Goal: Task Accomplishment & Management: Manage account settings

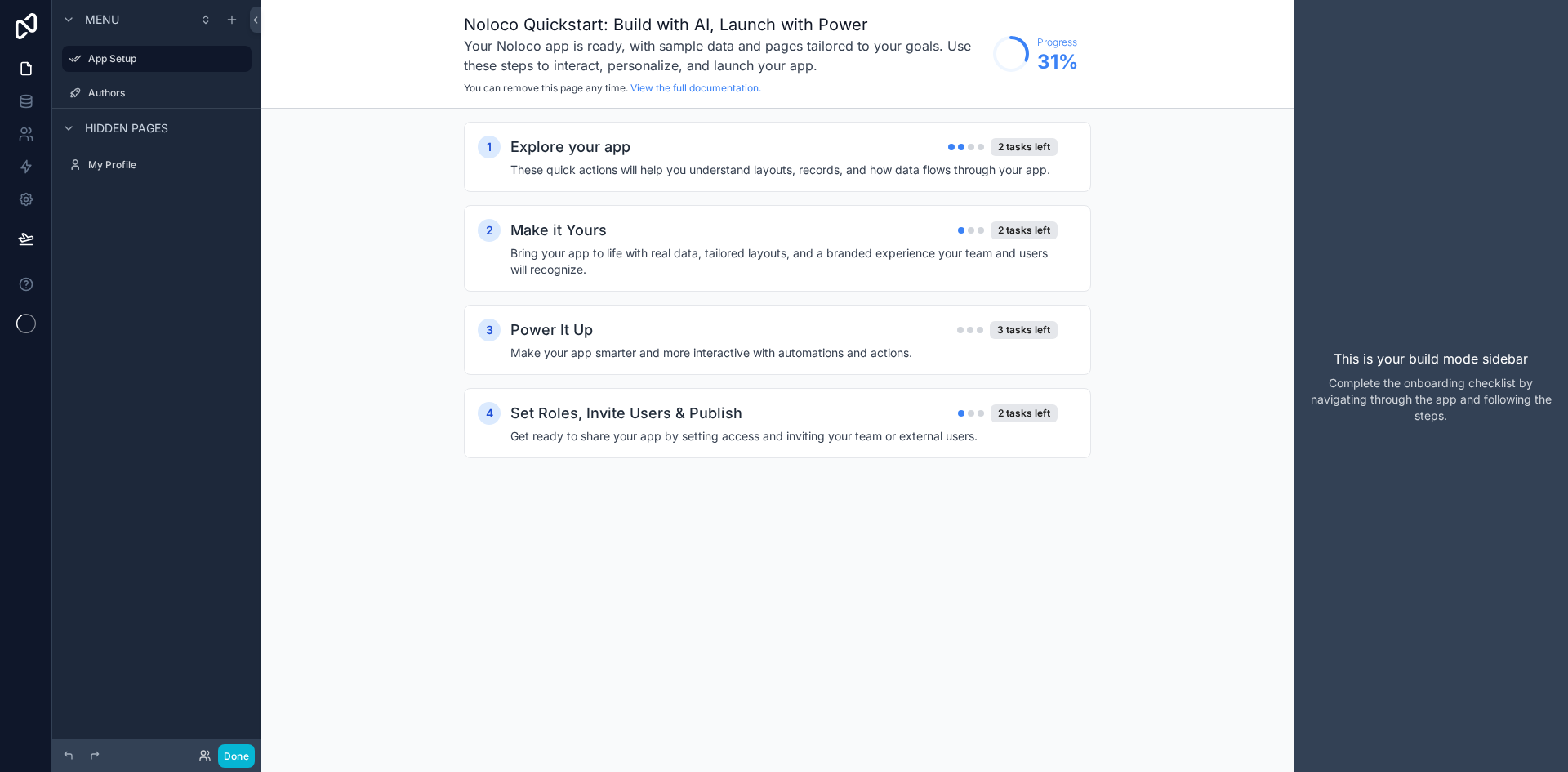
click at [145, 93] on label "Authors" at bounding box center [168, 93] width 160 height 13
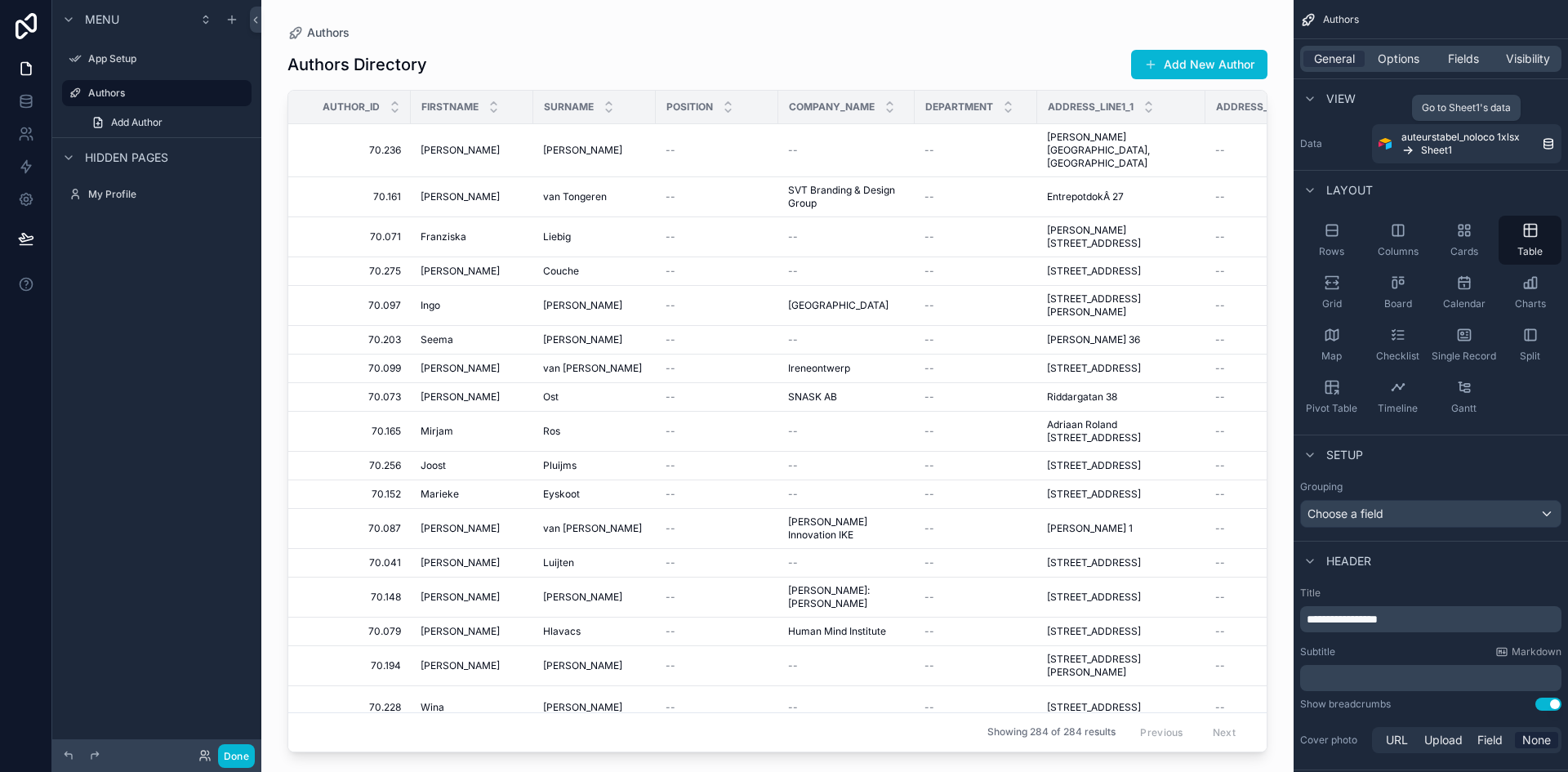
click at [1467, 159] on link "auteurstabel_noloco 1xlsx Sheet1" at bounding box center [1468, 144] width 190 height 40
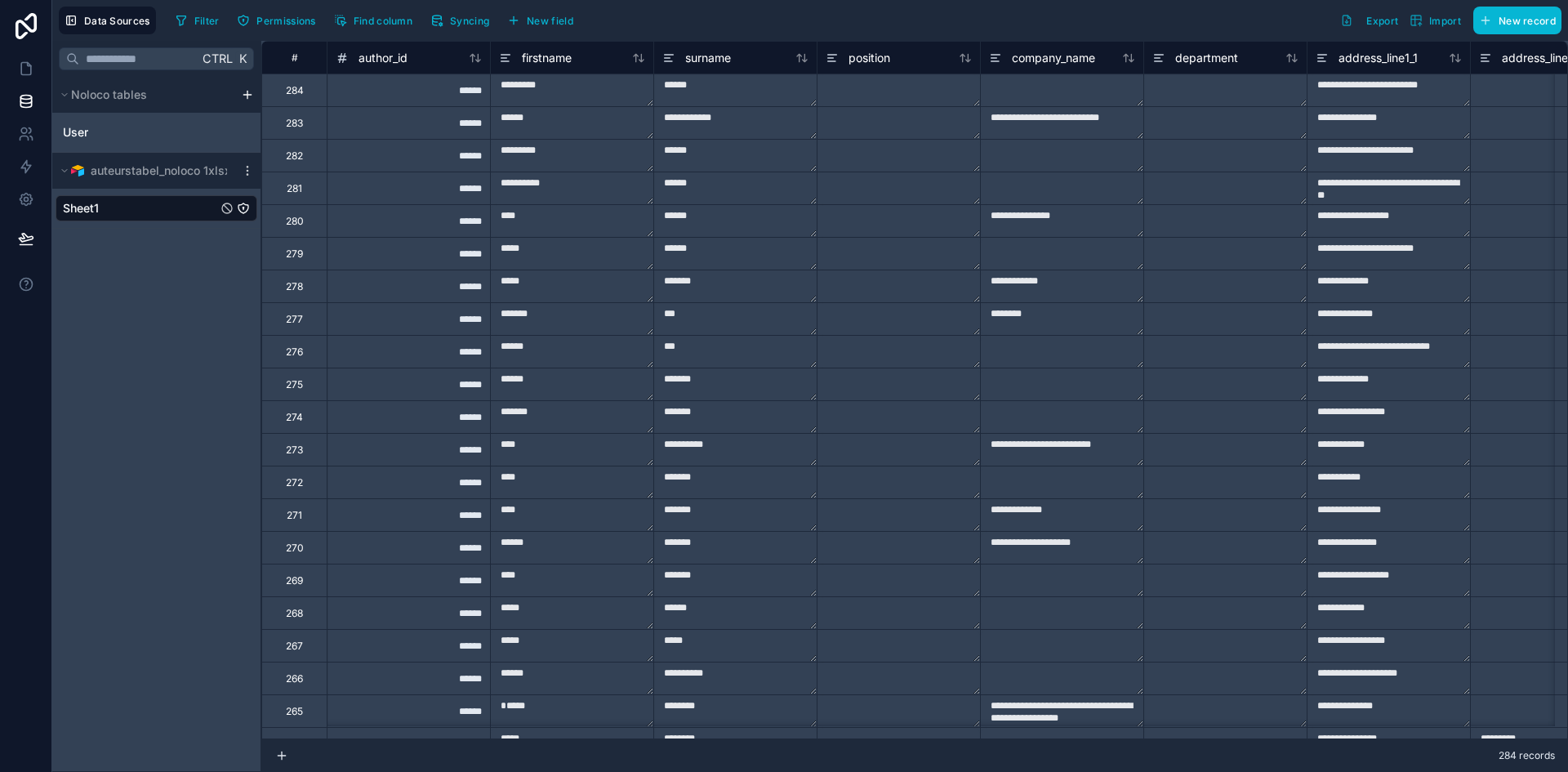
click at [249, 168] on icon "scrollable content" at bounding box center [248, 170] width 13 height 13
click at [286, 199] on span "Update details" at bounding box center [354, 204] width 157 height 13
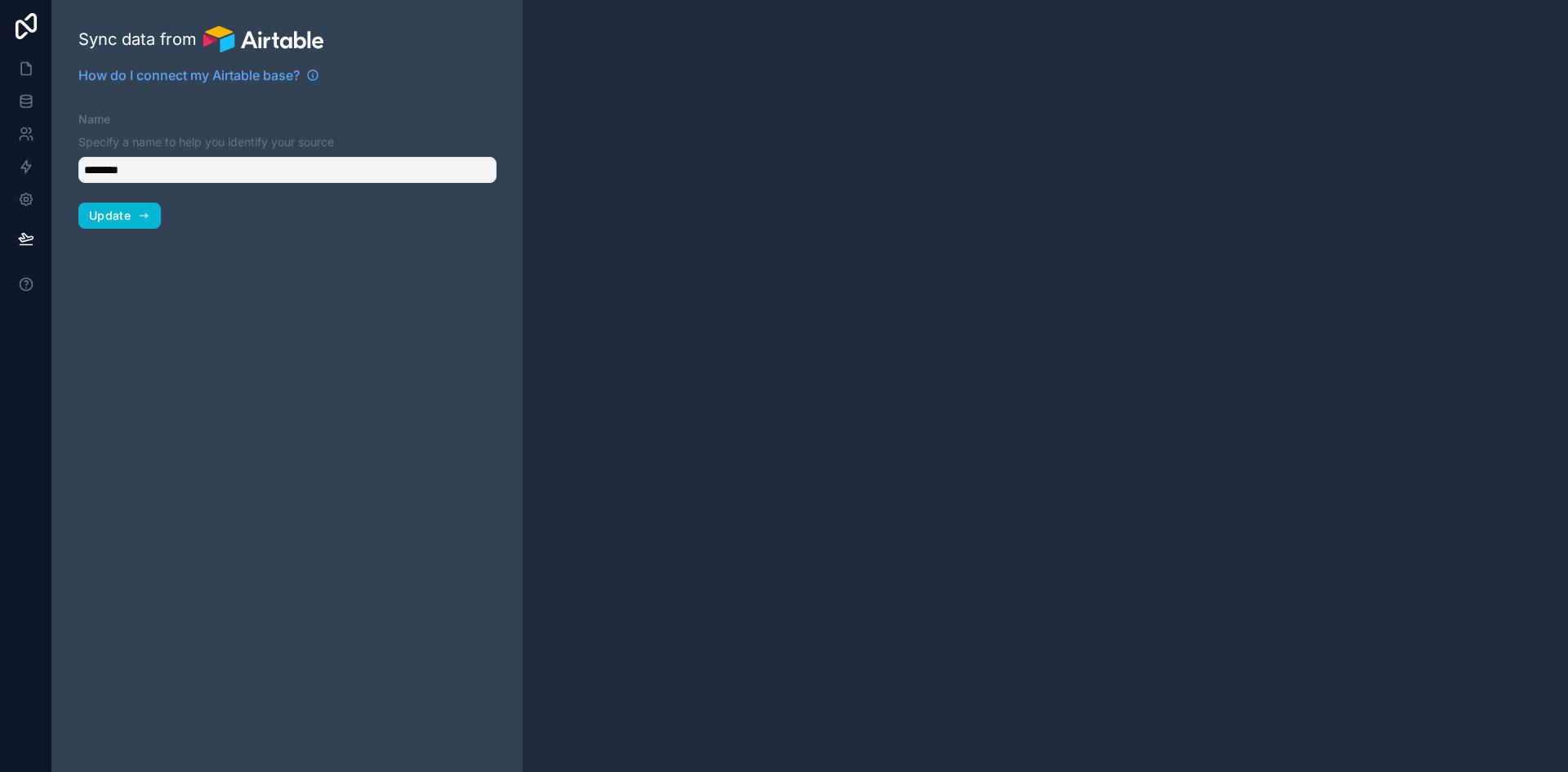
type input "**********"
click at [197, 170] on input "**********" at bounding box center [287, 170] width 418 height 26
click at [134, 217] on button "Update" at bounding box center [120, 216] width 83 height 26
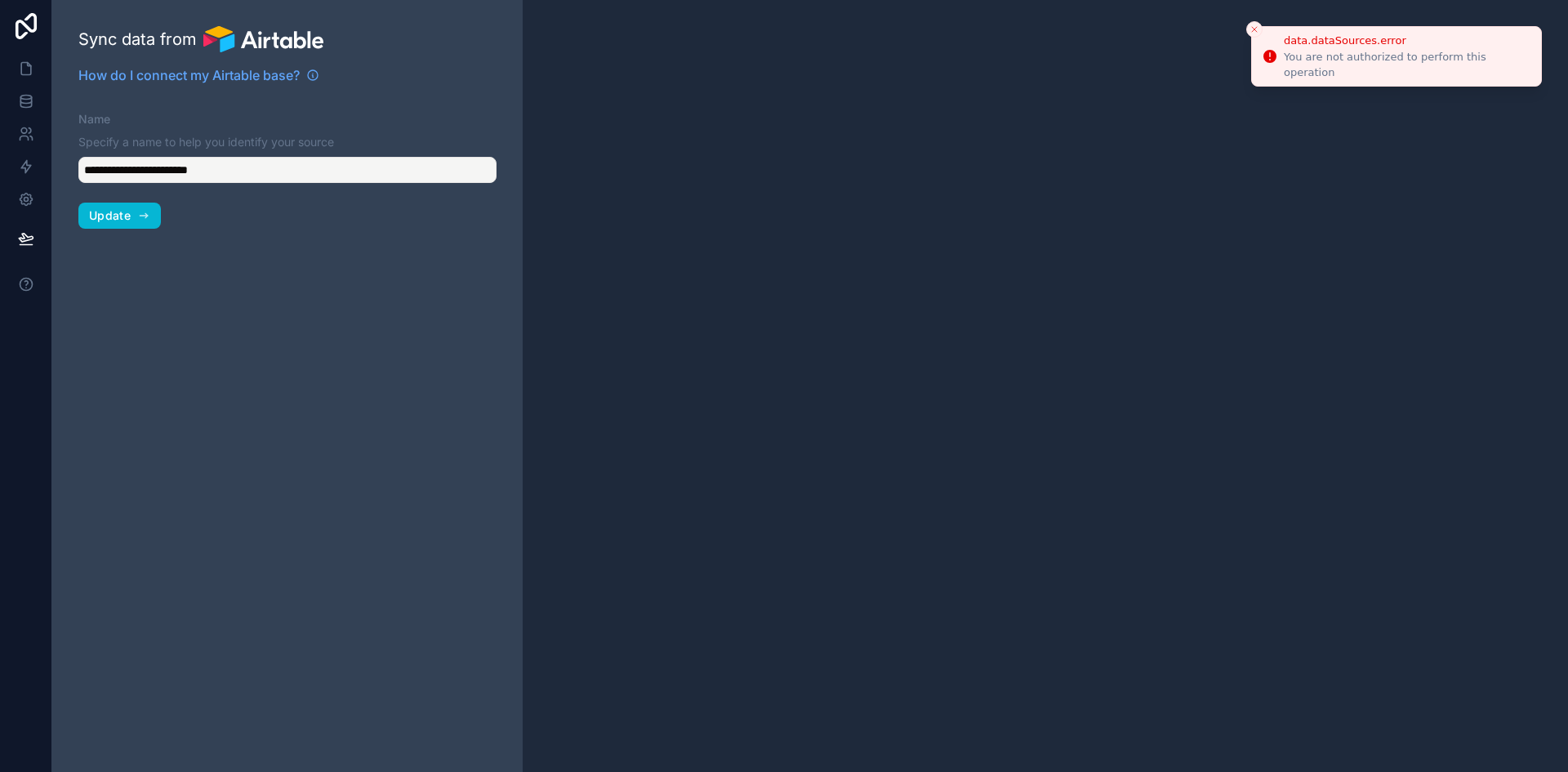
click at [1254, 27] on icon "Close toast" at bounding box center [1254, 29] width 10 height 10
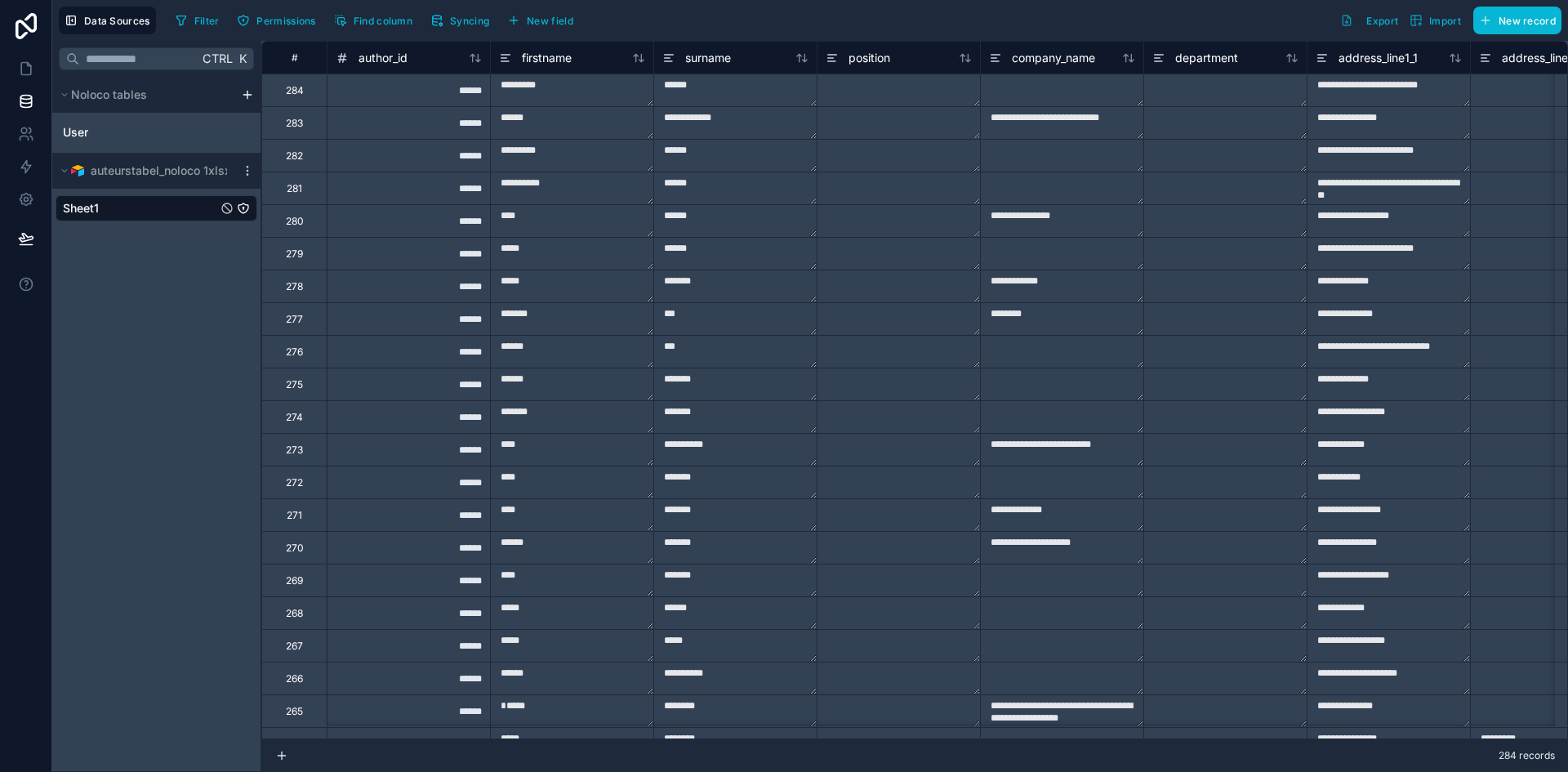
click at [247, 90] on html "**********" at bounding box center [784, 386] width 1568 height 772
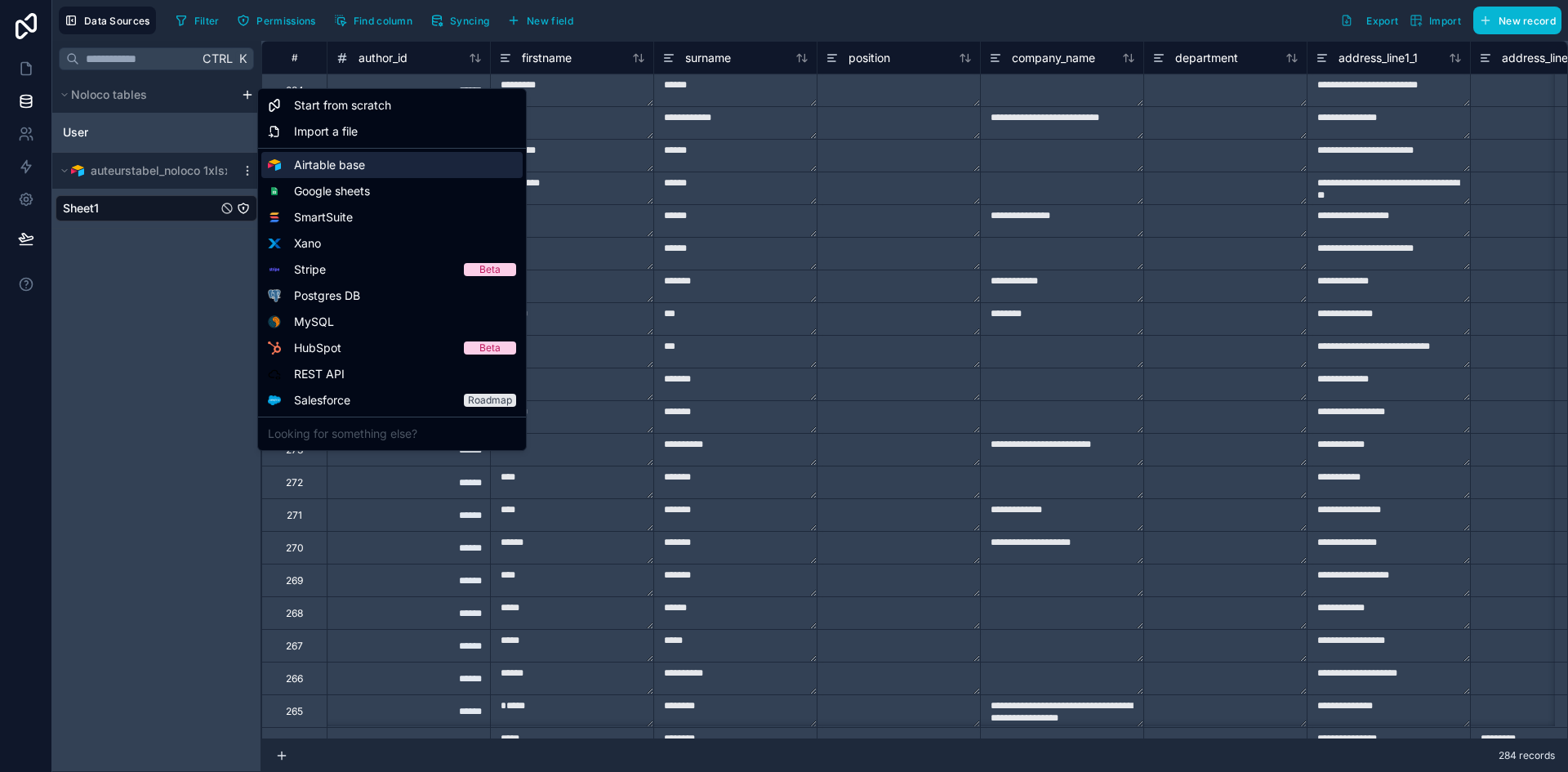
click at [403, 167] on div "Airtable base" at bounding box center [392, 165] width 261 height 26
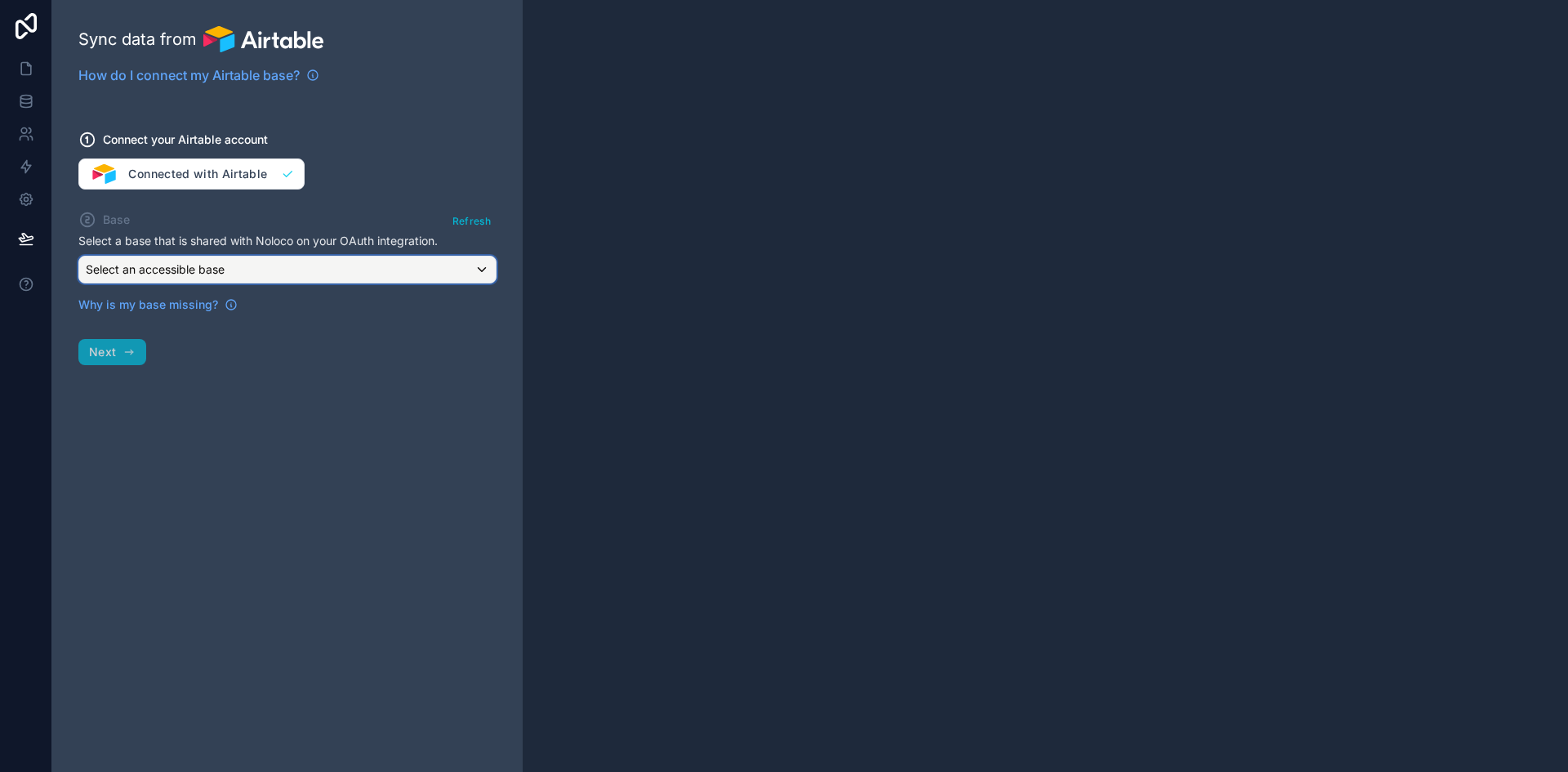
click at [437, 265] on div "Select an accessible base" at bounding box center [287, 270] width 416 height 26
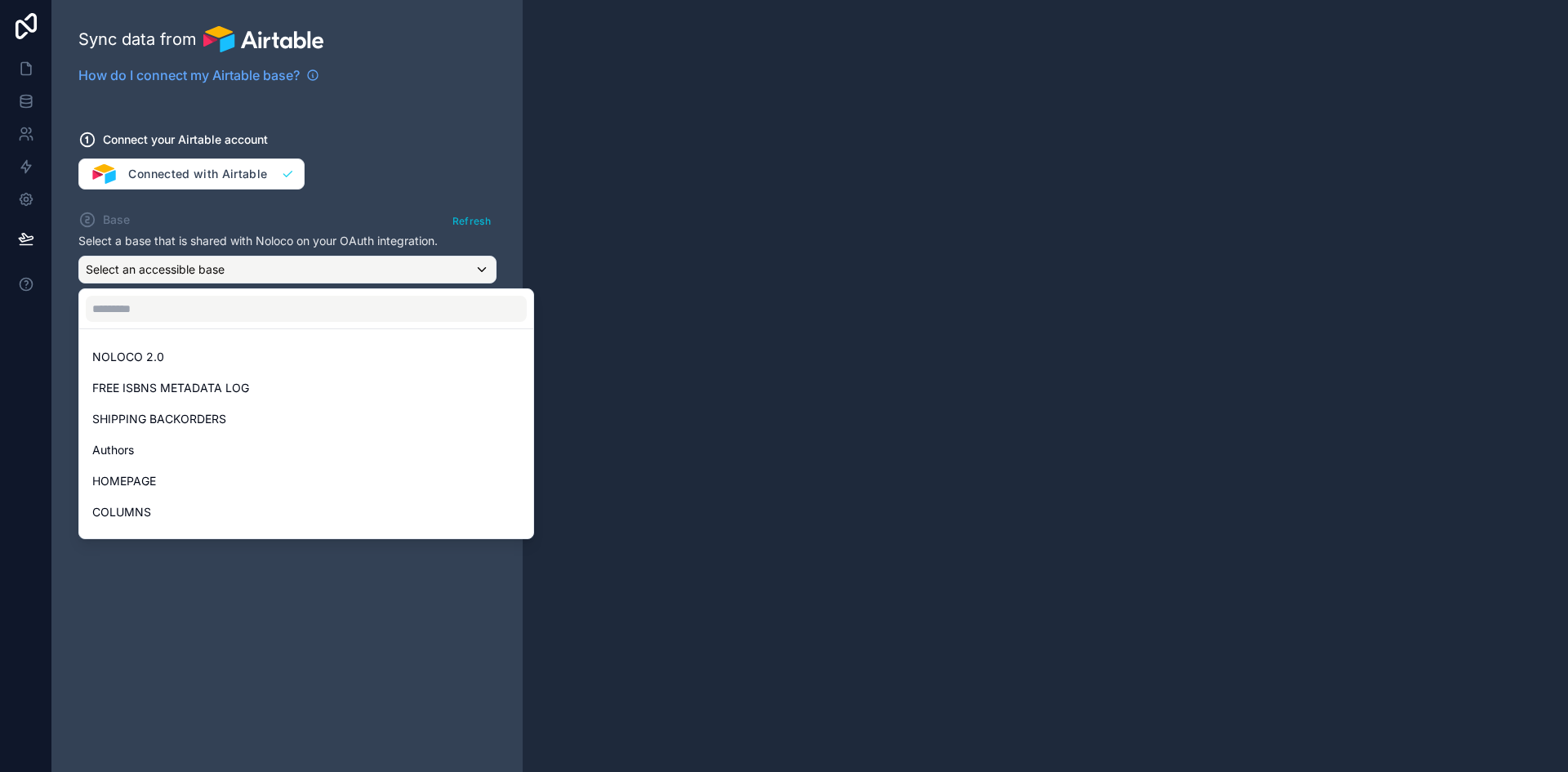
click at [447, 449] on div "Authors" at bounding box center [306, 450] width 428 height 19
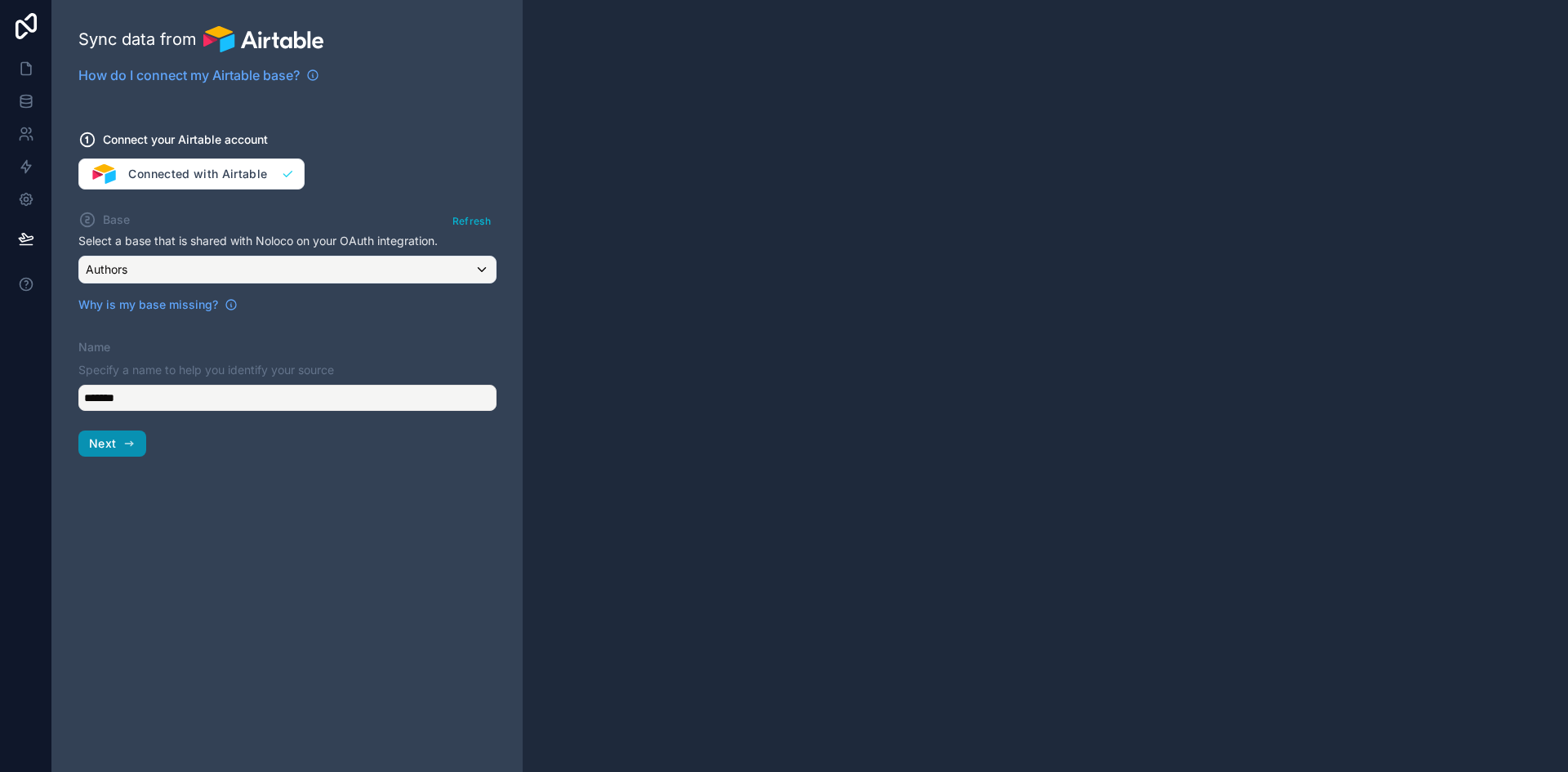
click at [109, 444] on span "Next" at bounding box center [102, 444] width 27 height 15
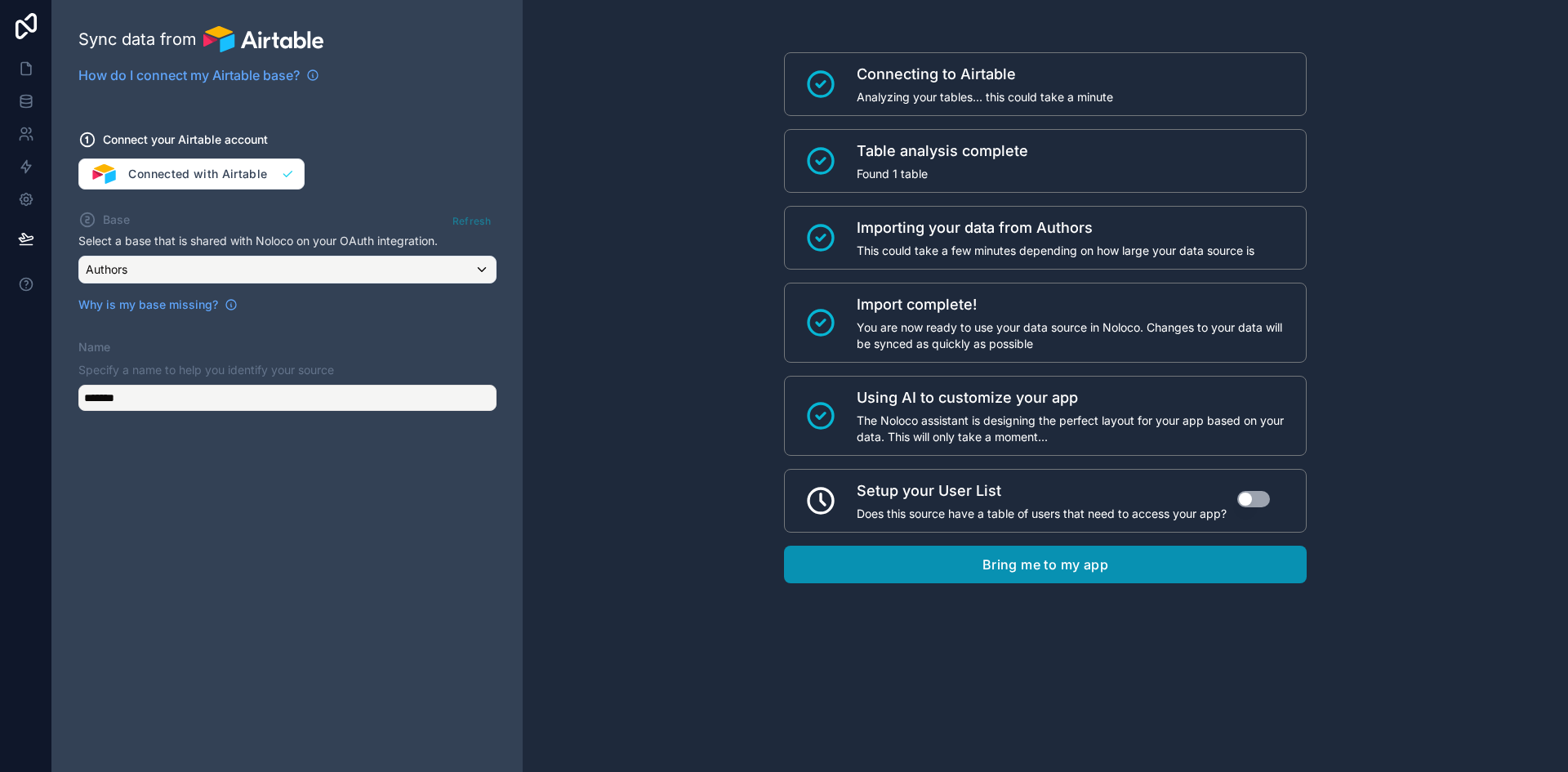
click at [1055, 567] on button "Bring me to my app" at bounding box center [1046, 565] width 523 height 38
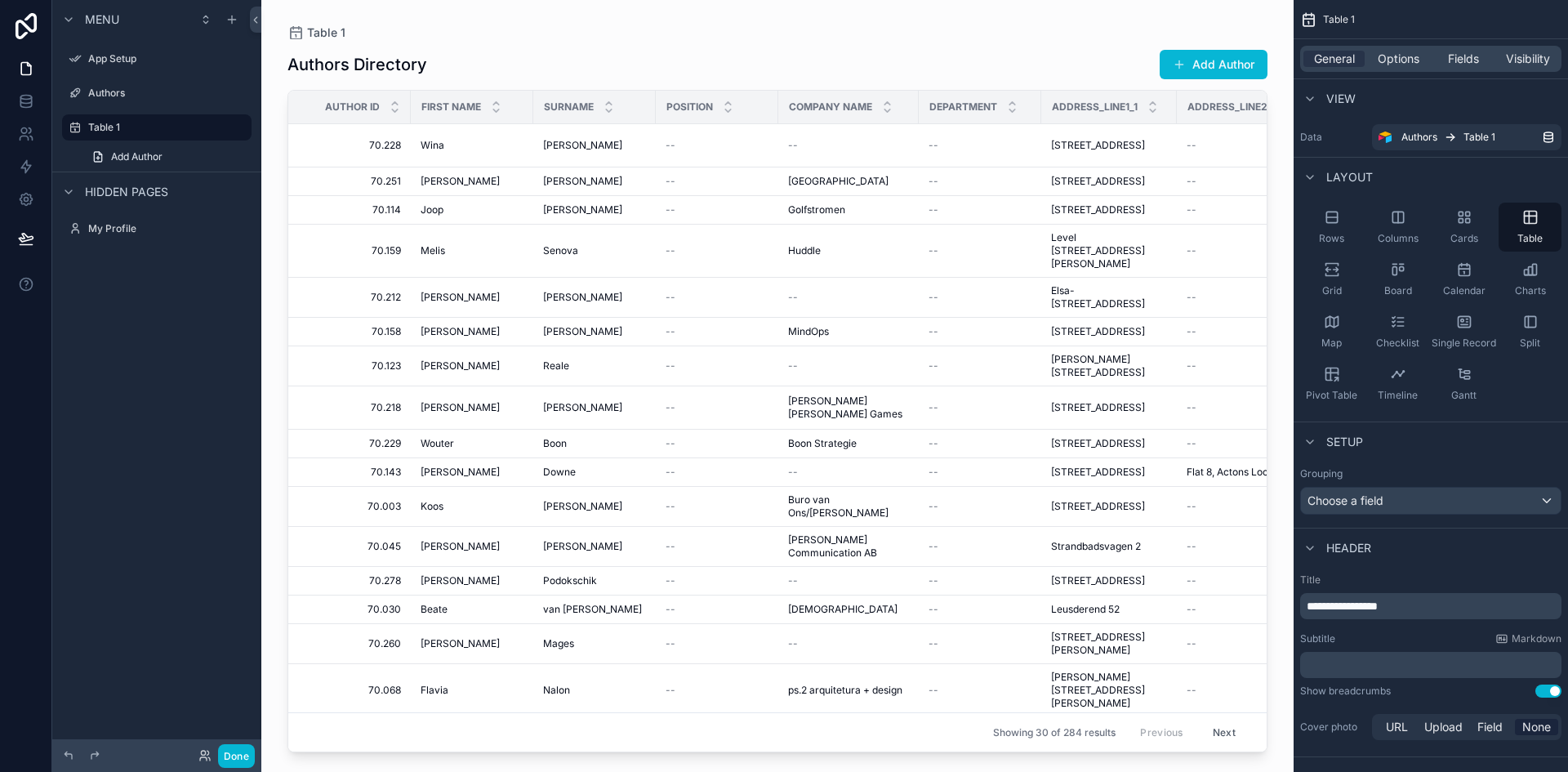
click at [0, 0] on icon "scrollable content" at bounding box center [0, 0] width 0 height 0
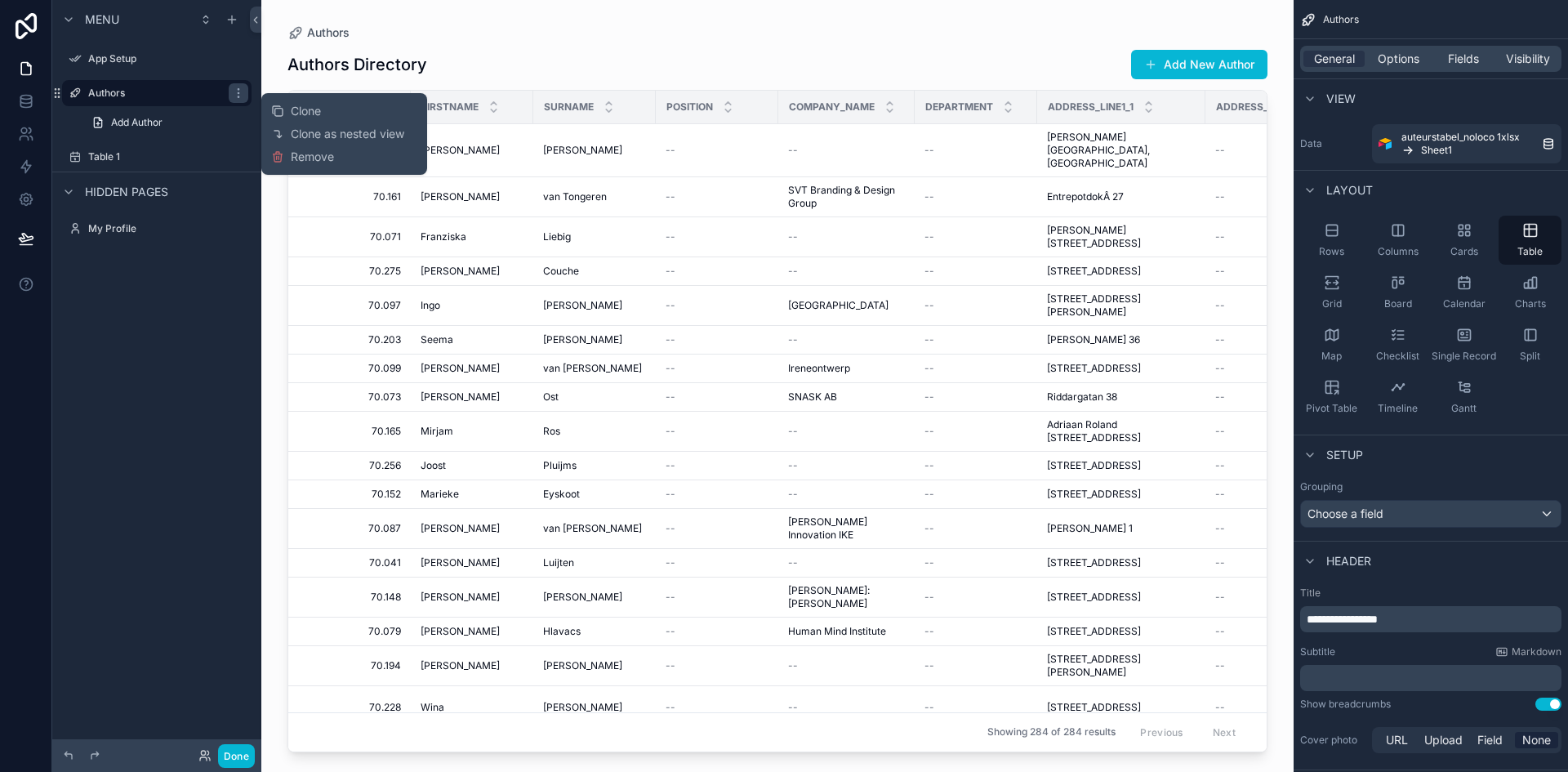
click at [148, 156] on label "Table 1" at bounding box center [168, 157] width 160 height 13
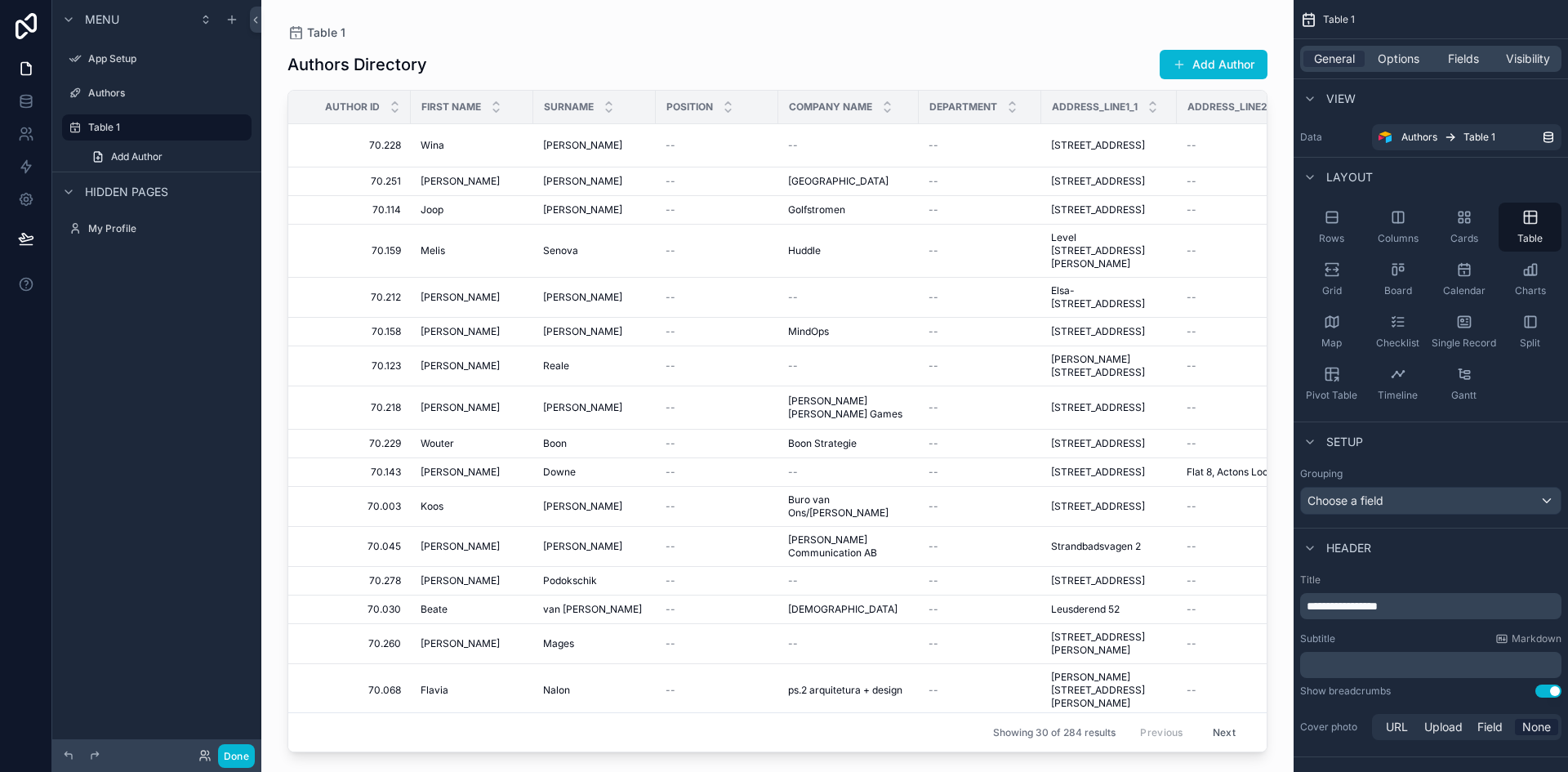
click at [0, 0] on icon "scrollable content" at bounding box center [0, 0] width 0 height 0
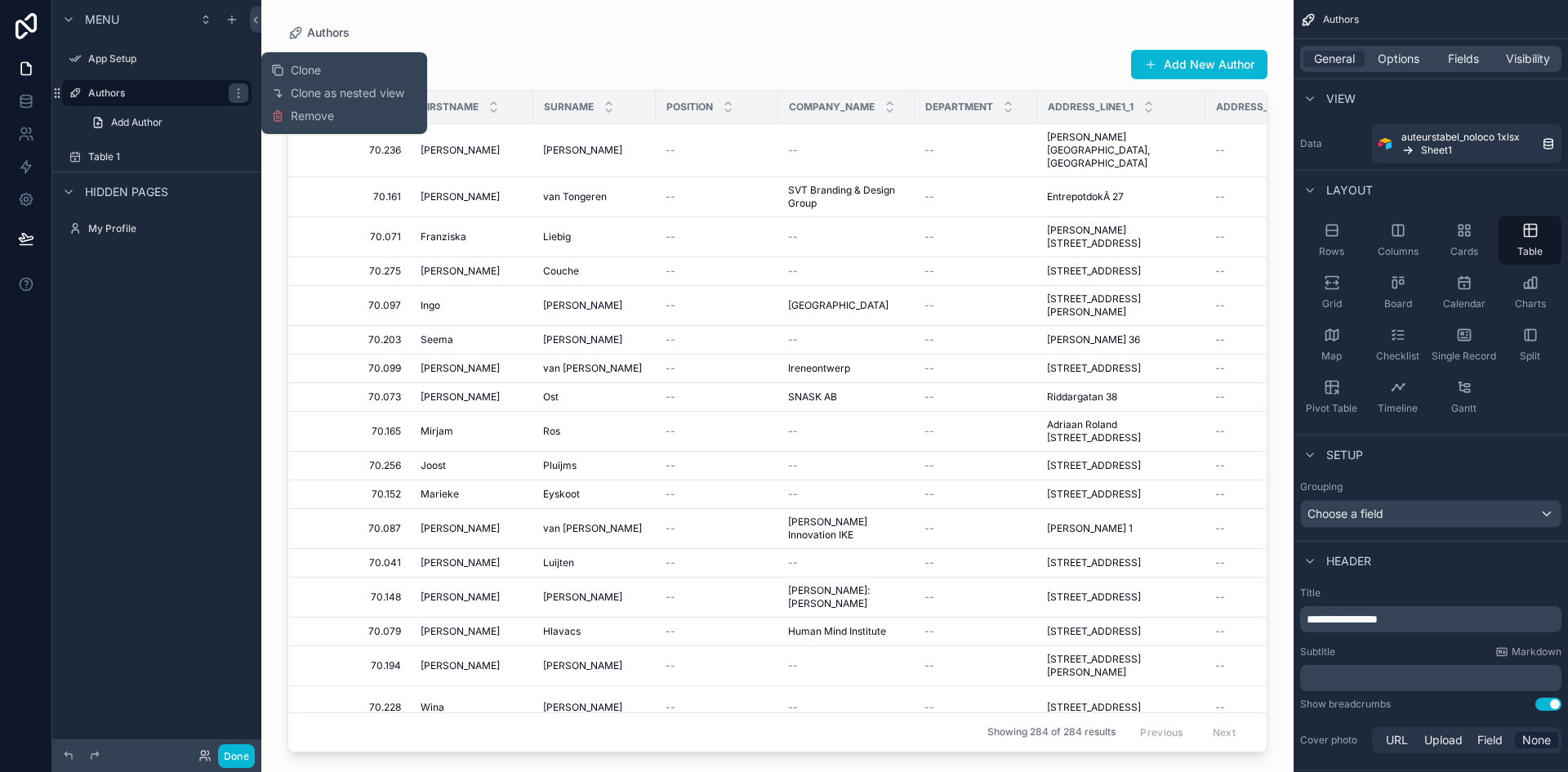
click at [300, 122] on span "Remove" at bounding box center [312, 116] width 43 height 17
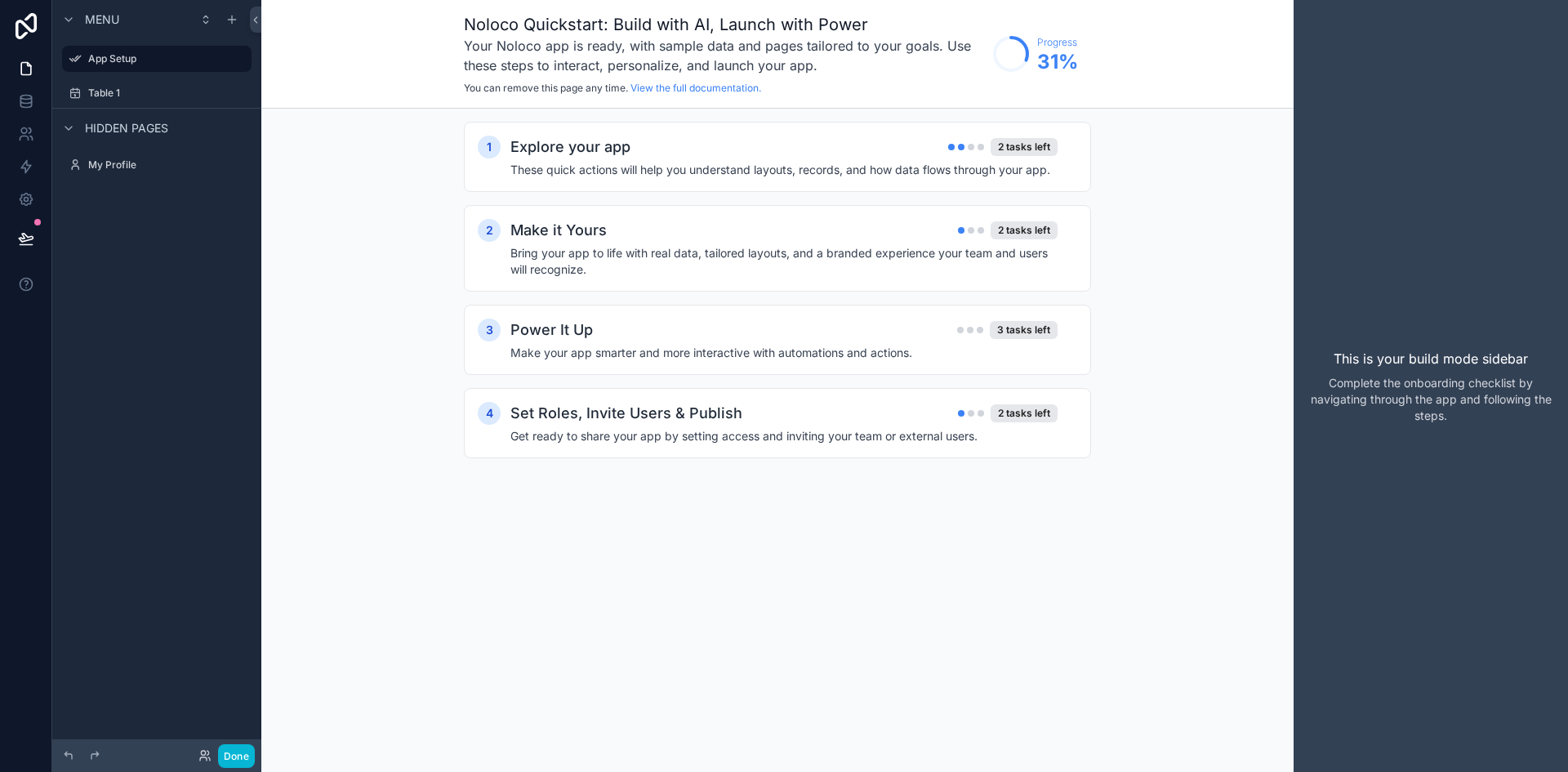
click at [0, 0] on icon "scrollable content" at bounding box center [0, 0] width 0 height 0
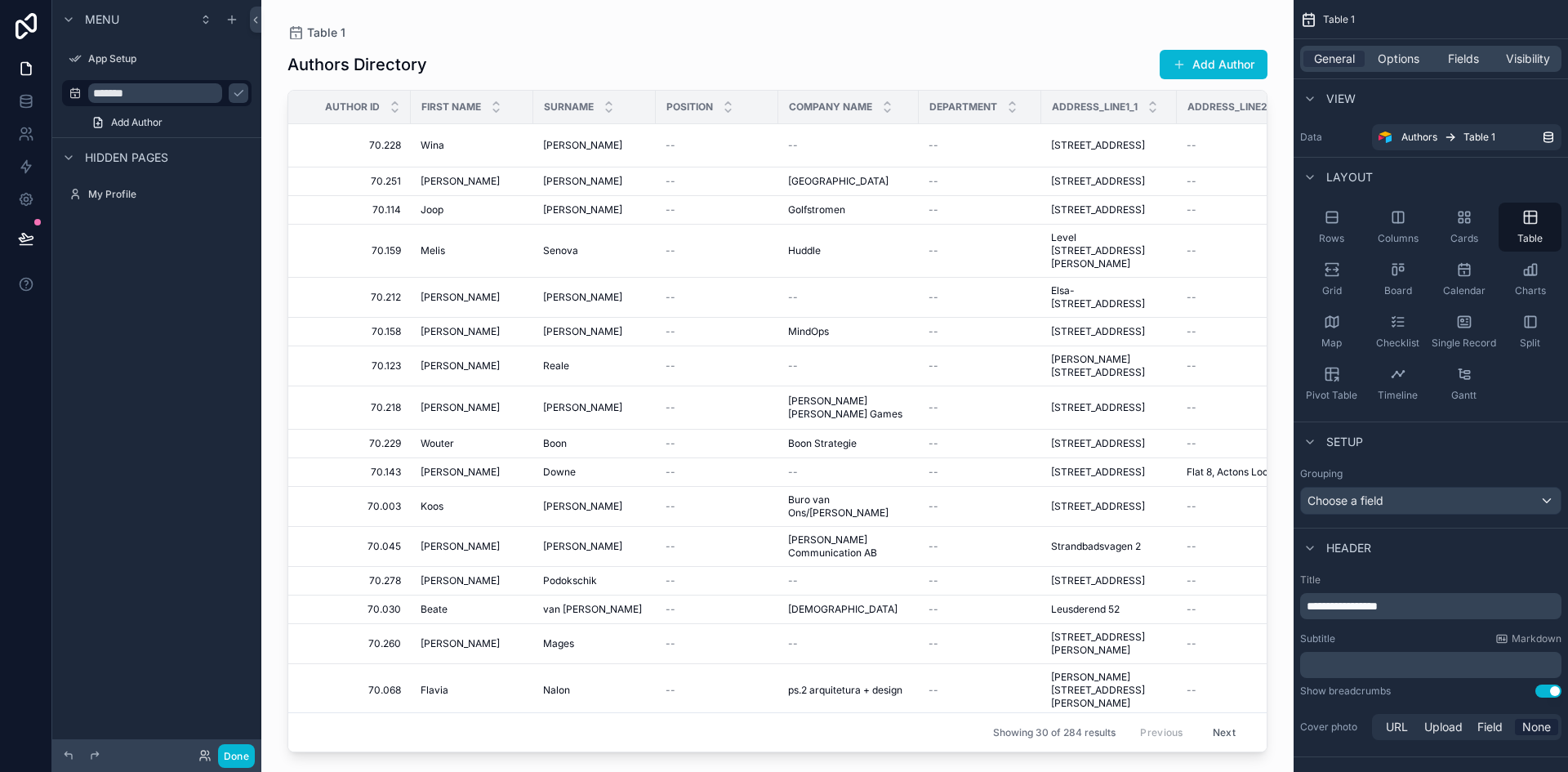
type input "*******"
click at [235, 93] on icon "scrollable content" at bounding box center [238, 93] width 8 height 6
click at [573, 146] on div "scrollable content" at bounding box center [777, 376] width 1032 height 753
click at [573, 146] on span "Smeenk" at bounding box center [583, 146] width 79 height 13
drag, startPoint x: 811, startPoint y: 722, endPoint x: 659, endPoint y: 54, distance: 685.1
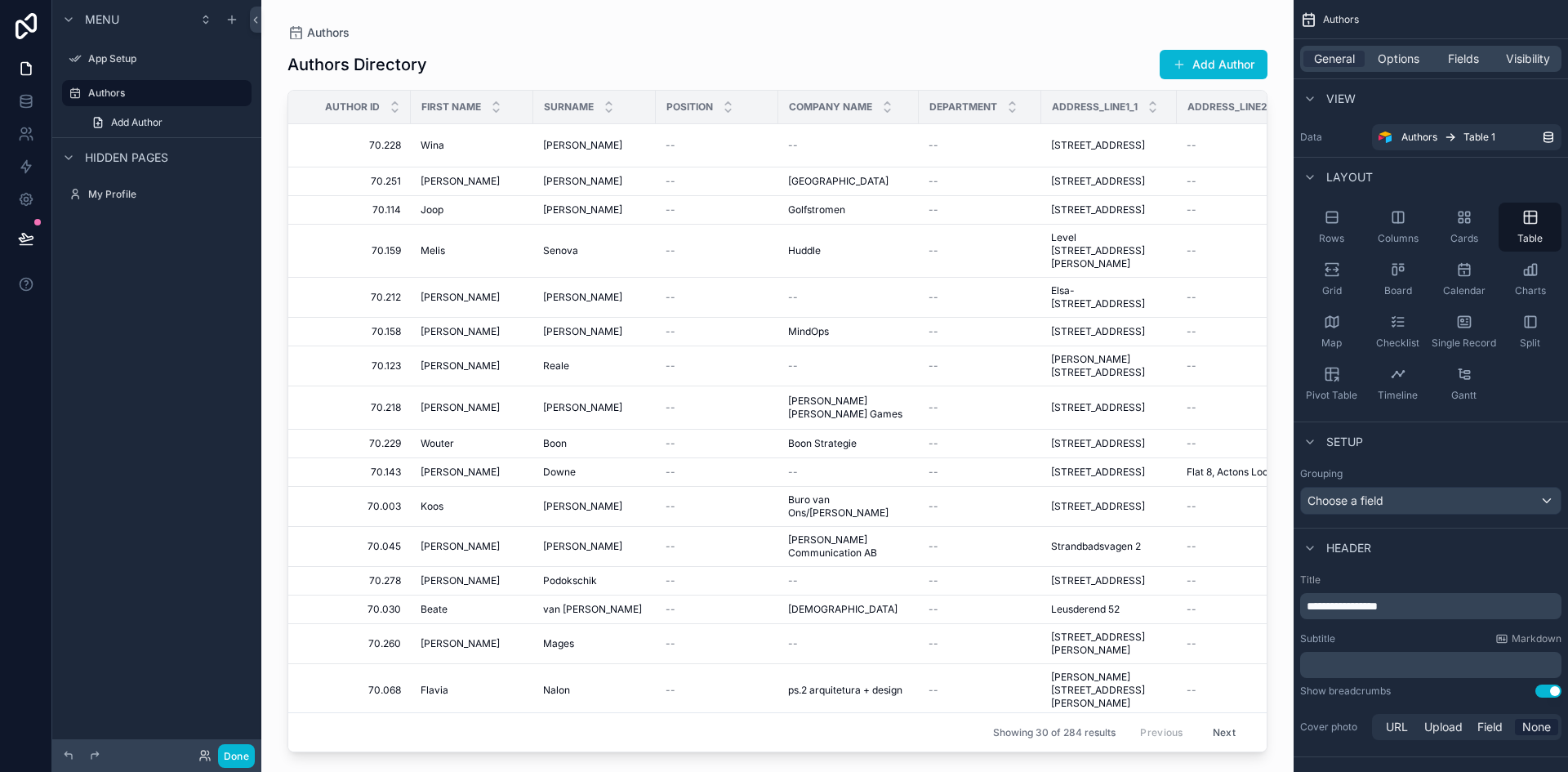
click at [659, 54] on div "Authors Directory Add Author" at bounding box center [777, 64] width 981 height 31
click at [1445, 54] on div "Fields" at bounding box center [1463, 59] width 62 height 17
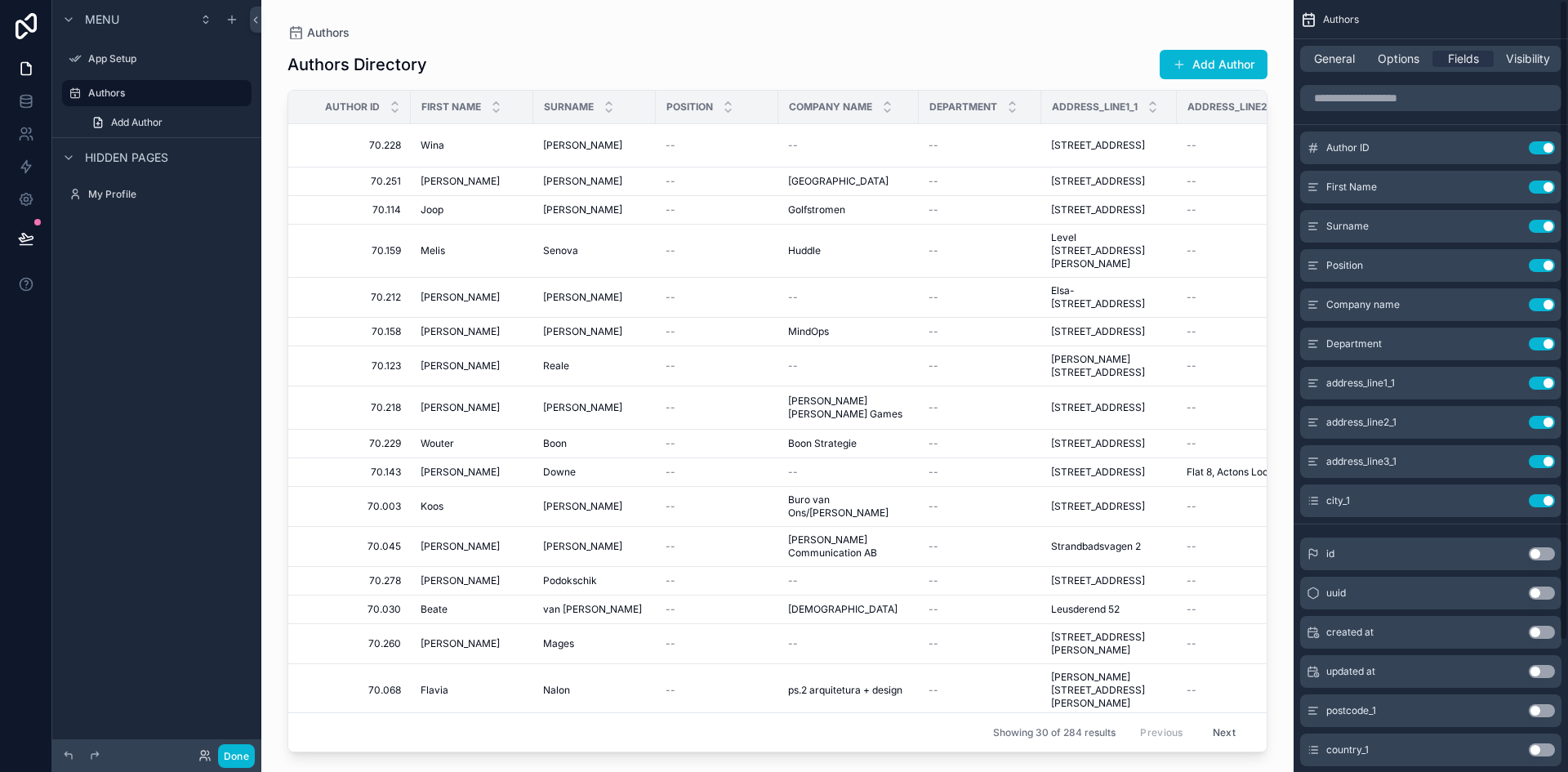
click at [0, 0] on icon "scrollable content" at bounding box center [0, 0] width 0 height 0
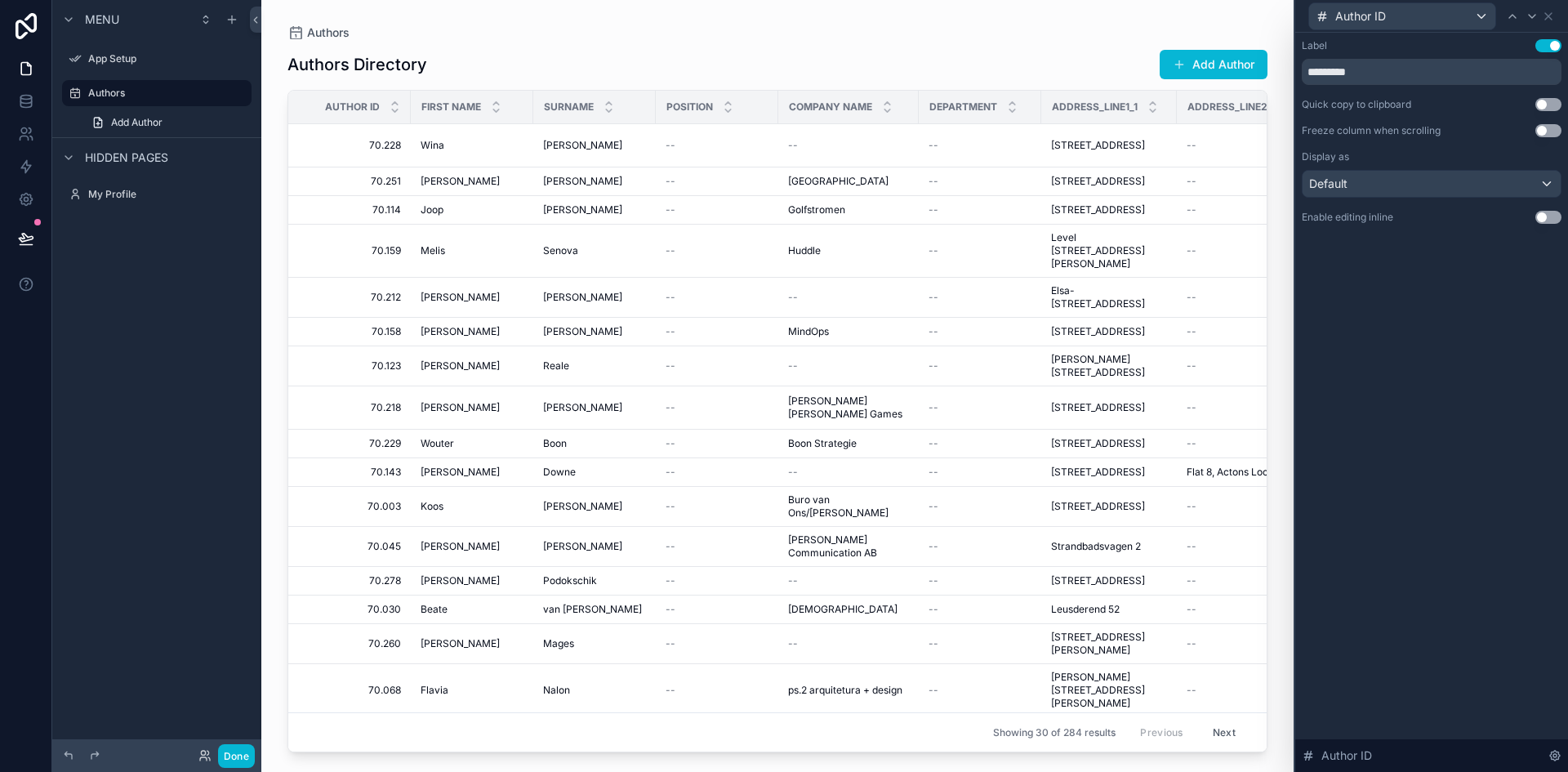
click at [1555, 217] on button "Use setting" at bounding box center [1549, 217] width 26 height 13
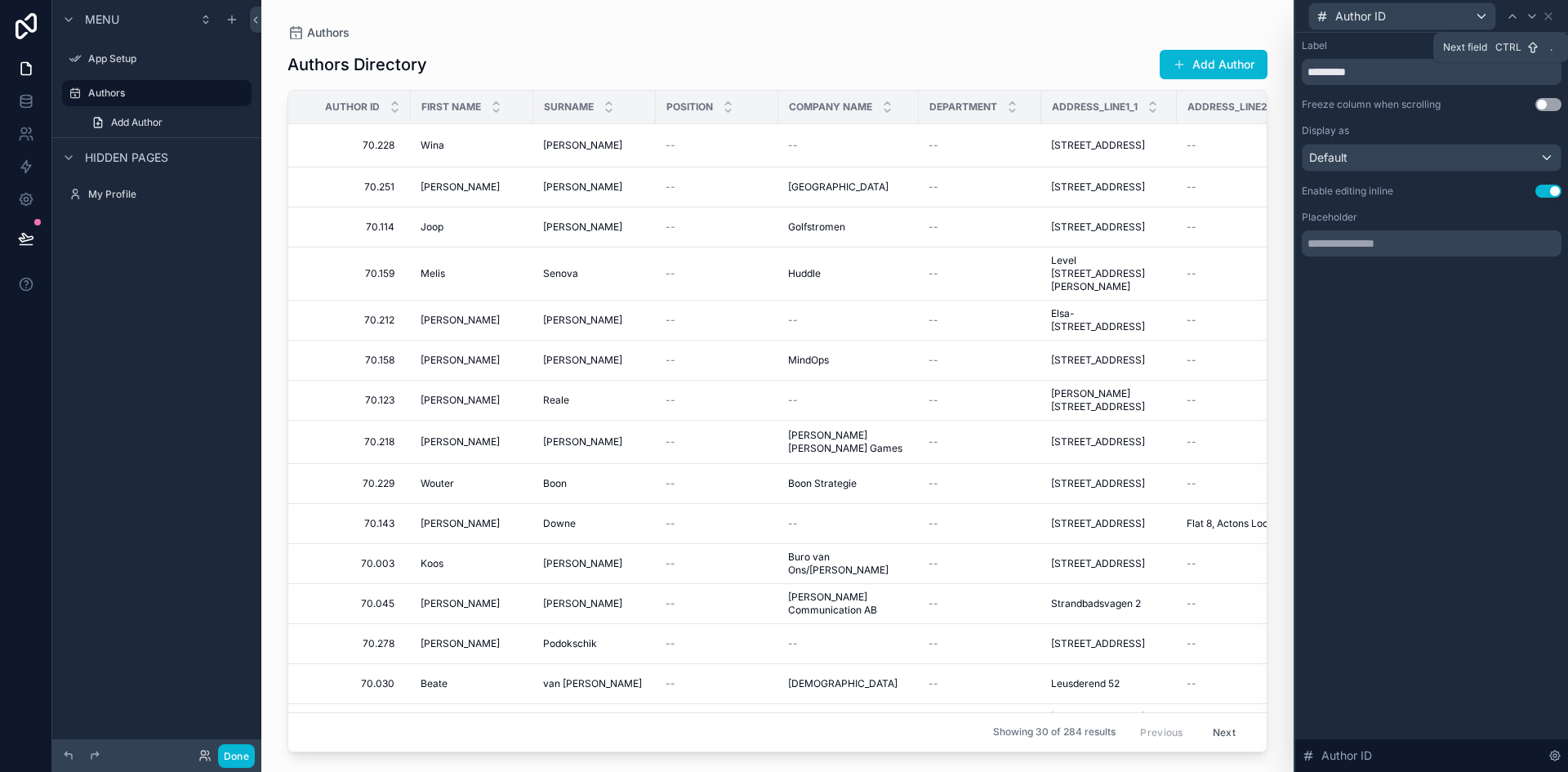
click at [1530, 20] on icon at bounding box center [1532, 17] width 13 height 13
drag, startPoint x: 1543, startPoint y: 191, endPoint x: 1533, endPoint y: 47, distance: 144.3
click at [1542, 189] on button "Use setting" at bounding box center [1549, 192] width 26 height 13
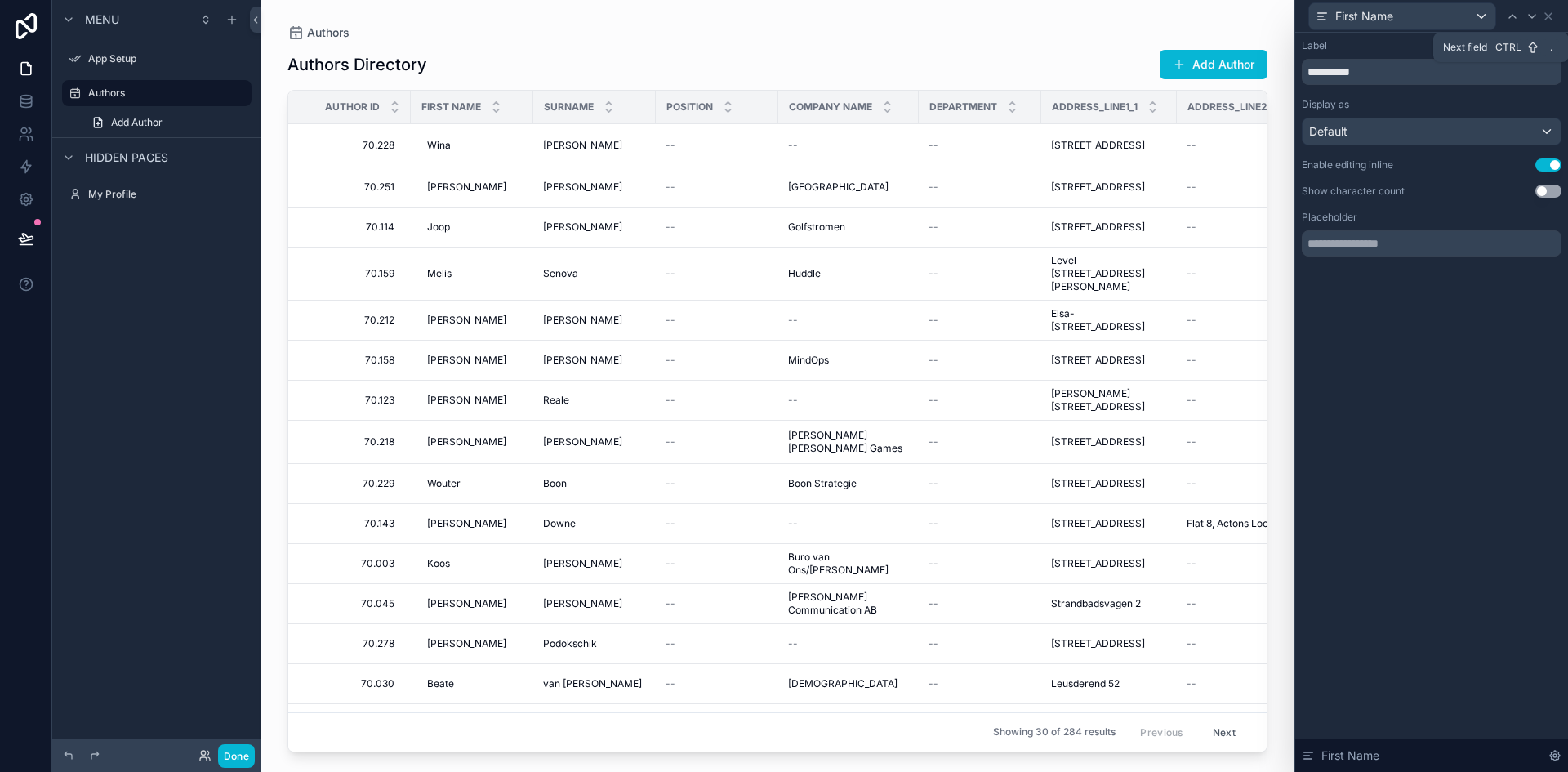
click at [1526, 20] on icon at bounding box center [1532, 17] width 13 height 13
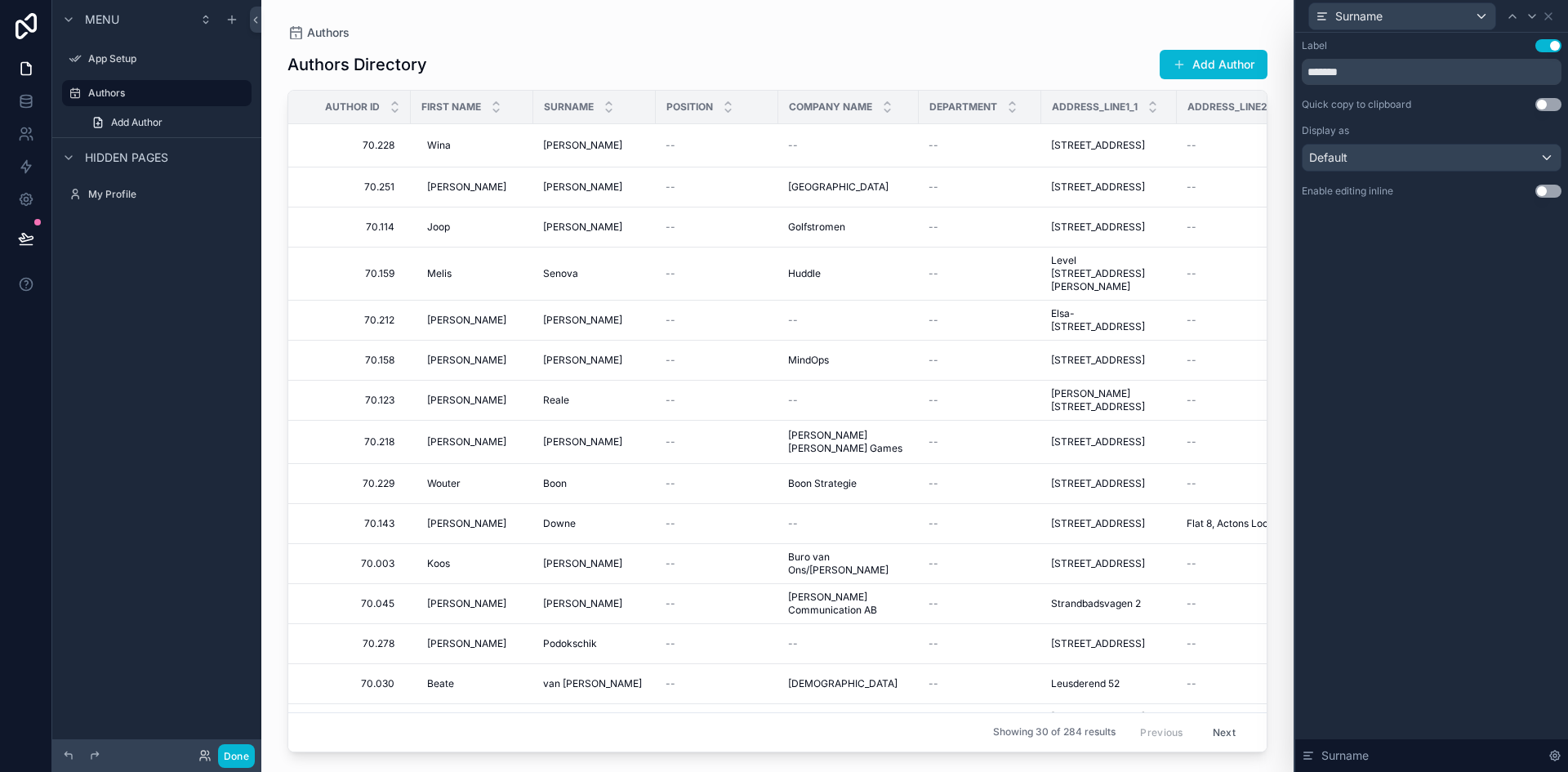
click at [1539, 190] on button "Use setting" at bounding box center [1549, 192] width 26 height 13
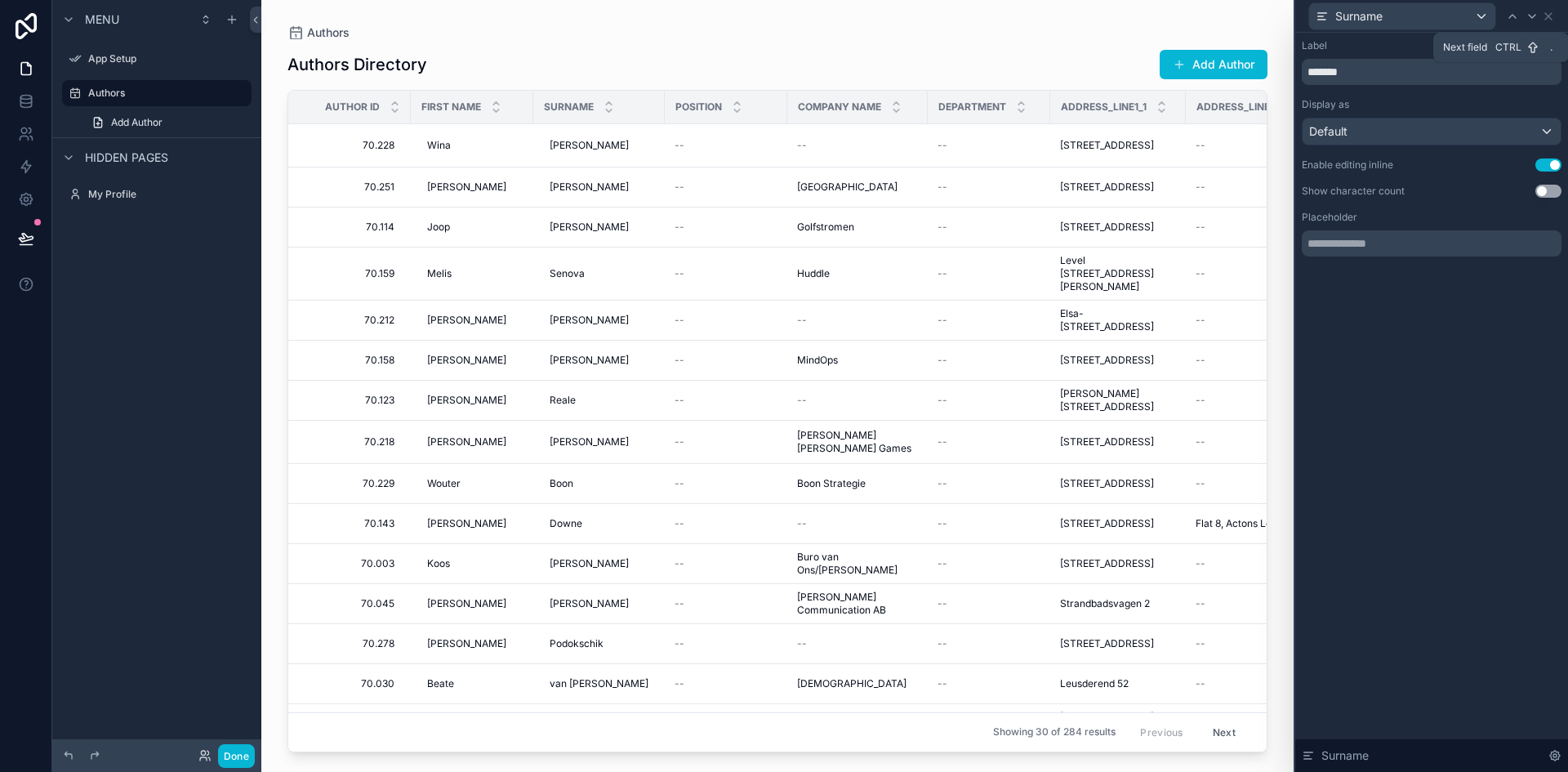
click at [1532, 18] on icon at bounding box center [1532, 17] width 13 height 13
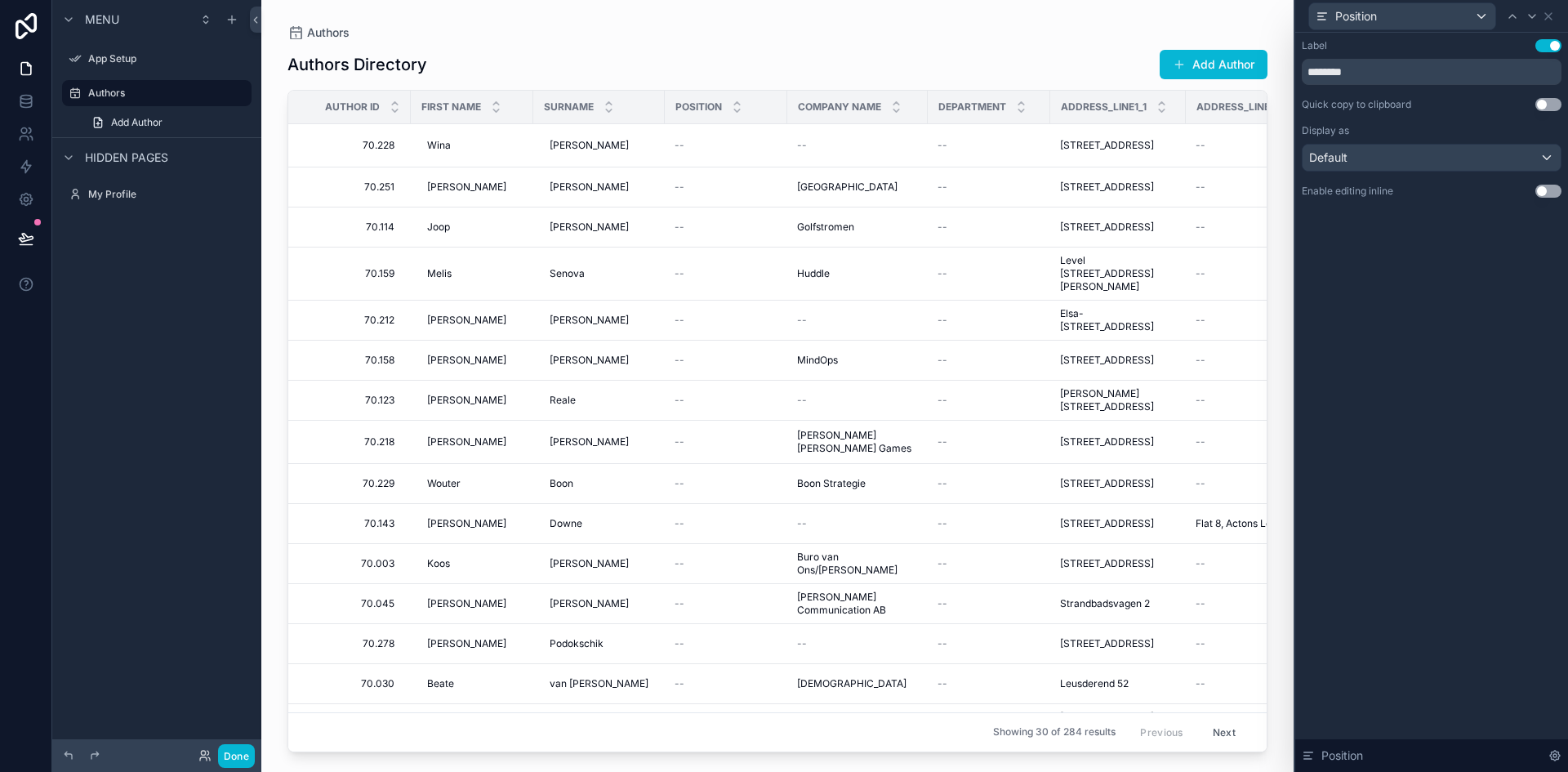
drag, startPoint x: 1545, startPoint y: 194, endPoint x: 1536, endPoint y: 69, distance: 125.3
click at [1544, 194] on button "Use setting" at bounding box center [1549, 192] width 26 height 13
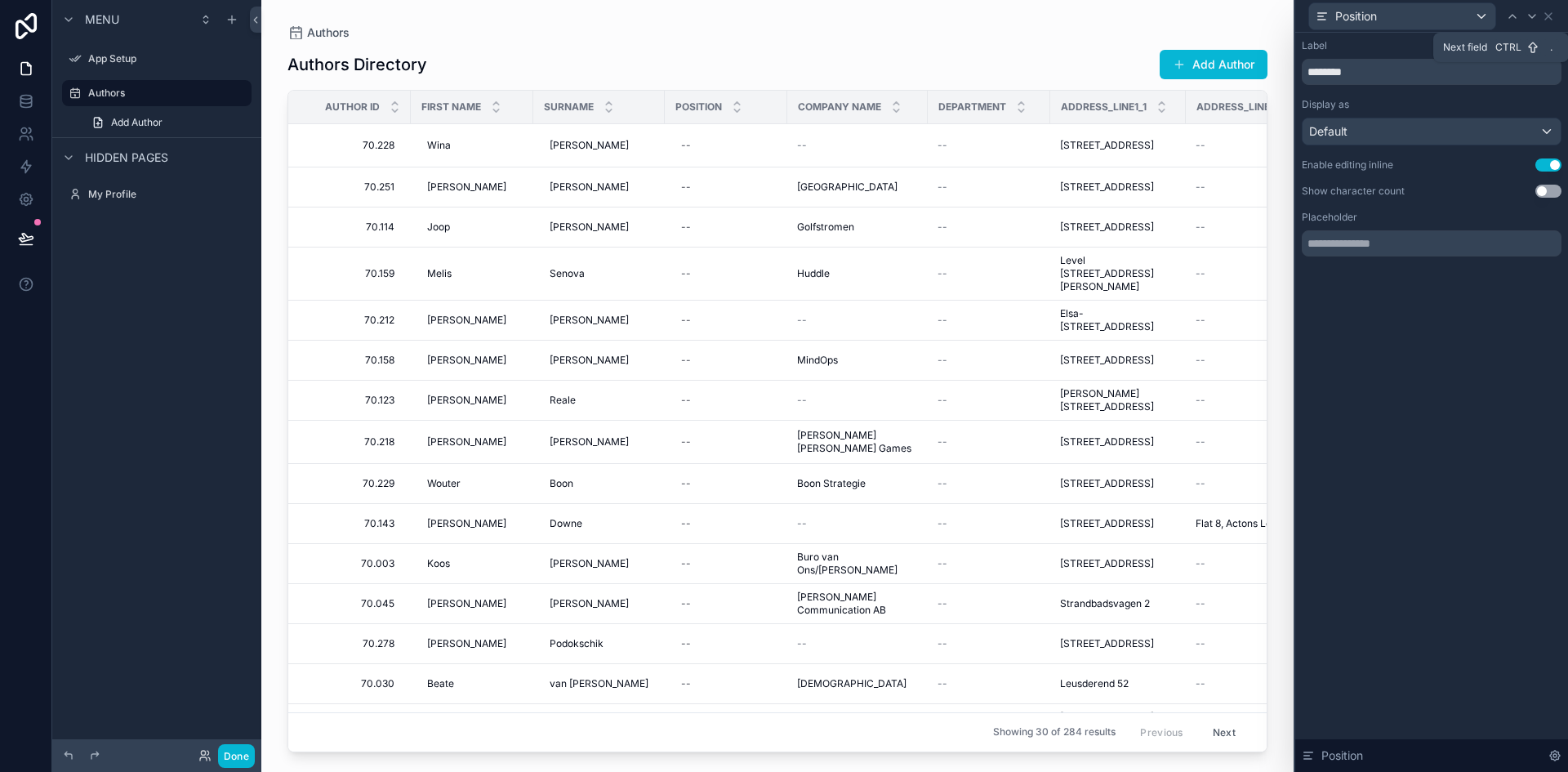
click at [1527, 15] on icon at bounding box center [1532, 17] width 13 height 13
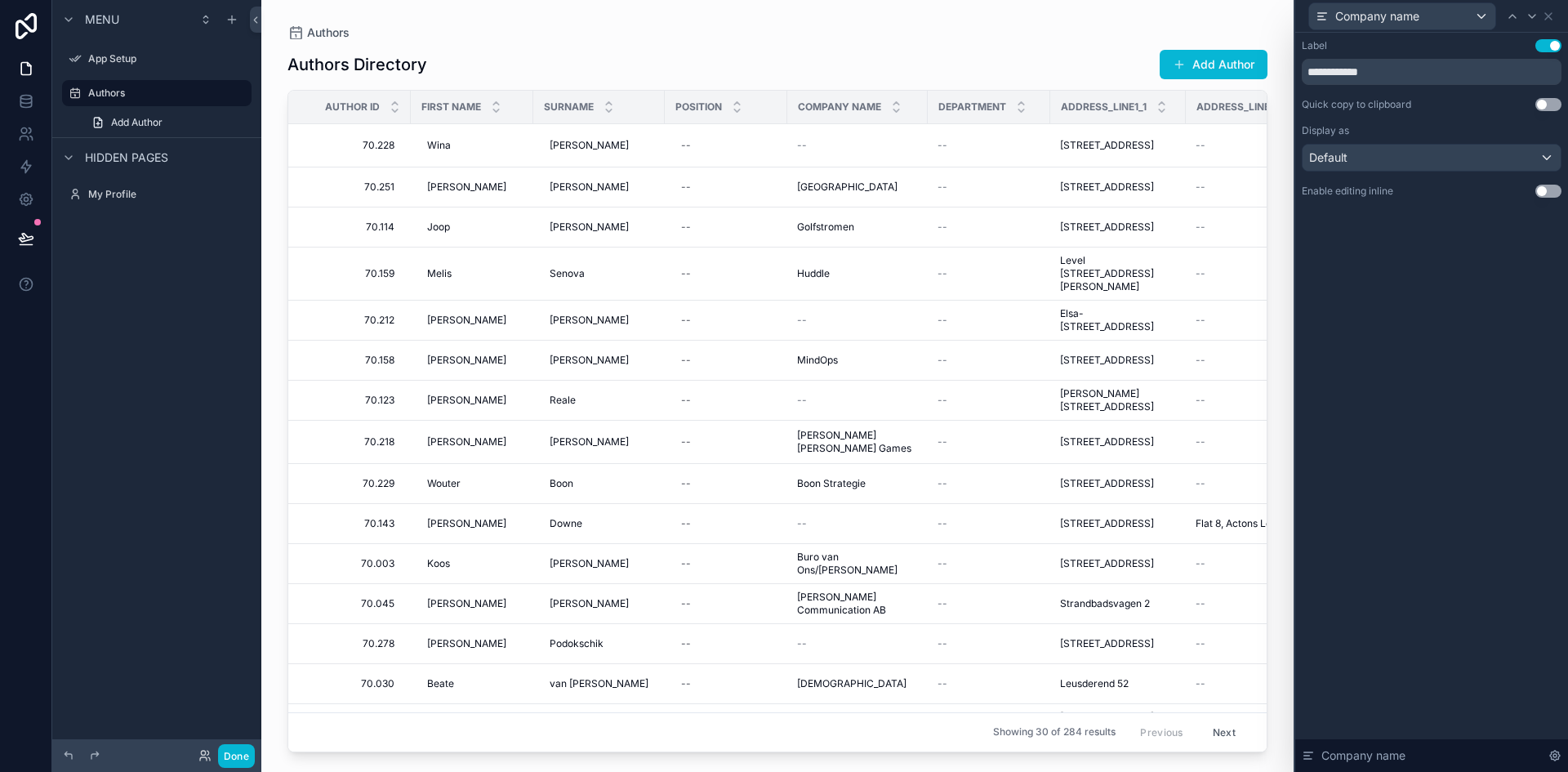
click at [1549, 195] on button "Use setting" at bounding box center [1549, 192] width 26 height 13
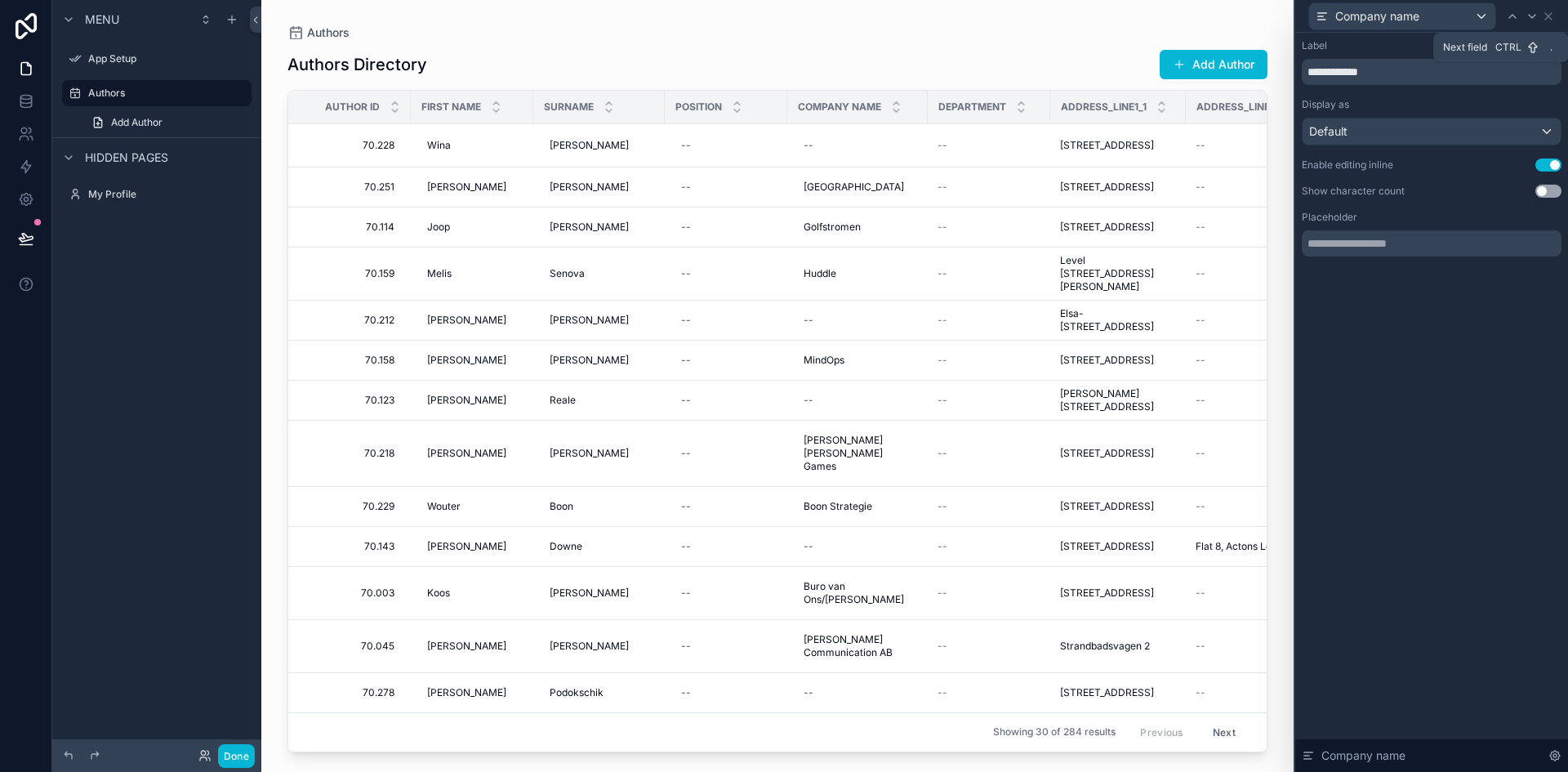
click at [1527, 18] on icon at bounding box center [1532, 17] width 13 height 13
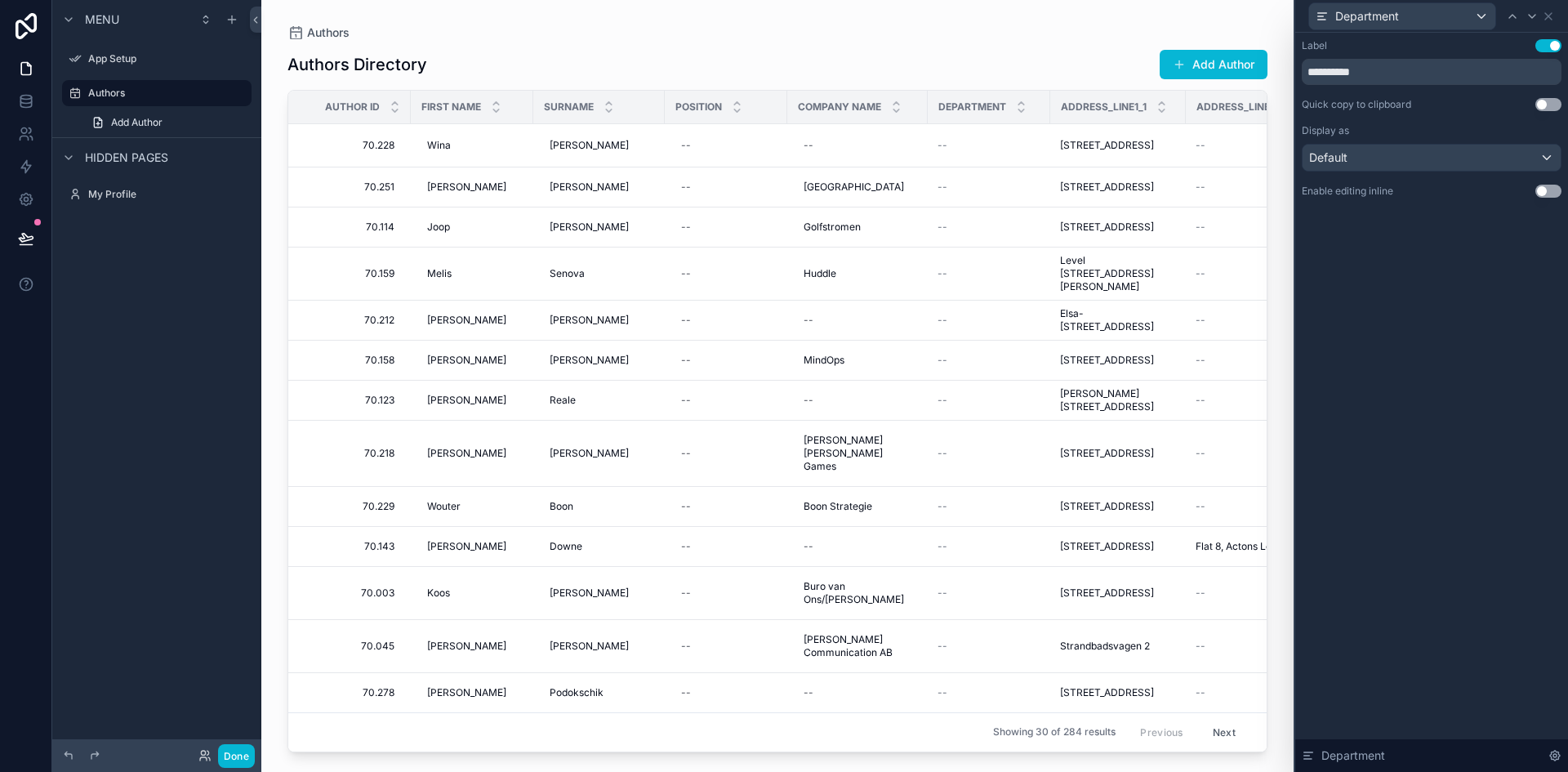
click at [1547, 194] on button "Use setting" at bounding box center [1549, 192] width 26 height 13
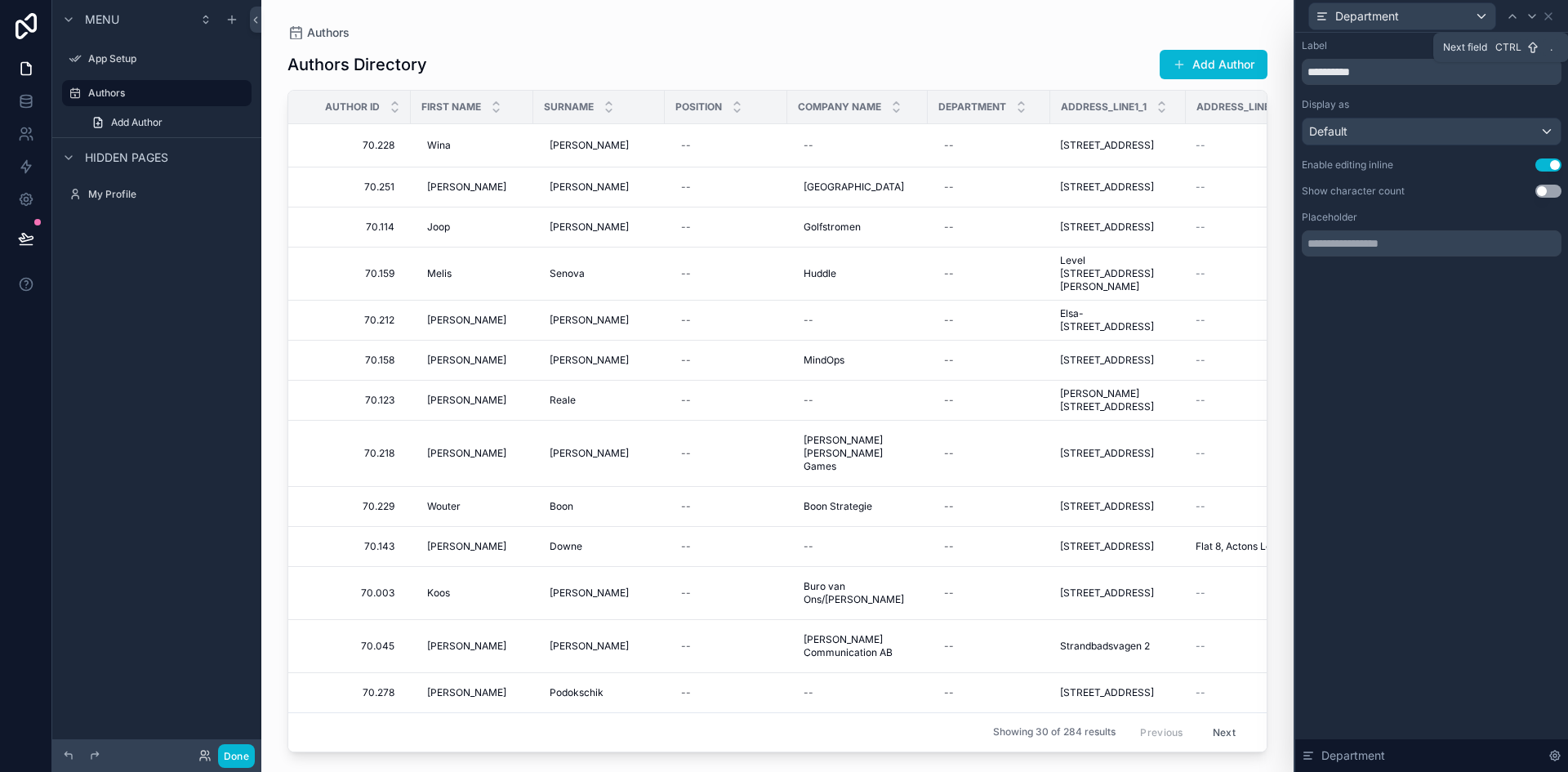
click at [1532, 18] on icon at bounding box center [1532, 17] width 6 height 4
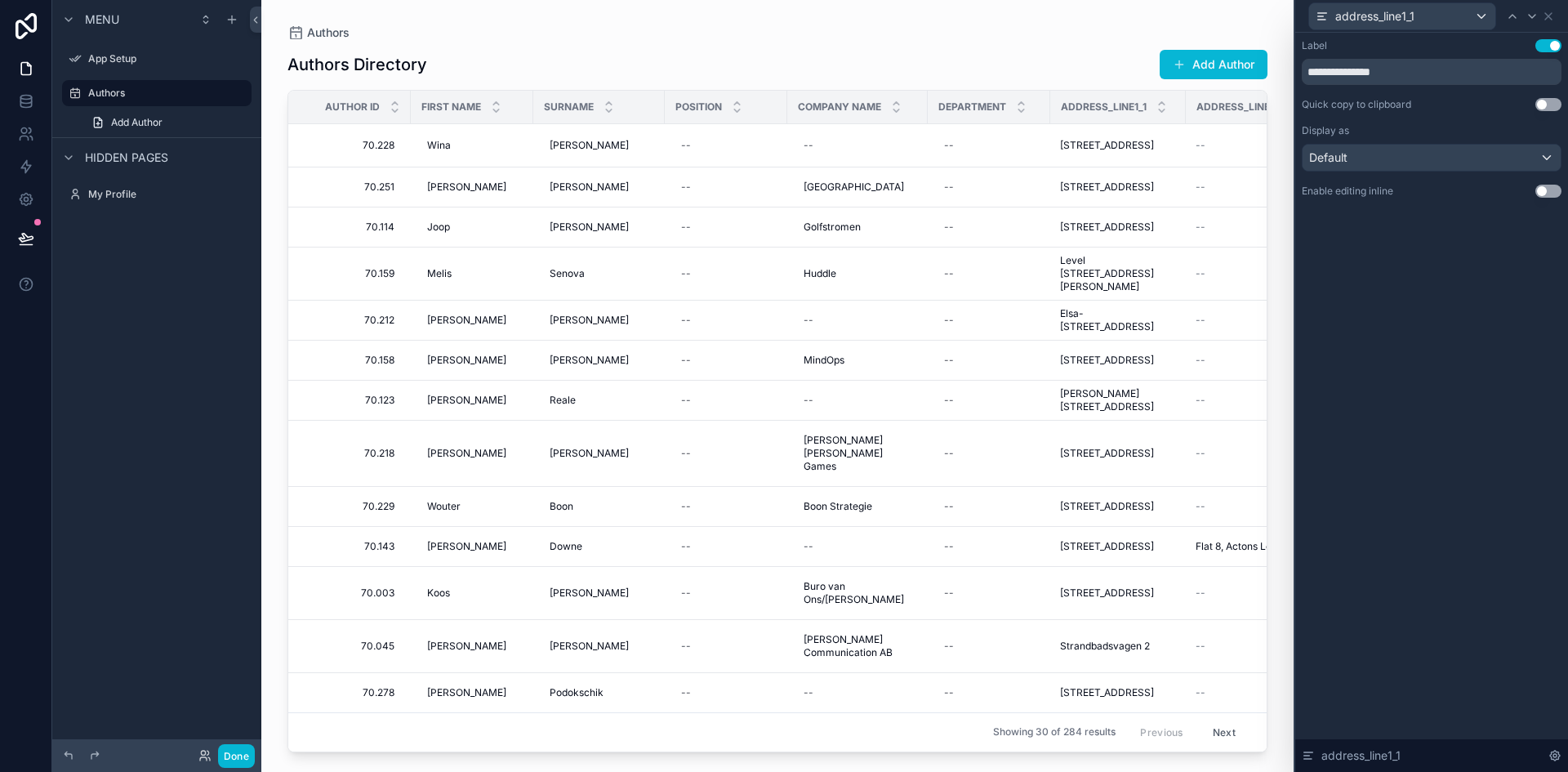
click at [1541, 190] on button "Use setting" at bounding box center [1549, 192] width 26 height 13
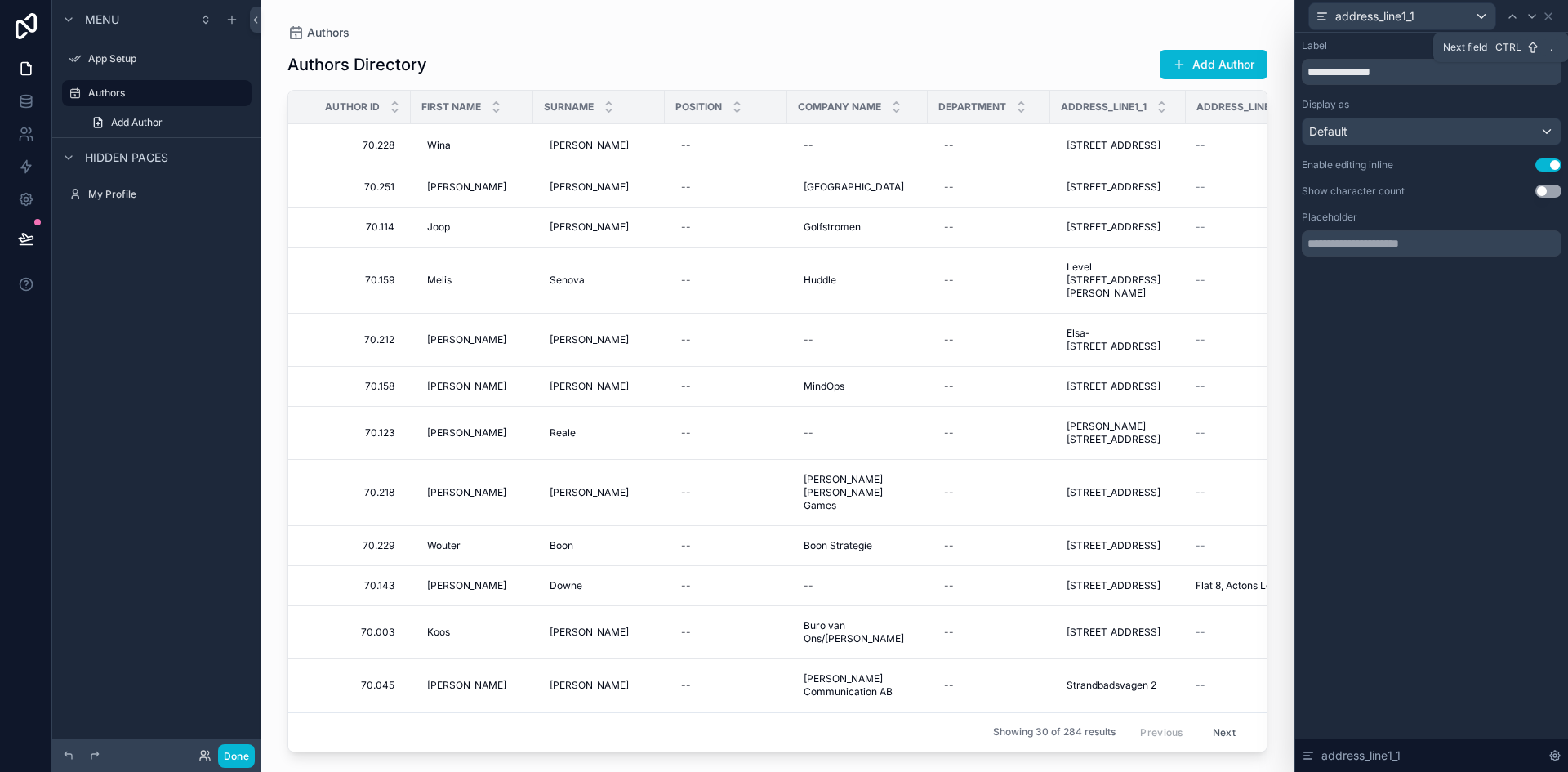
click at [1526, 12] on icon at bounding box center [1532, 17] width 13 height 13
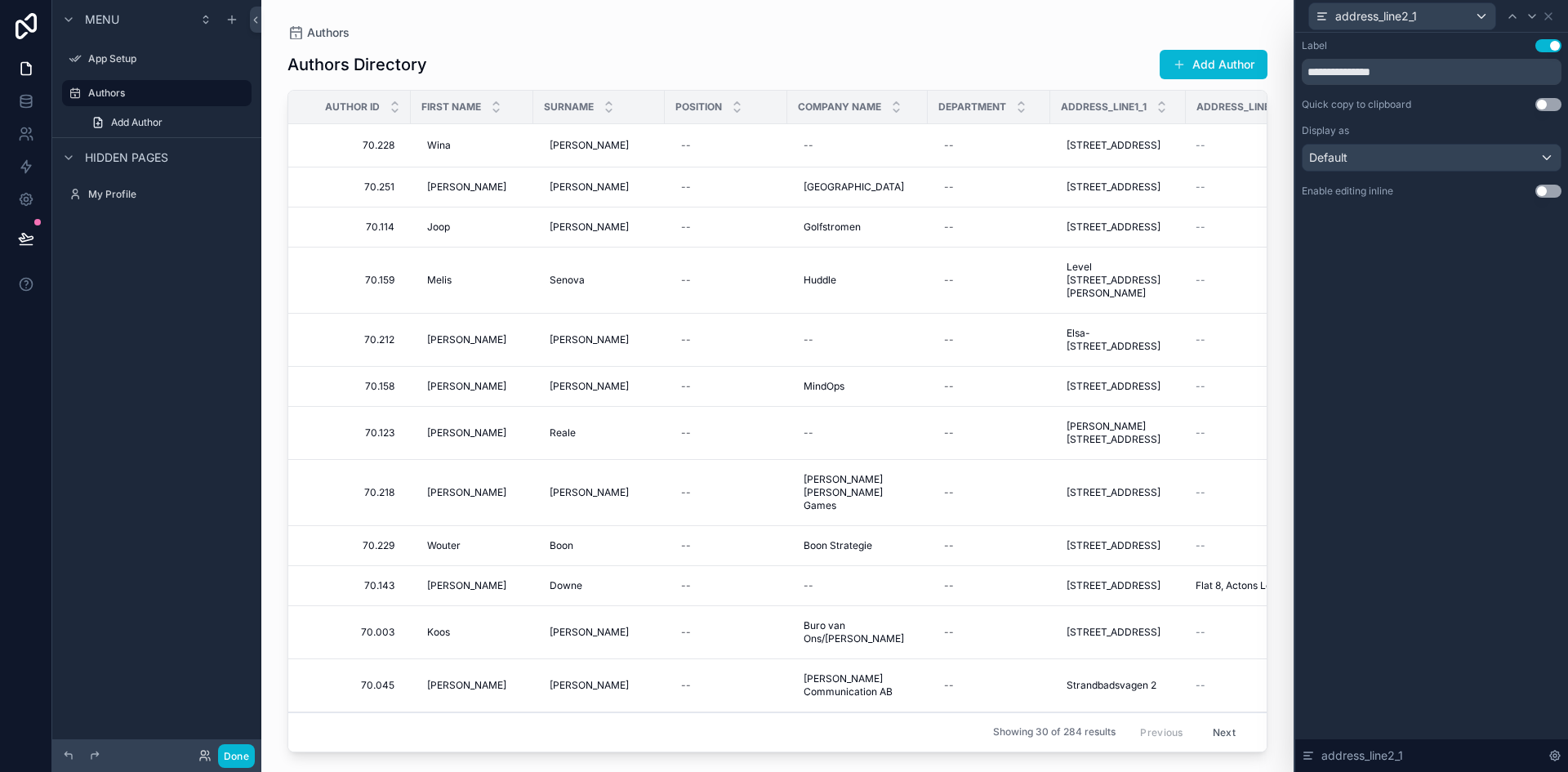
click at [1549, 194] on button "Use setting" at bounding box center [1549, 192] width 26 height 13
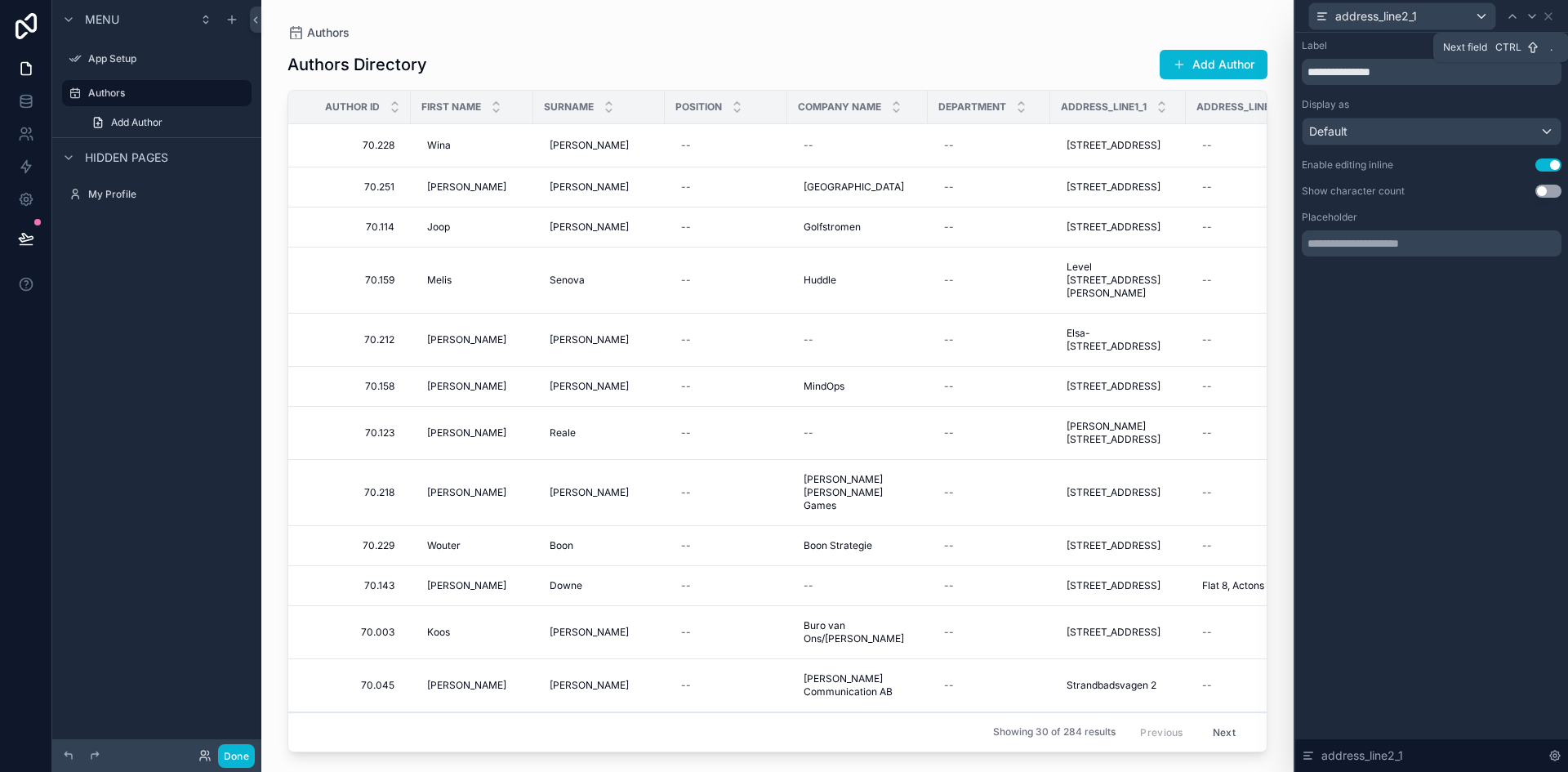
click at [1531, 16] on icon at bounding box center [1532, 17] width 6 height 4
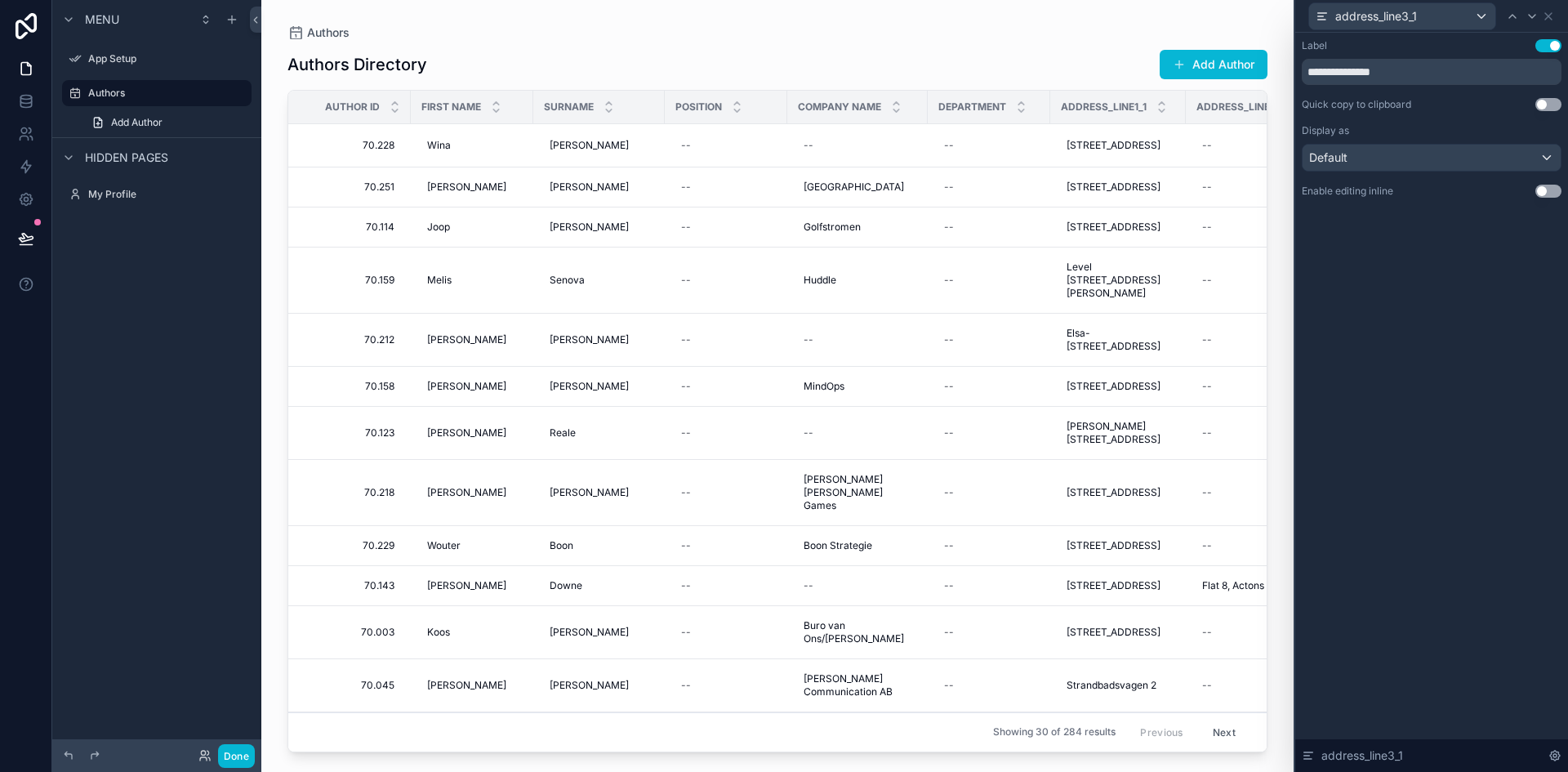
click at [1547, 194] on button "Use setting" at bounding box center [1549, 192] width 26 height 13
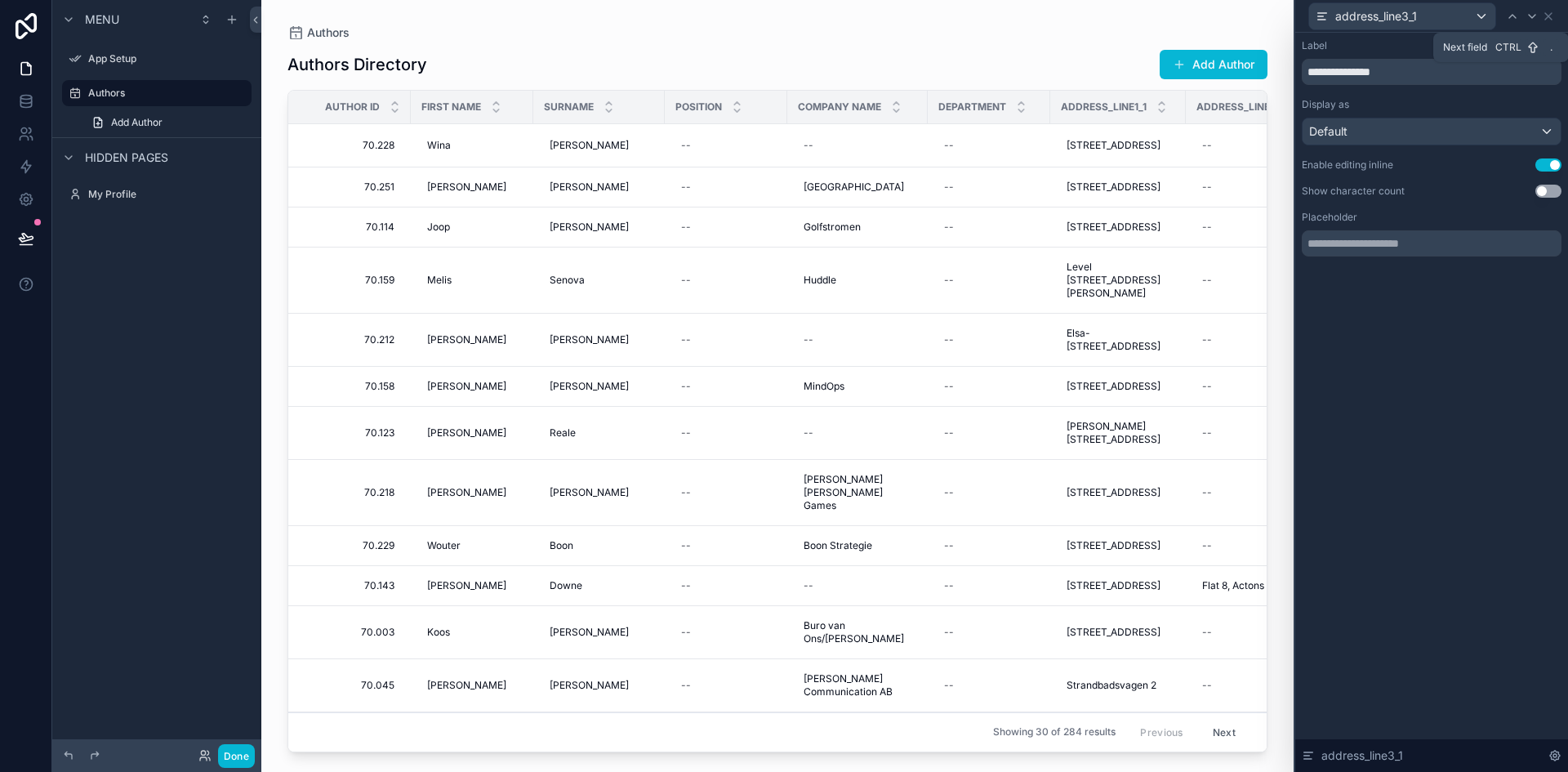
click at [1532, 11] on icon at bounding box center [1532, 17] width 13 height 13
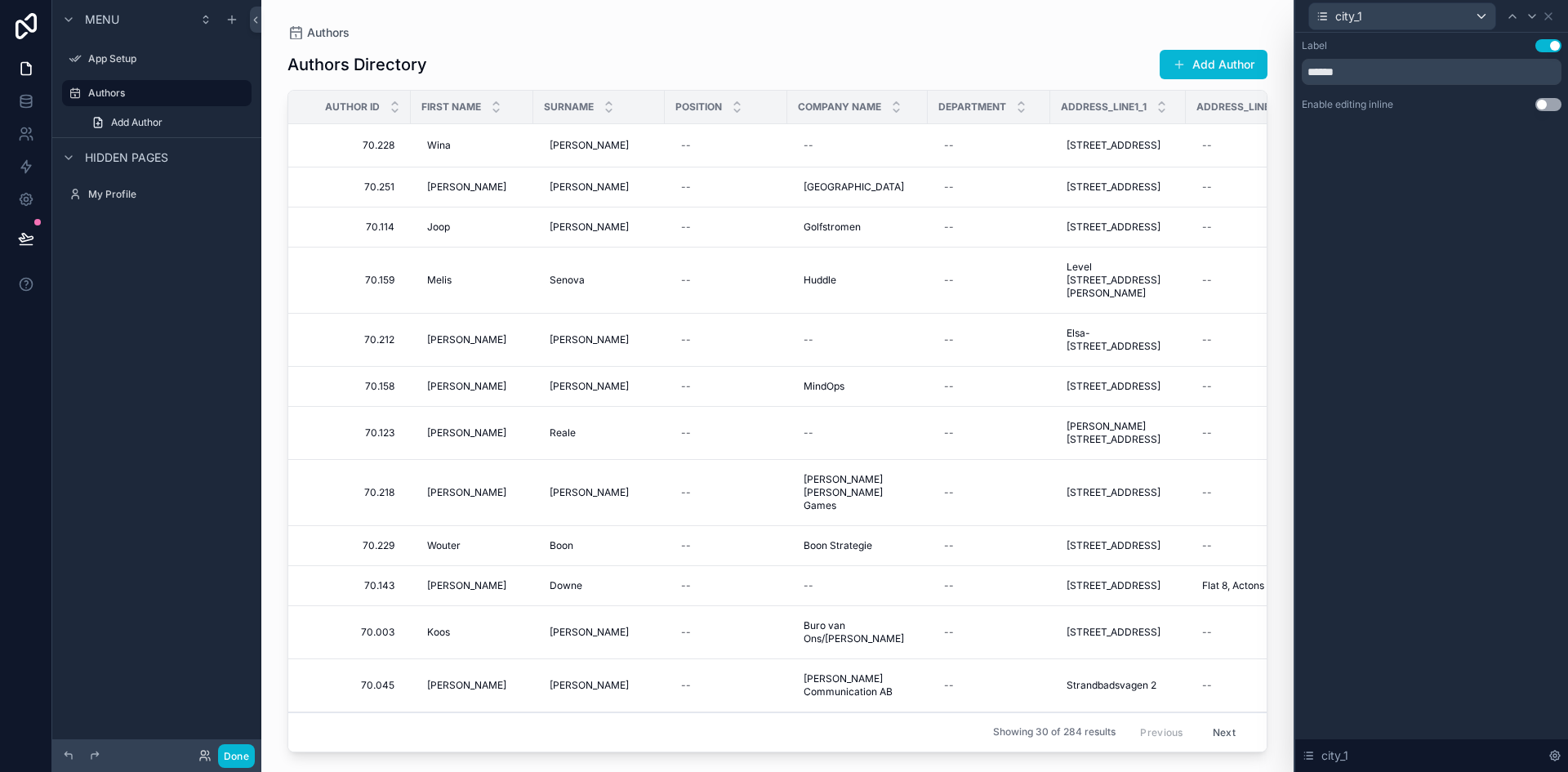
click at [1544, 101] on button "Use setting" at bounding box center [1549, 104] width 26 height 13
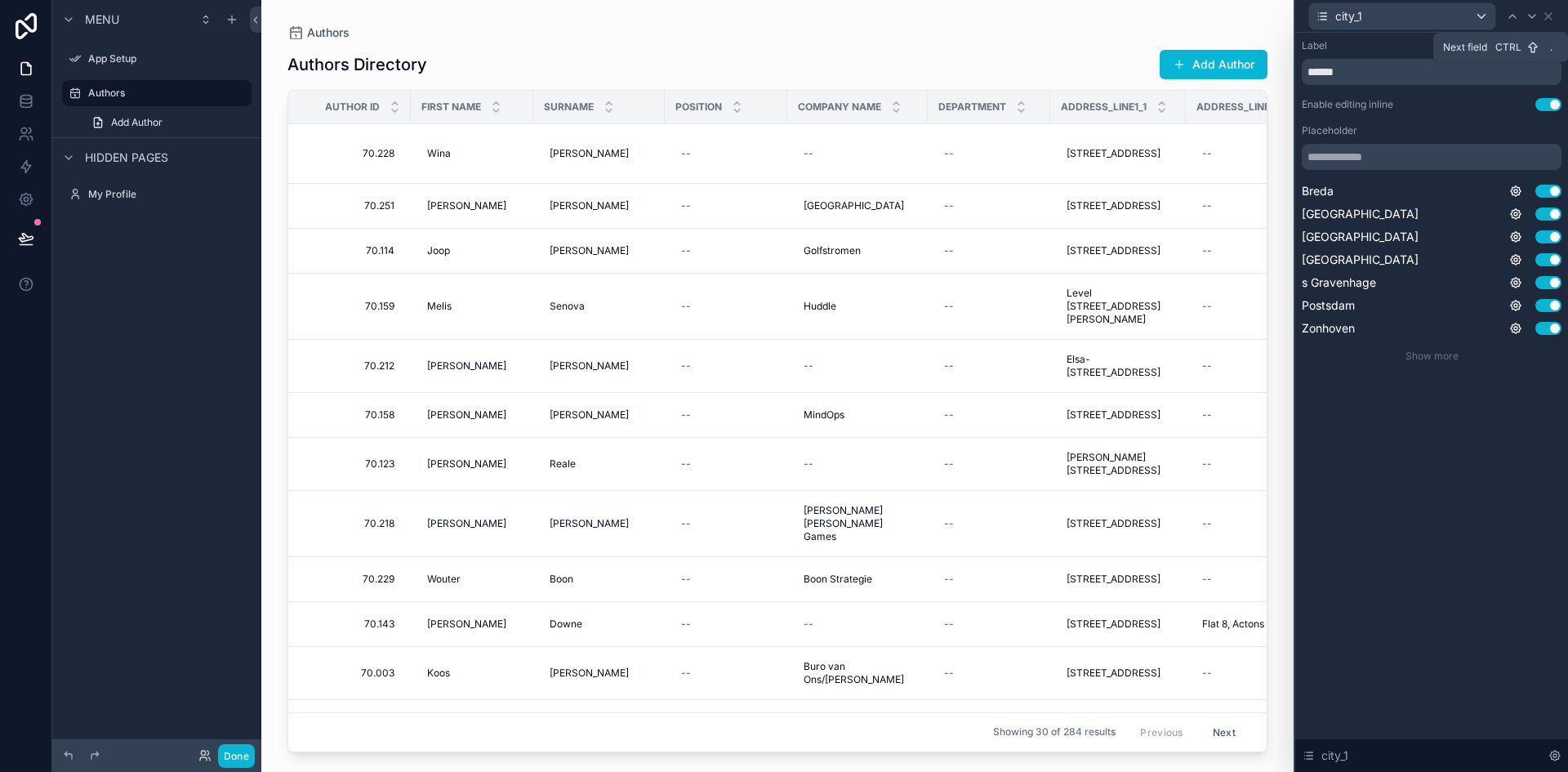
click at [1532, 18] on icon at bounding box center [1532, 17] width 6 height 4
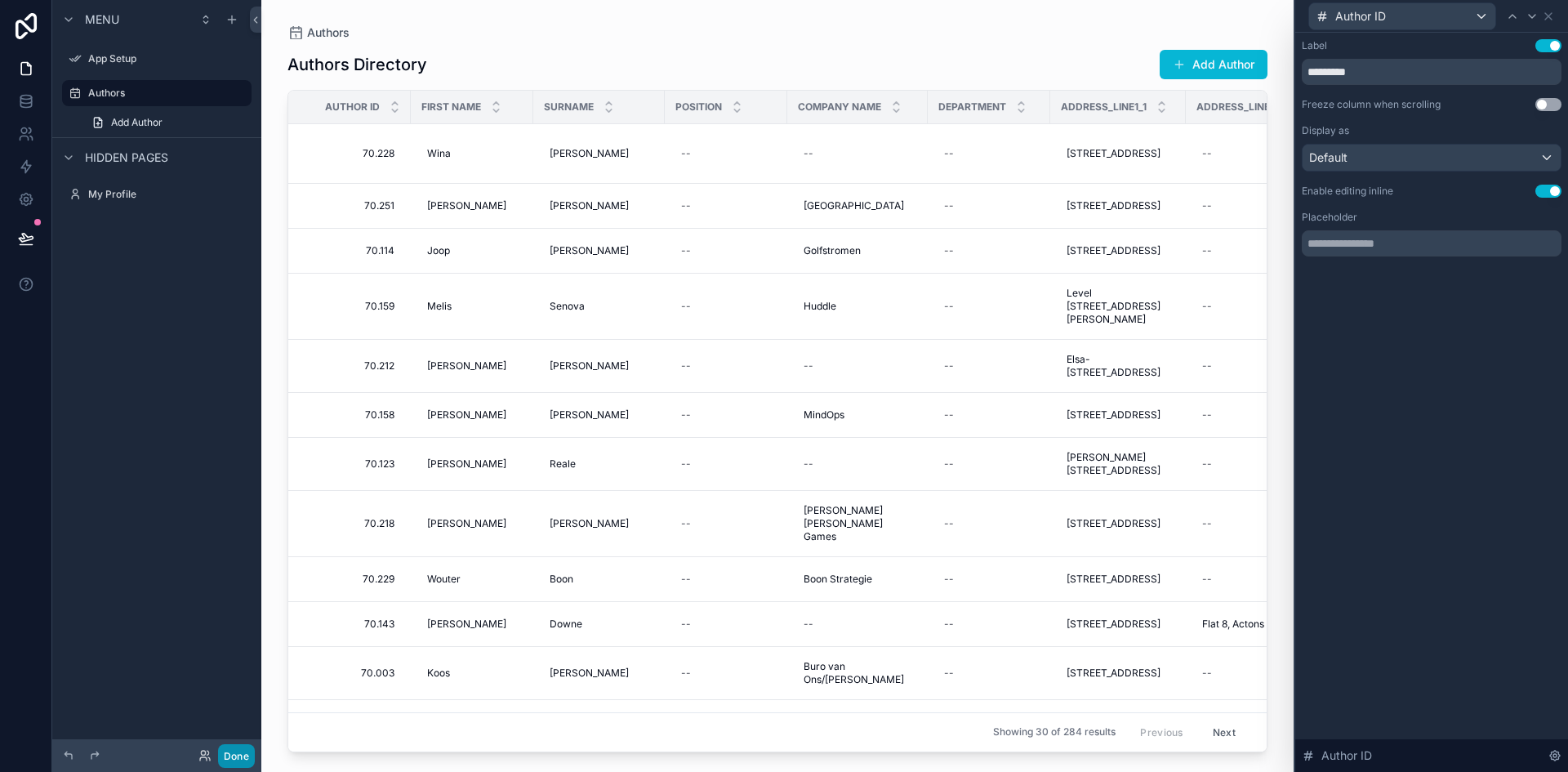
click at [243, 761] on button "Done" at bounding box center [237, 756] width 37 height 24
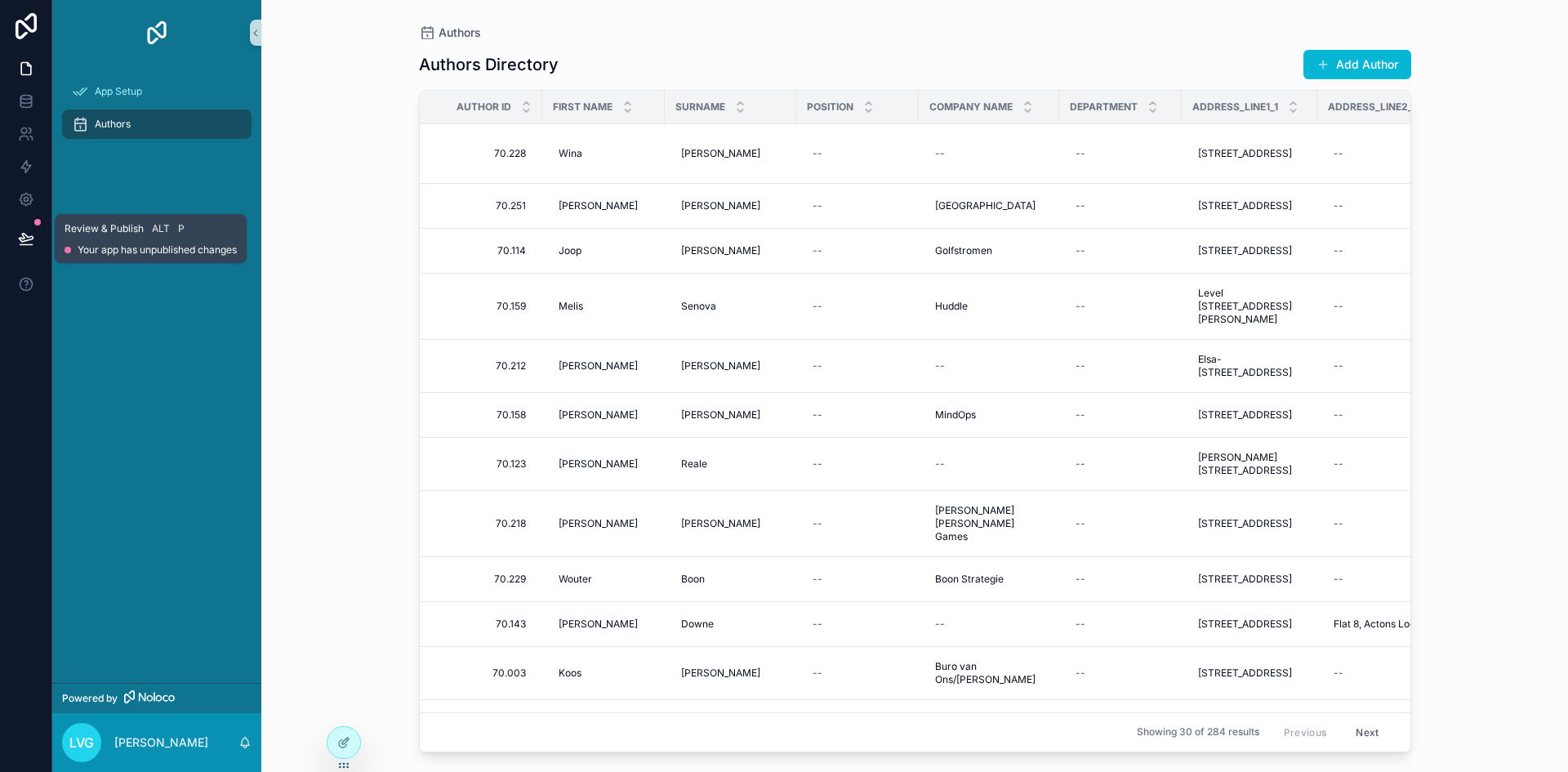
click at [23, 245] on icon at bounding box center [25, 245] width 12 height 0
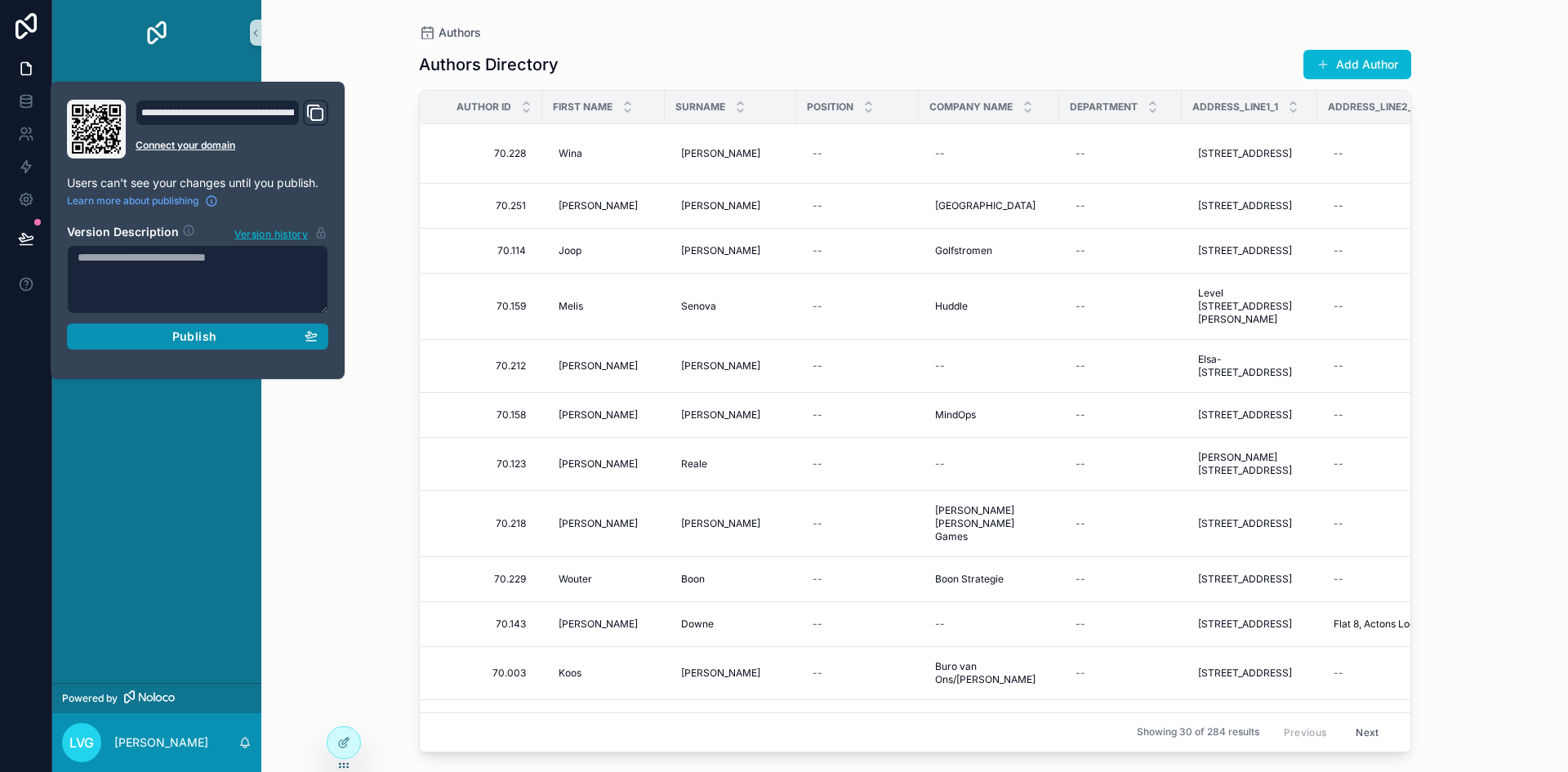
click at [185, 334] on span "Publish" at bounding box center [194, 337] width 44 height 15
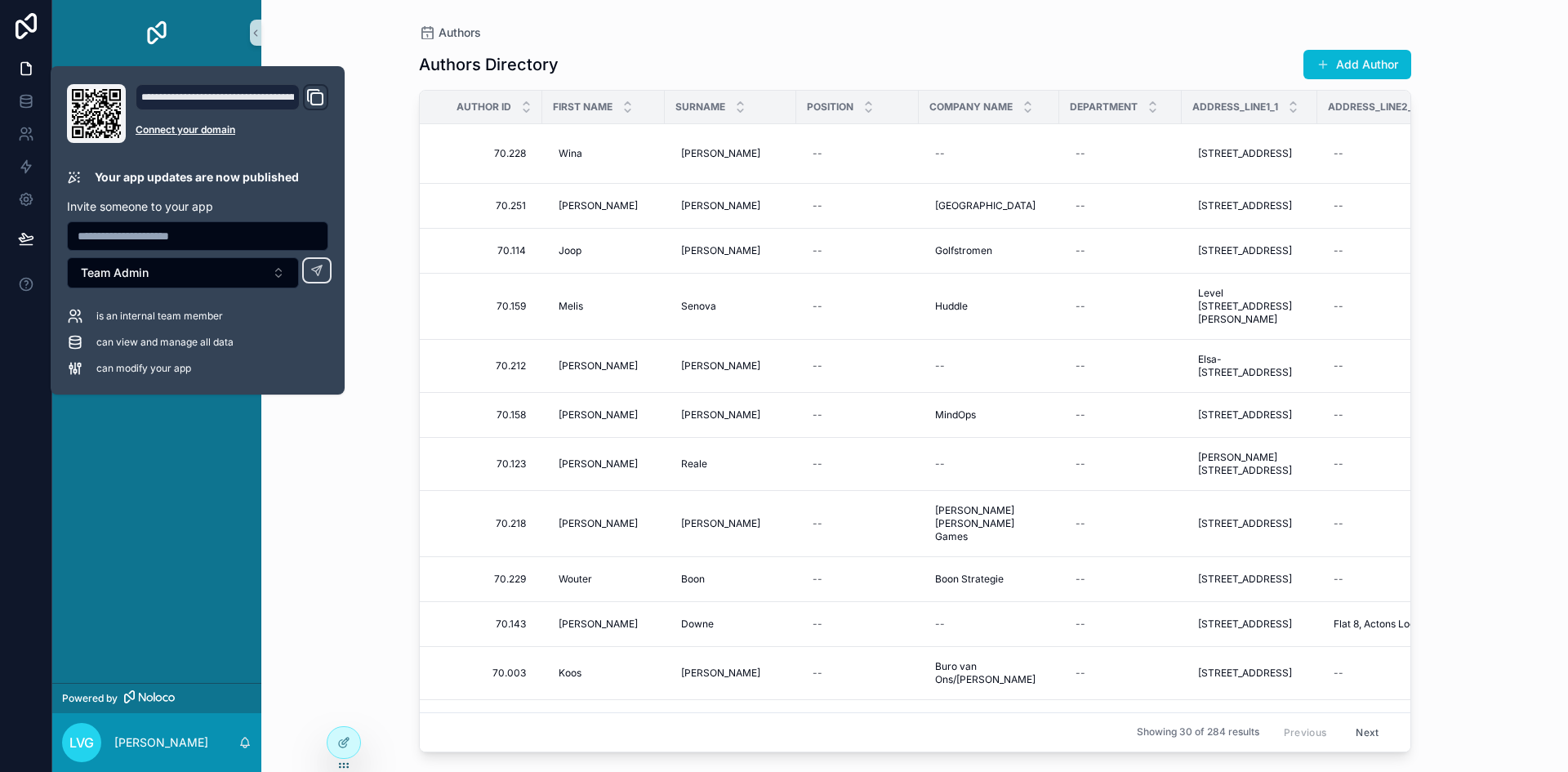
click at [359, 200] on div "Authors Authors Directory Add Author Author ID First Name Surname Position Comp…" at bounding box center [915, 386] width 1307 height 772
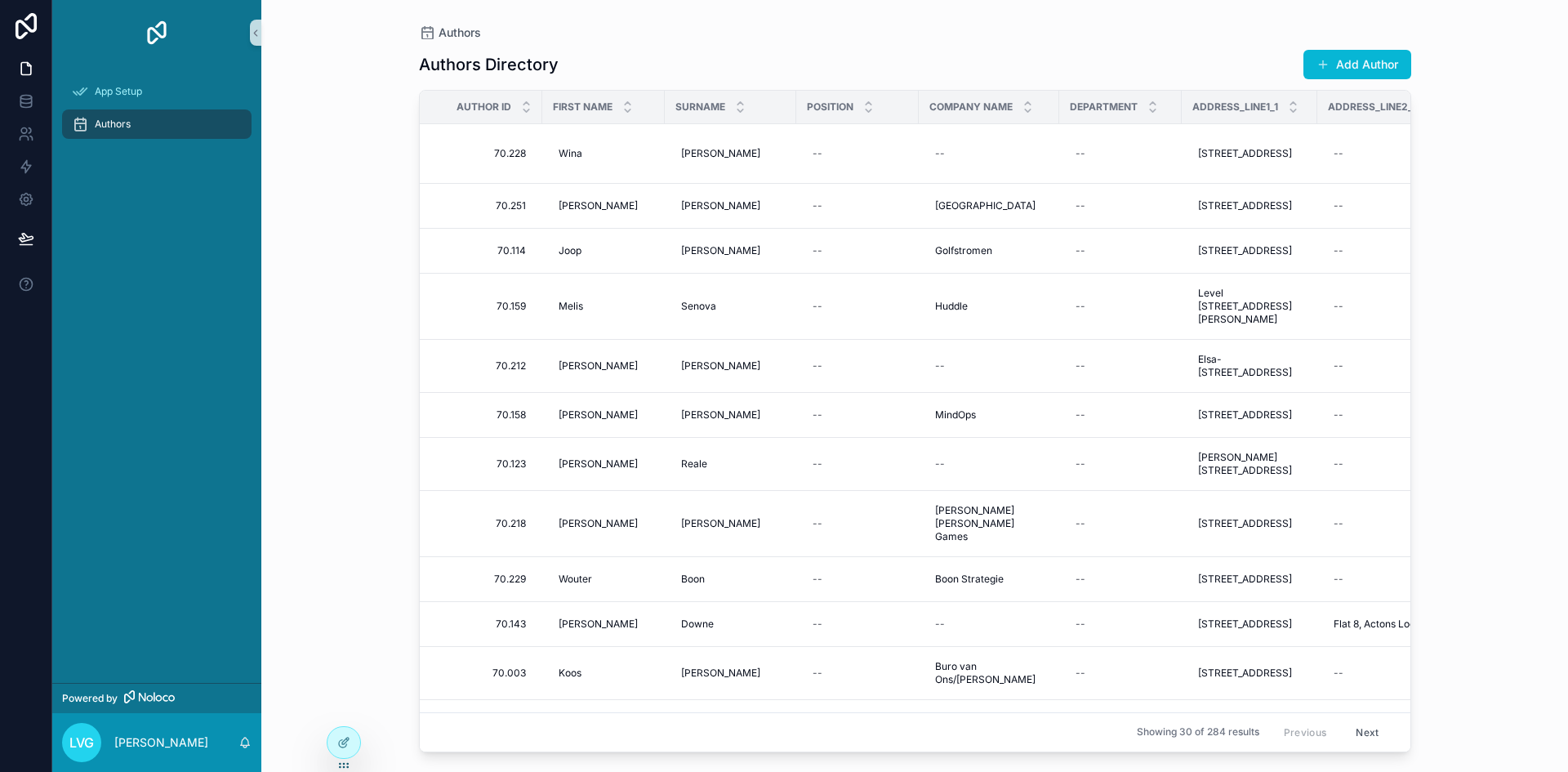
click at [29, 30] on icon at bounding box center [26, 26] width 21 height 26
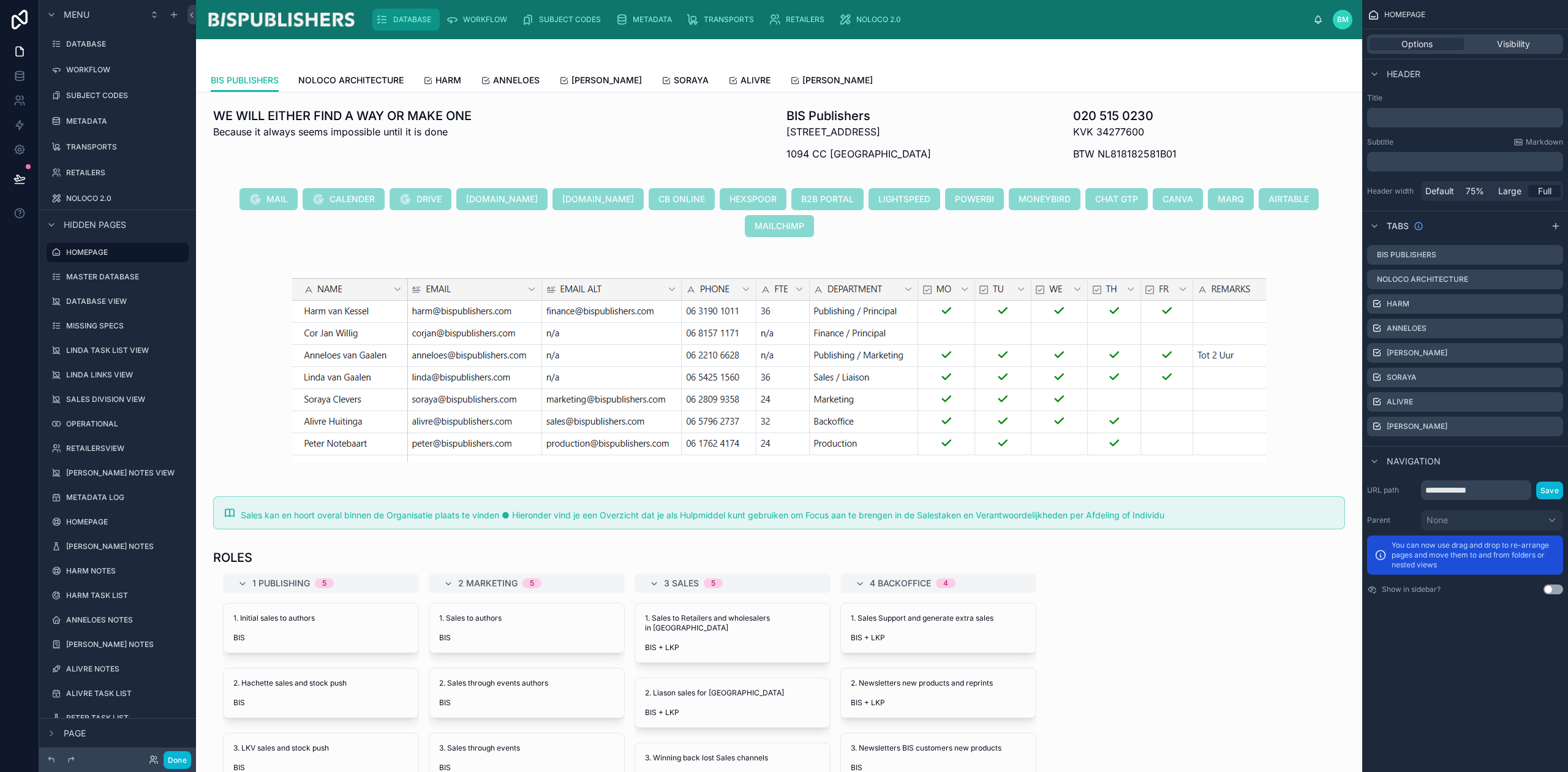
click at [398, 17] on span "DATABASE" at bounding box center [412, 19] width 38 height 10
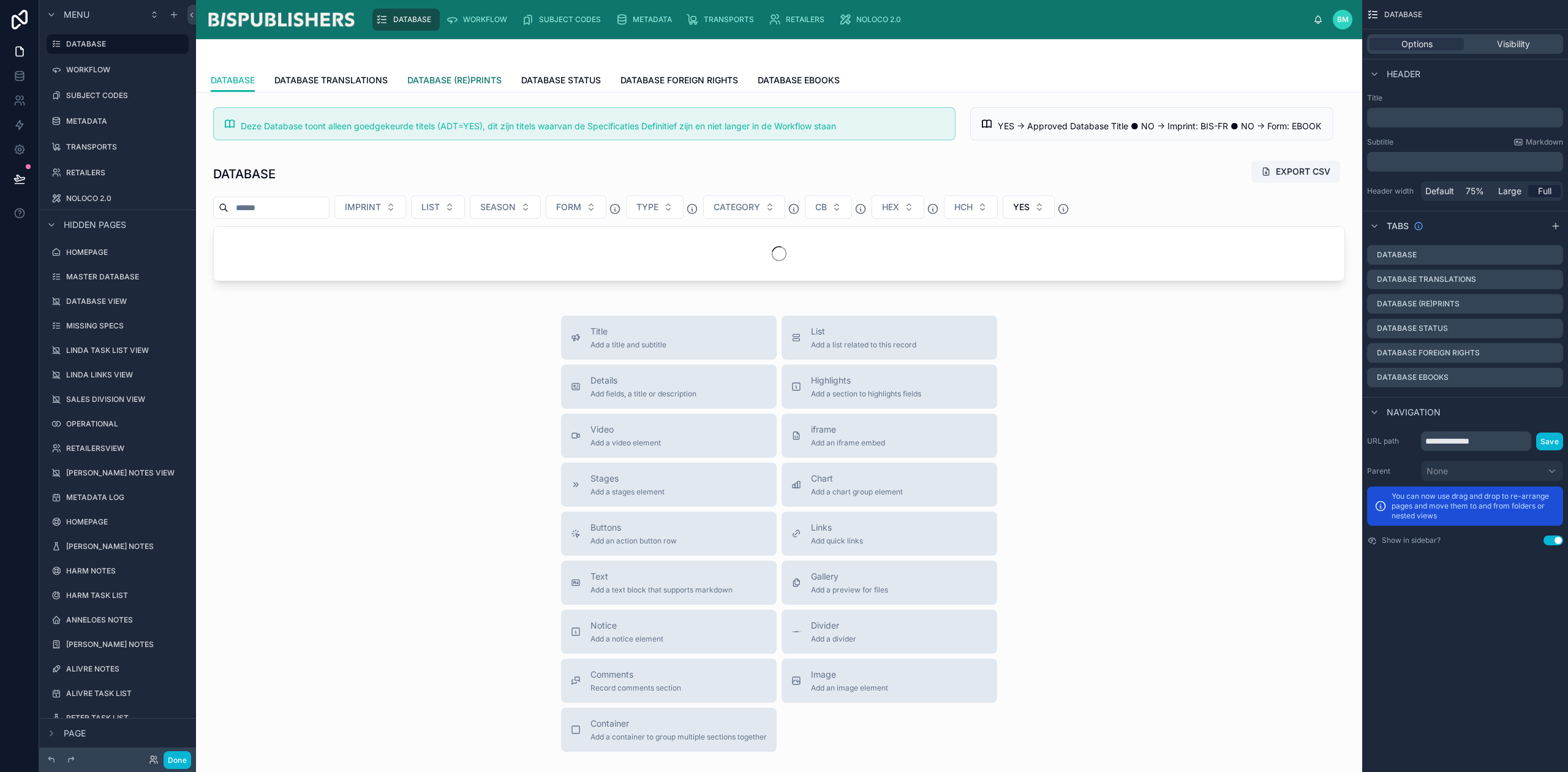
click at [467, 81] on span "DATABASE (RE)PRINTS" at bounding box center [454, 80] width 95 height 12
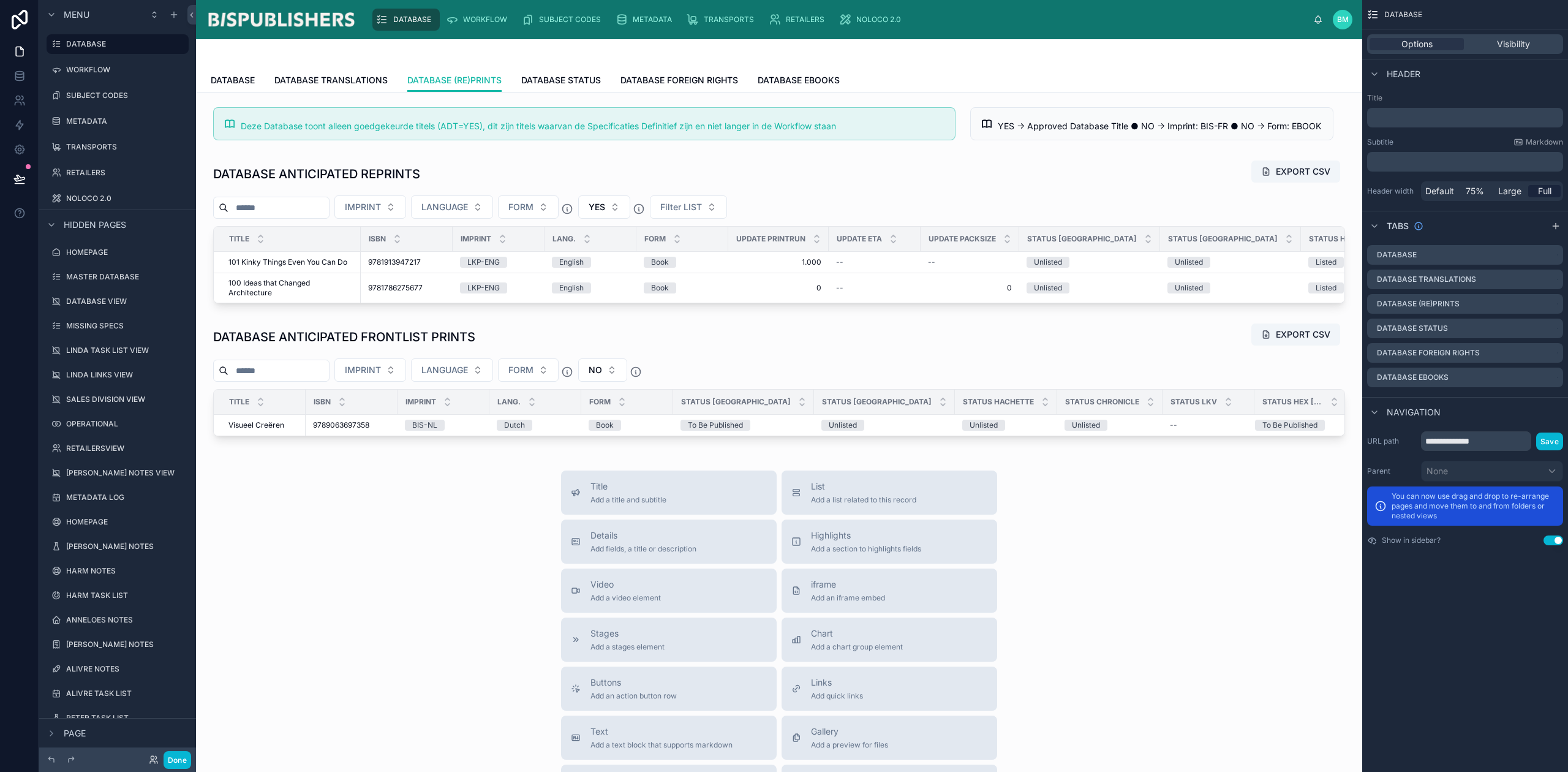
click at [420, 260] on div at bounding box center [779, 231] width 1147 height 153
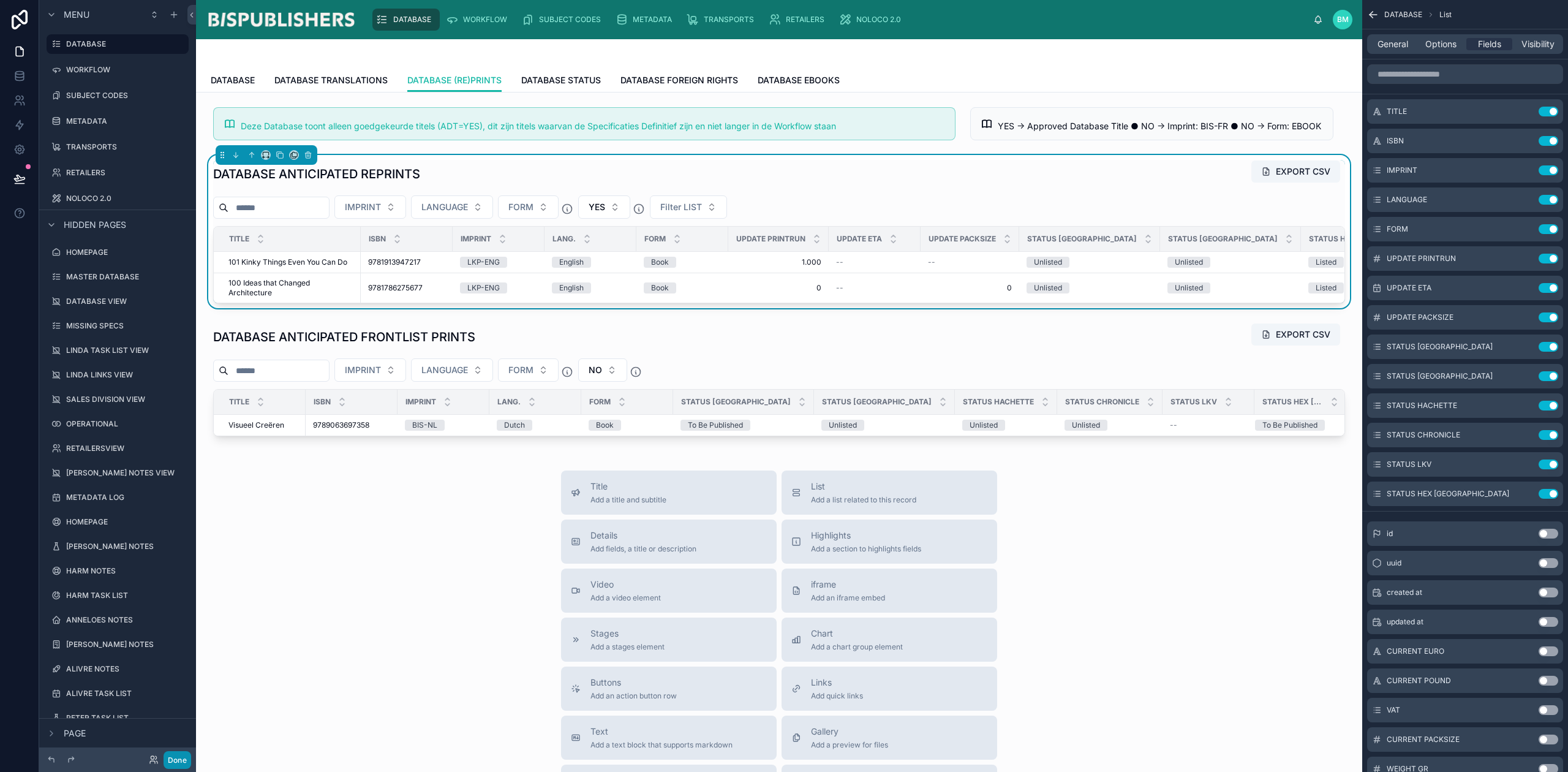
click at [175, 755] on button "Done" at bounding box center [177, 760] width 28 height 18
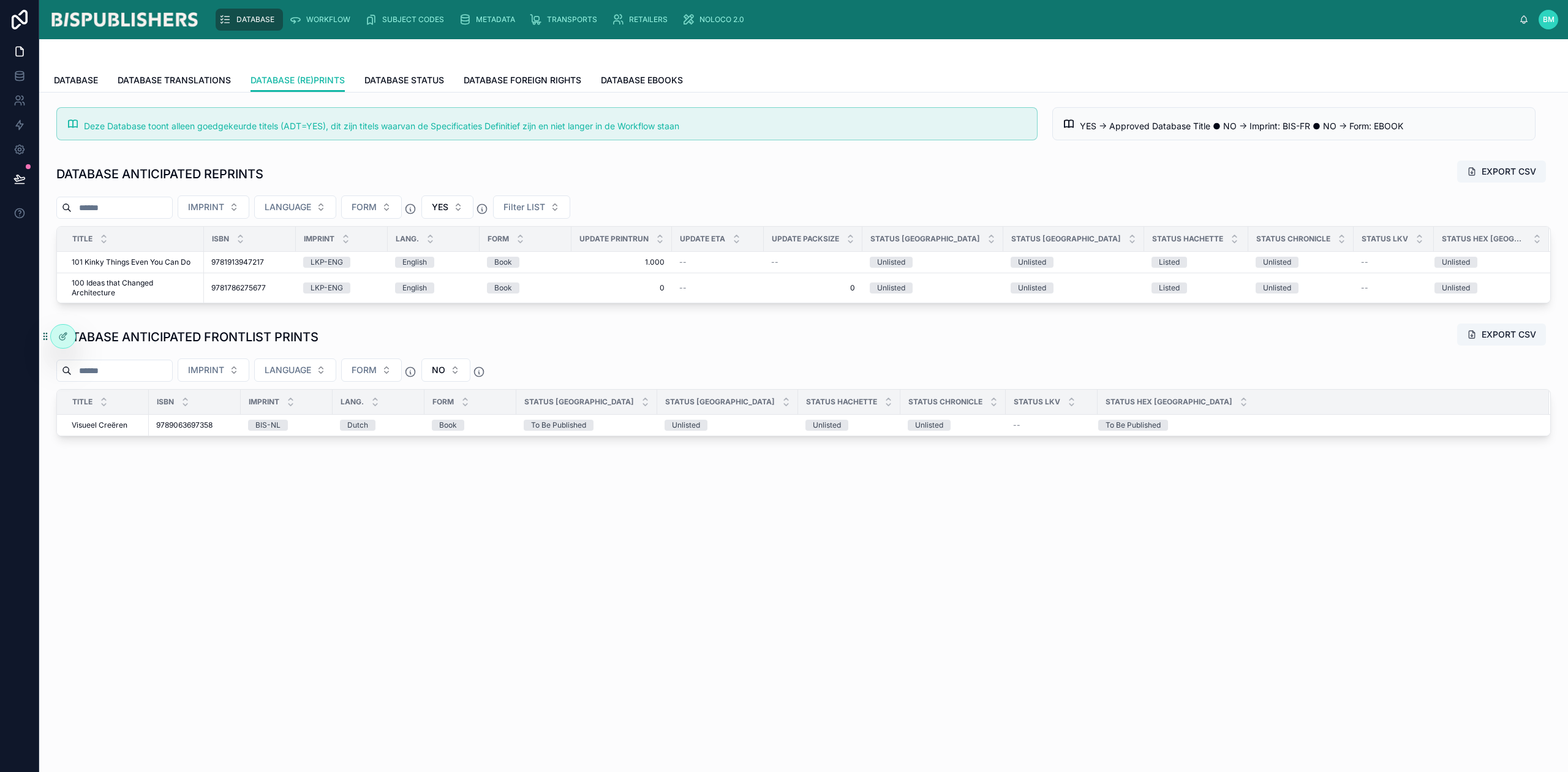
click at [246, 263] on span "9781913947217" at bounding box center [238, 262] width 52 height 10
click at [88, 81] on span "DATABASE" at bounding box center [76, 80] width 44 height 12
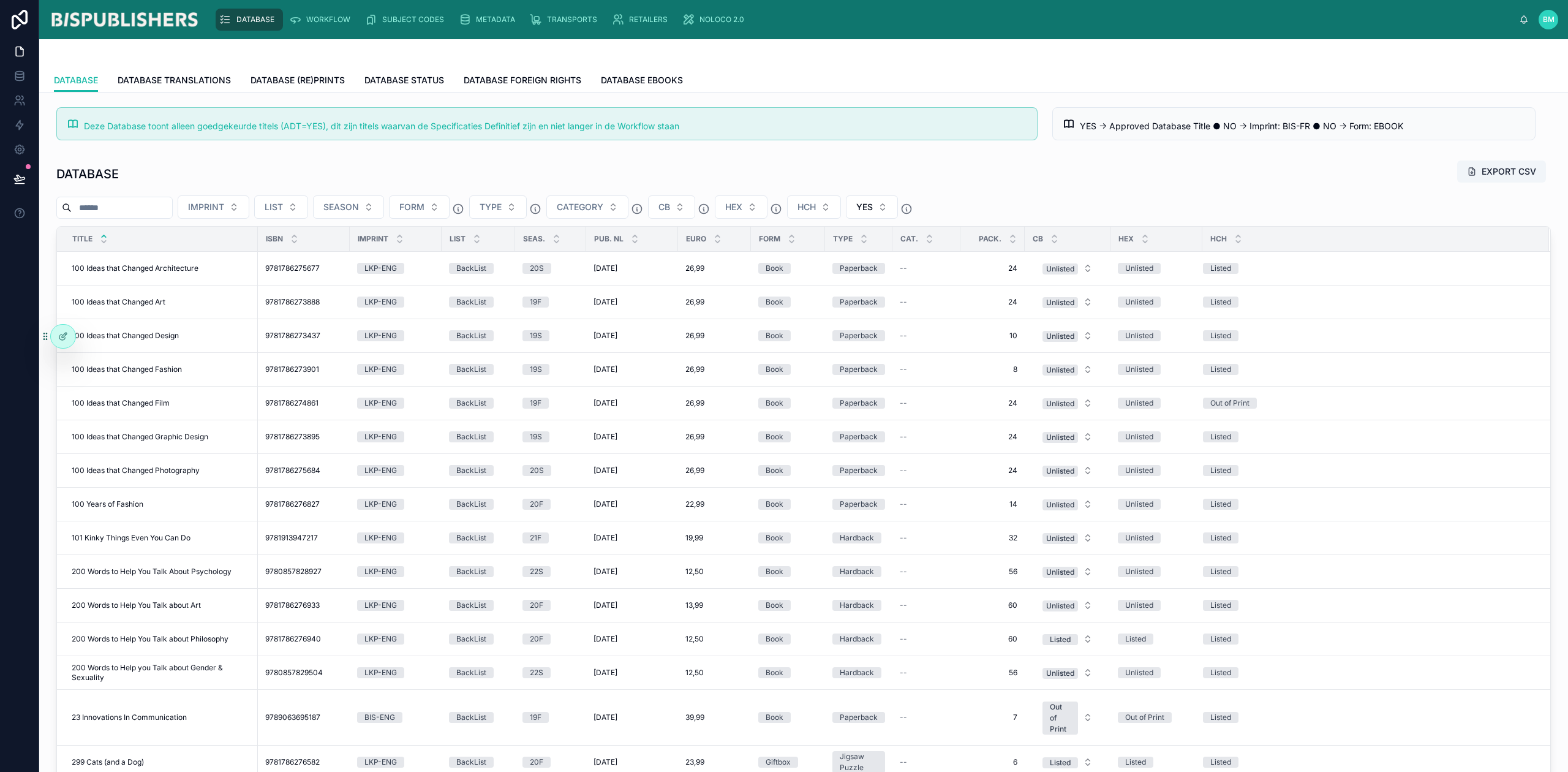
click at [287, 269] on span "9781786275677" at bounding box center [292, 269] width 55 height 10
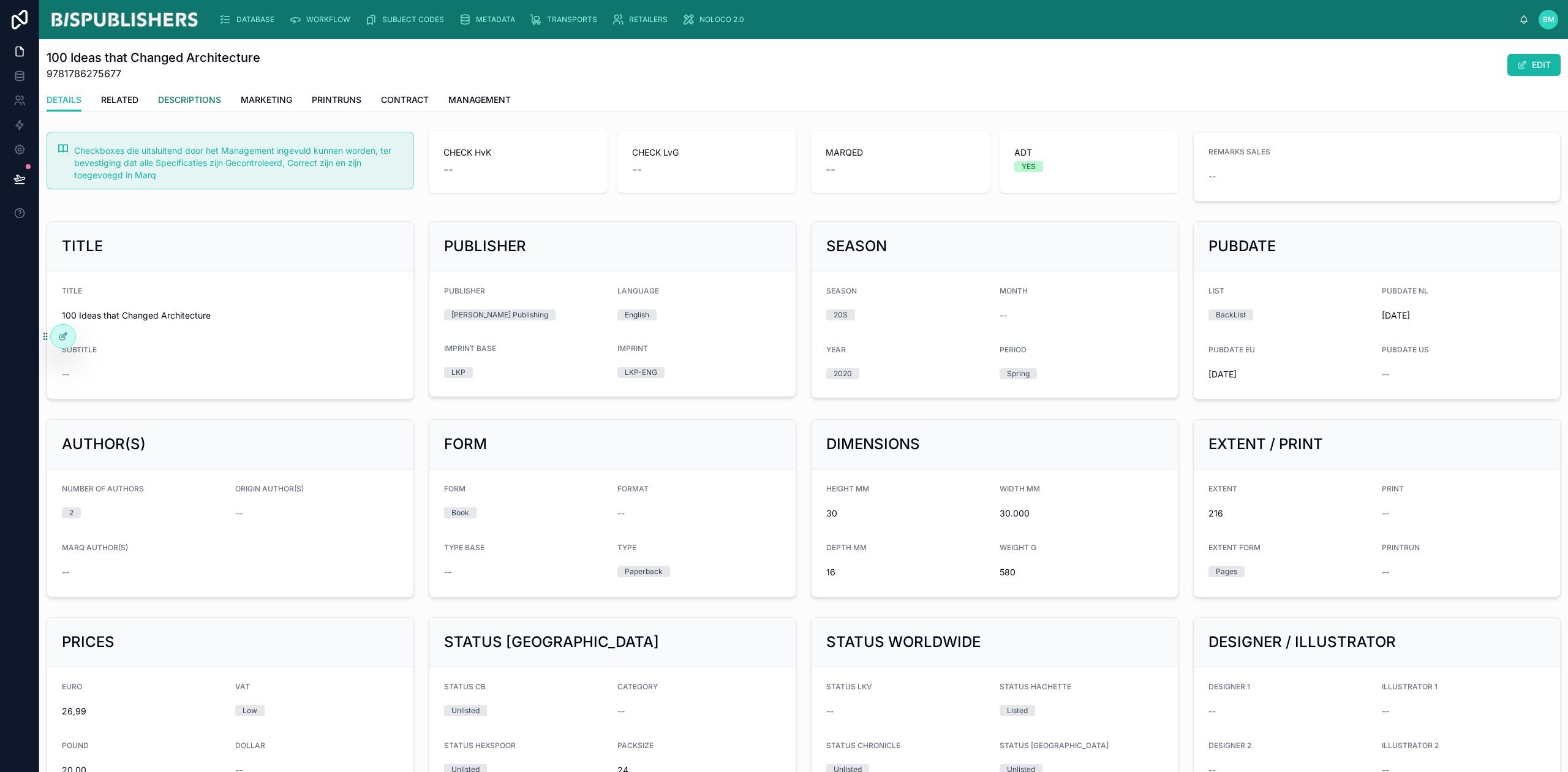
click at [190, 99] on span "DESCRIPTIONS" at bounding box center [189, 100] width 63 height 12
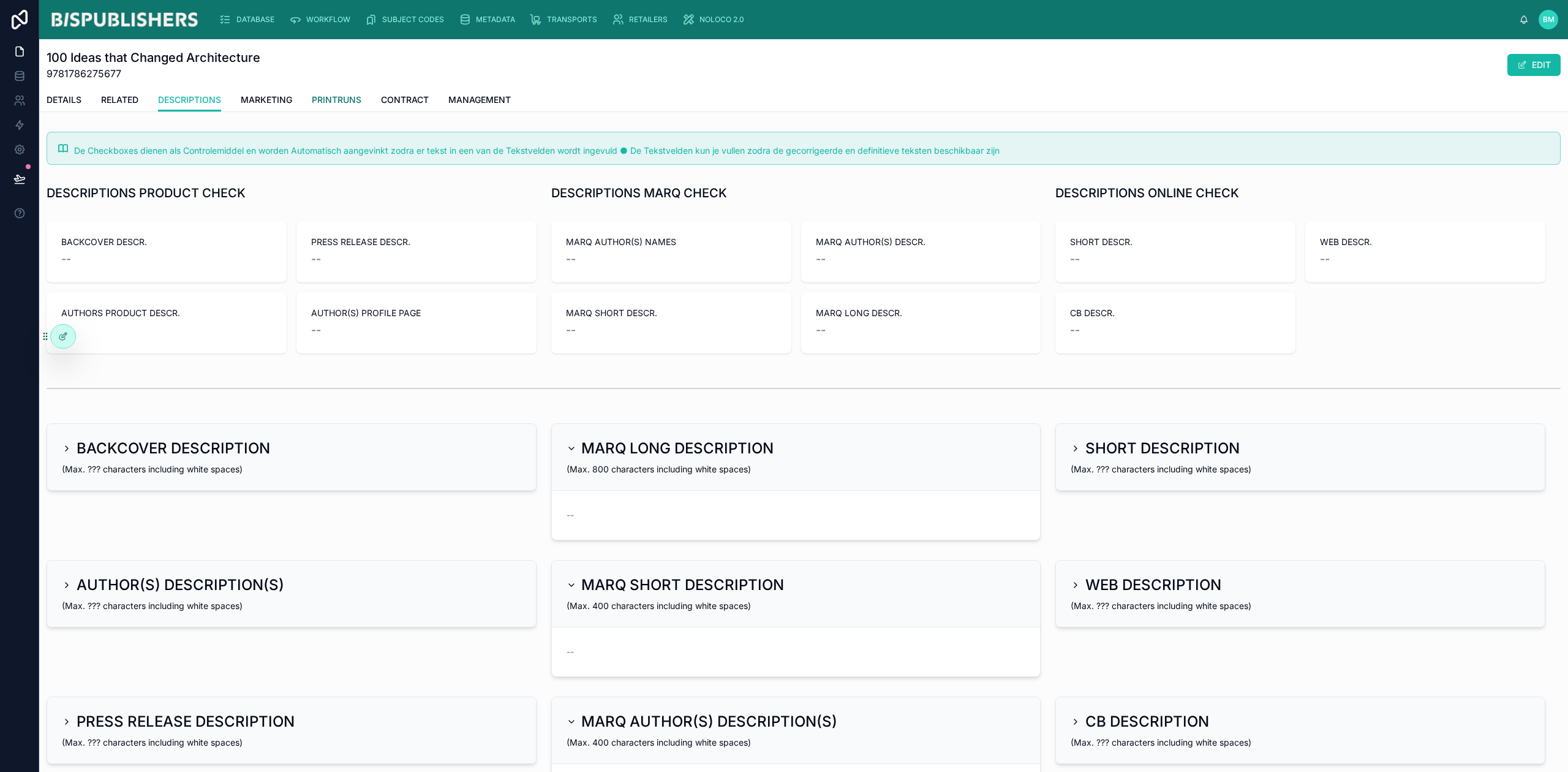
click at [342, 101] on span "PRINTRUNS" at bounding box center [337, 100] width 50 height 12
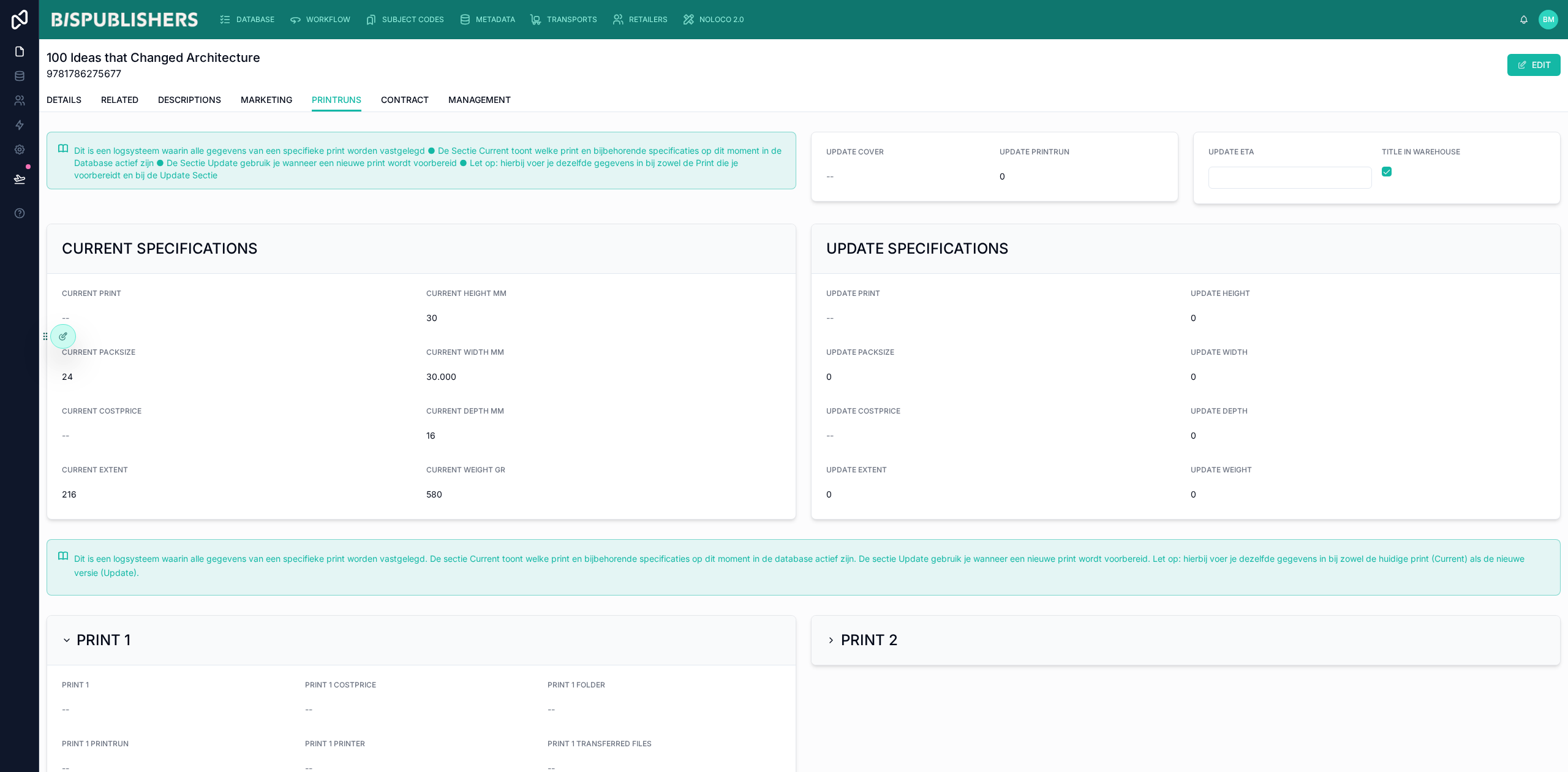
click at [1525, 73] on button "EDIT" at bounding box center [1533, 65] width 53 height 22
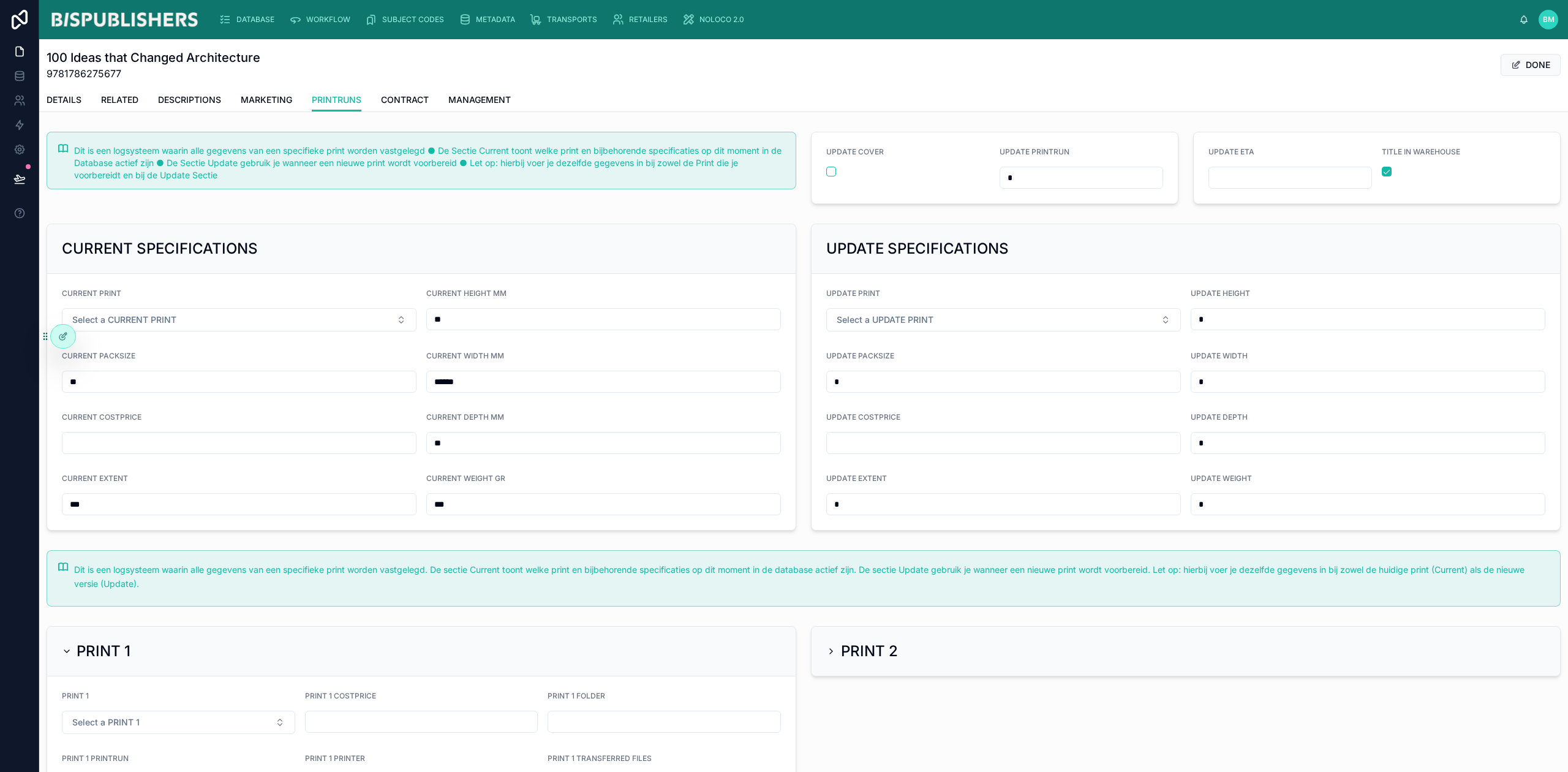
click at [262, 177] on div "Dit is een logsysteem waarin alle gegevens van een specifieke print worden vast…" at bounding box center [429, 162] width 712 height 37
click at [66, 331] on icon at bounding box center [63, 336] width 10 height 10
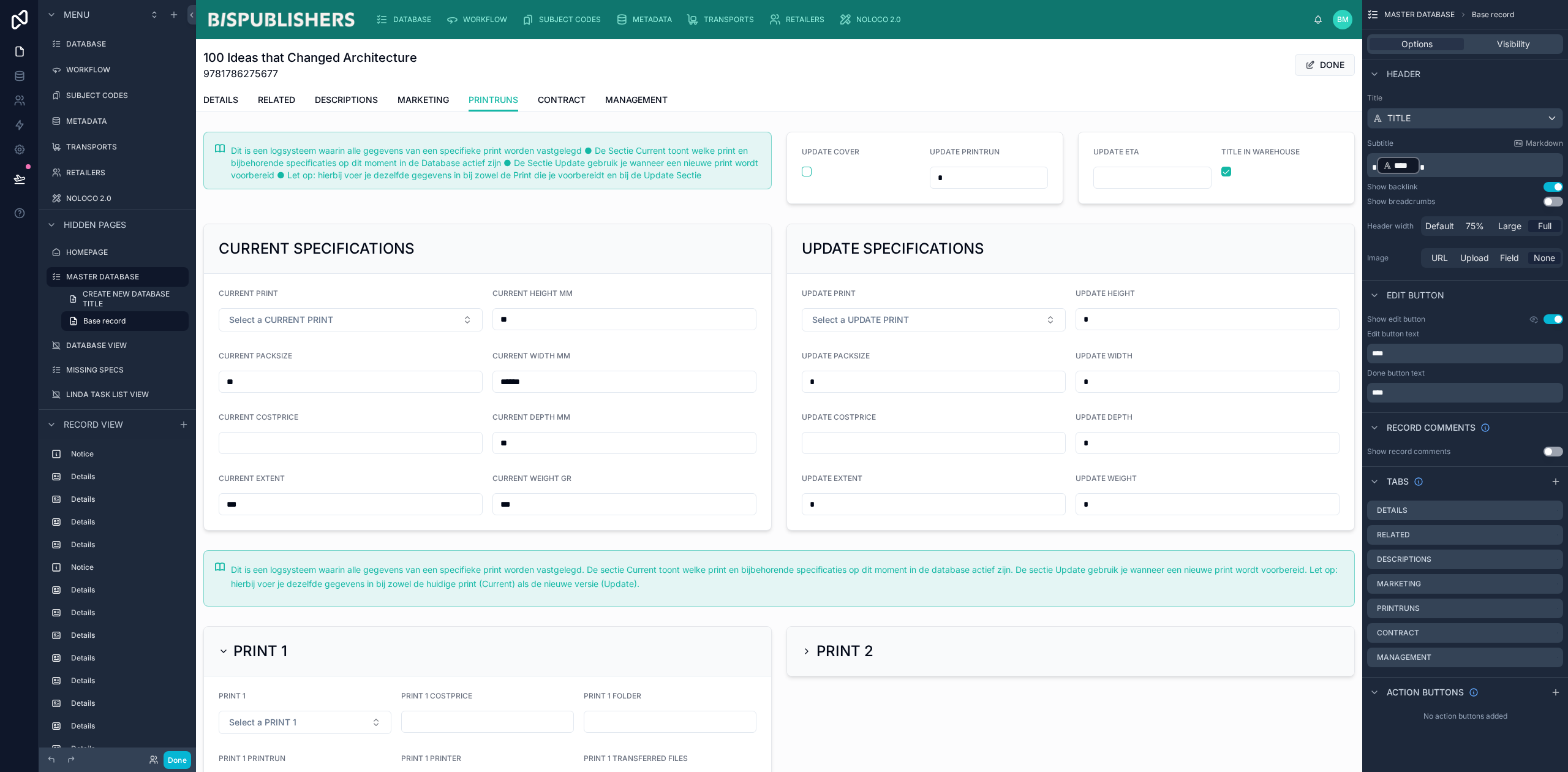
click at [285, 160] on div at bounding box center [487, 168] width 583 height 82
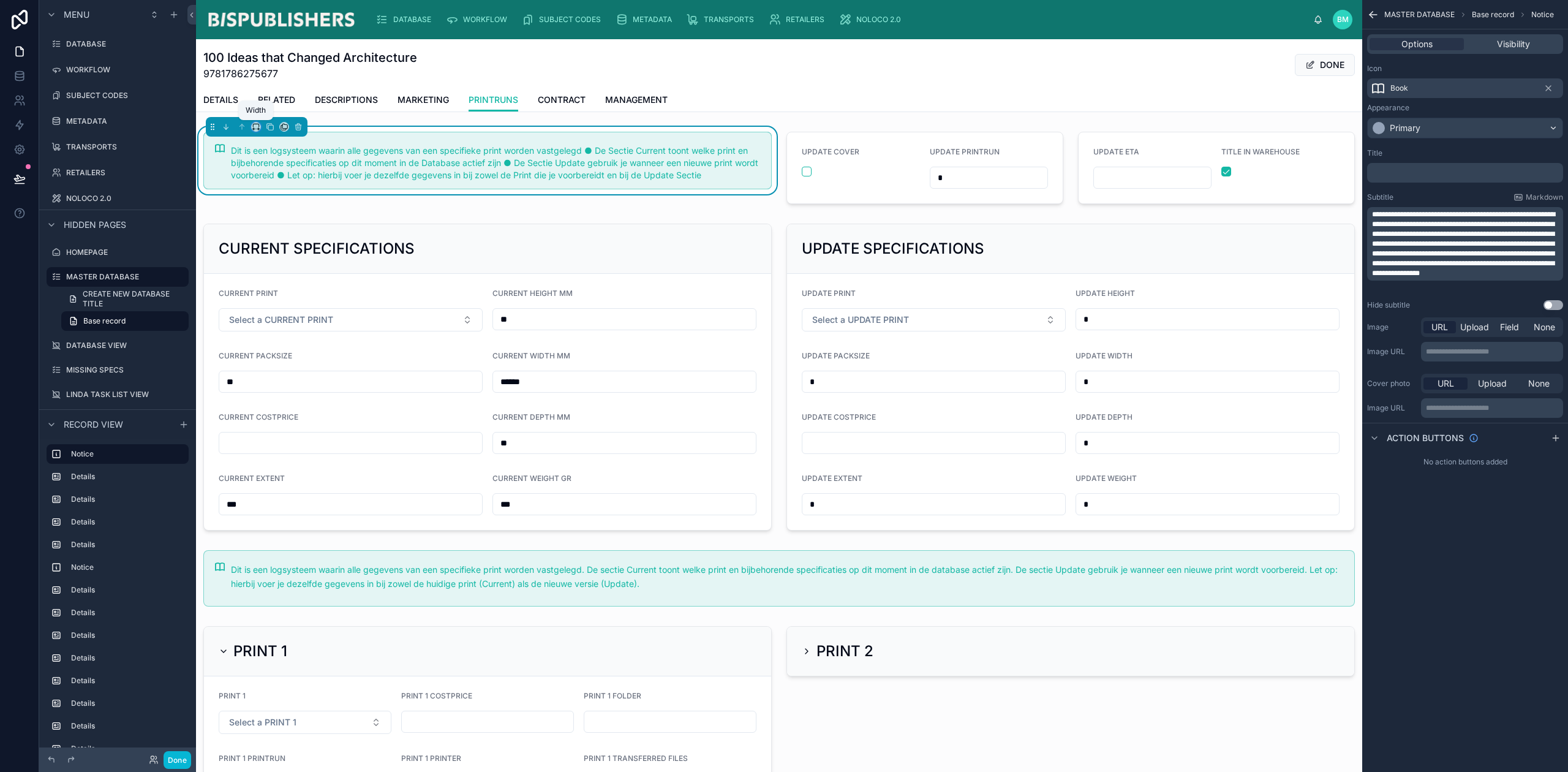
click at [256, 130] on icon at bounding box center [256, 126] width 8 height 8
click at [269, 193] on span "33%" at bounding box center [272, 195] width 19 height 15
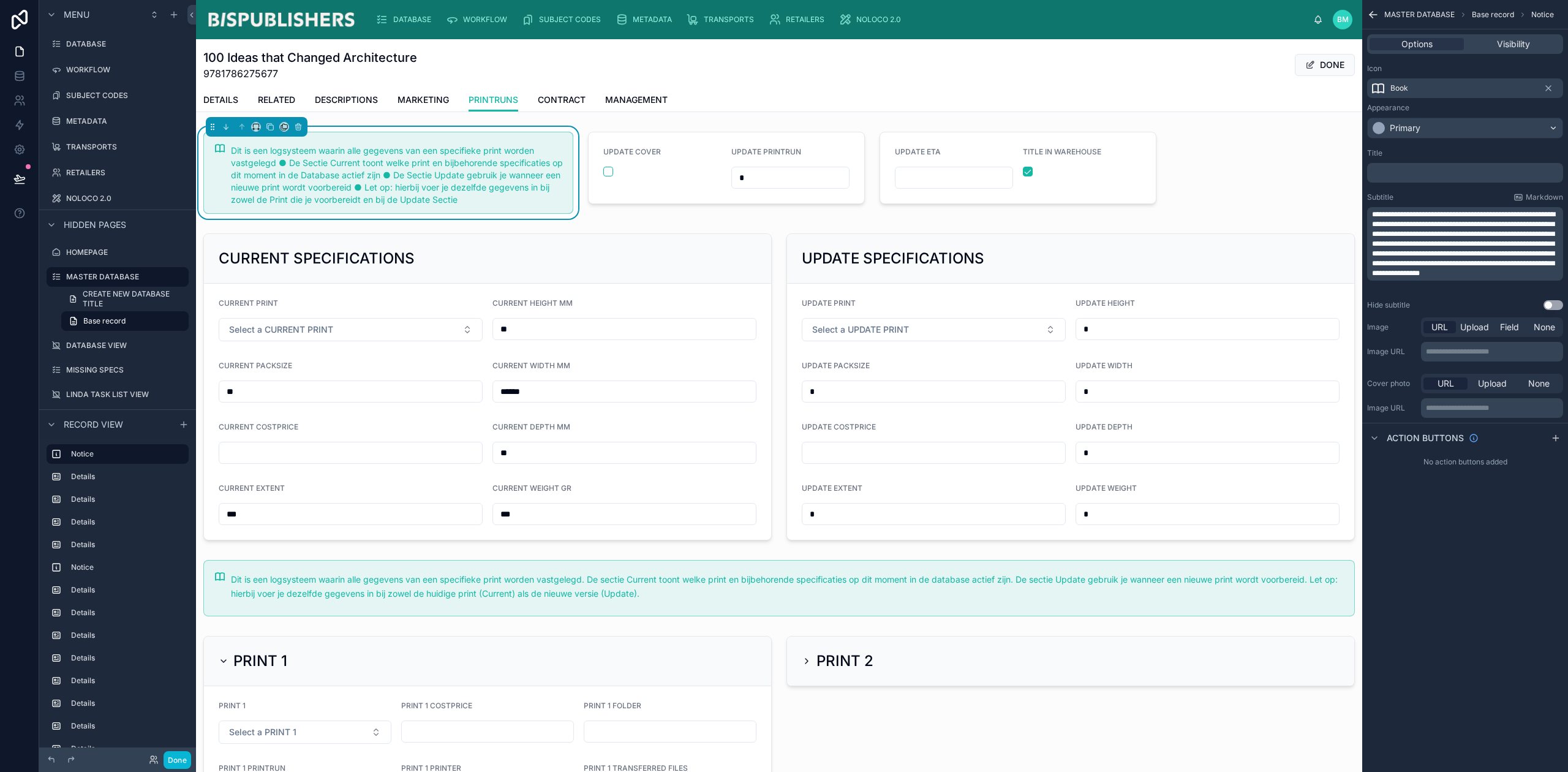
click at [699, 148] on div at bounding box center [726, 173] width 291 height 92
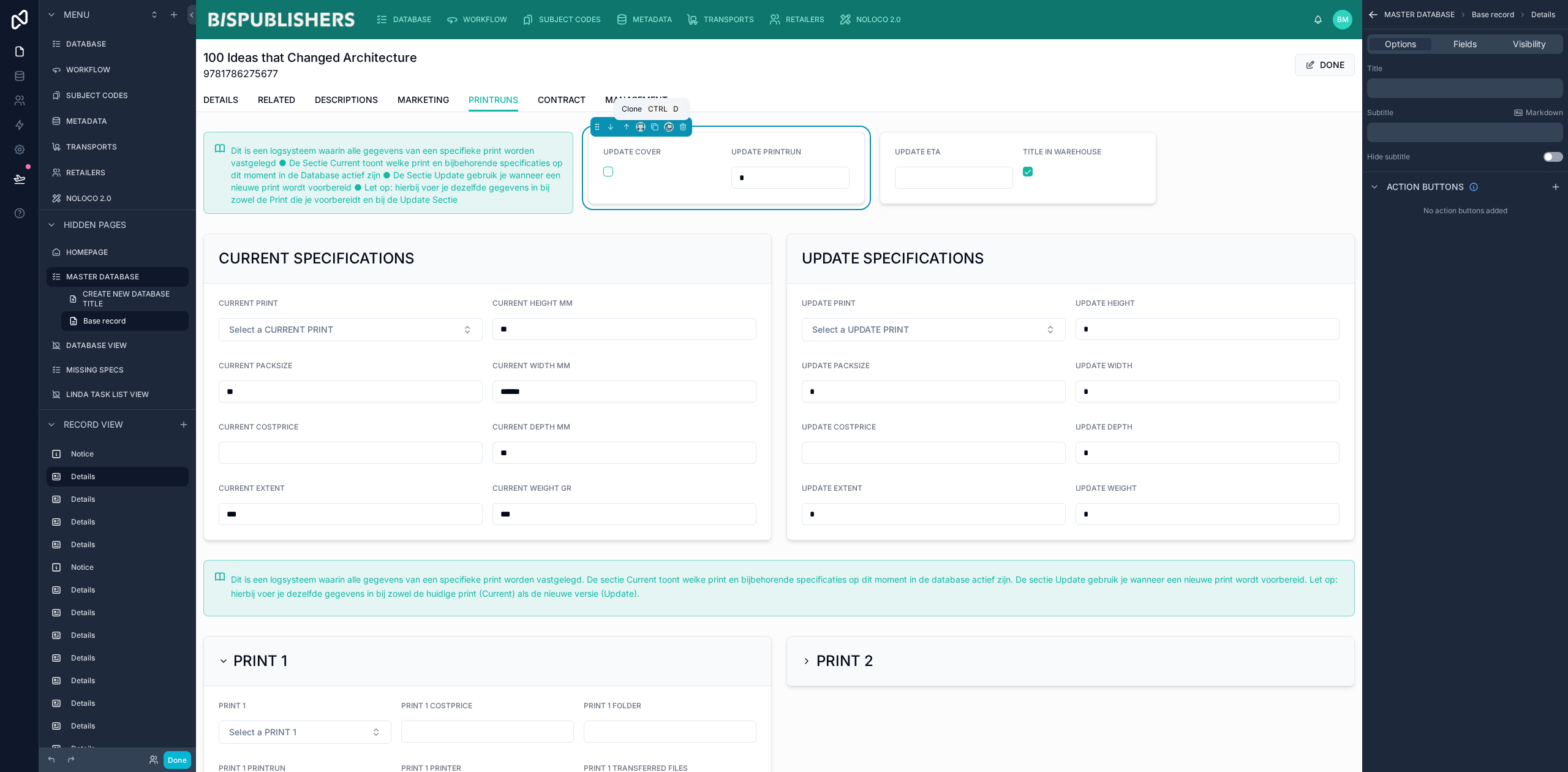
click at [653, 130] on icon at bounding box center [655, 127] width 5 height 5
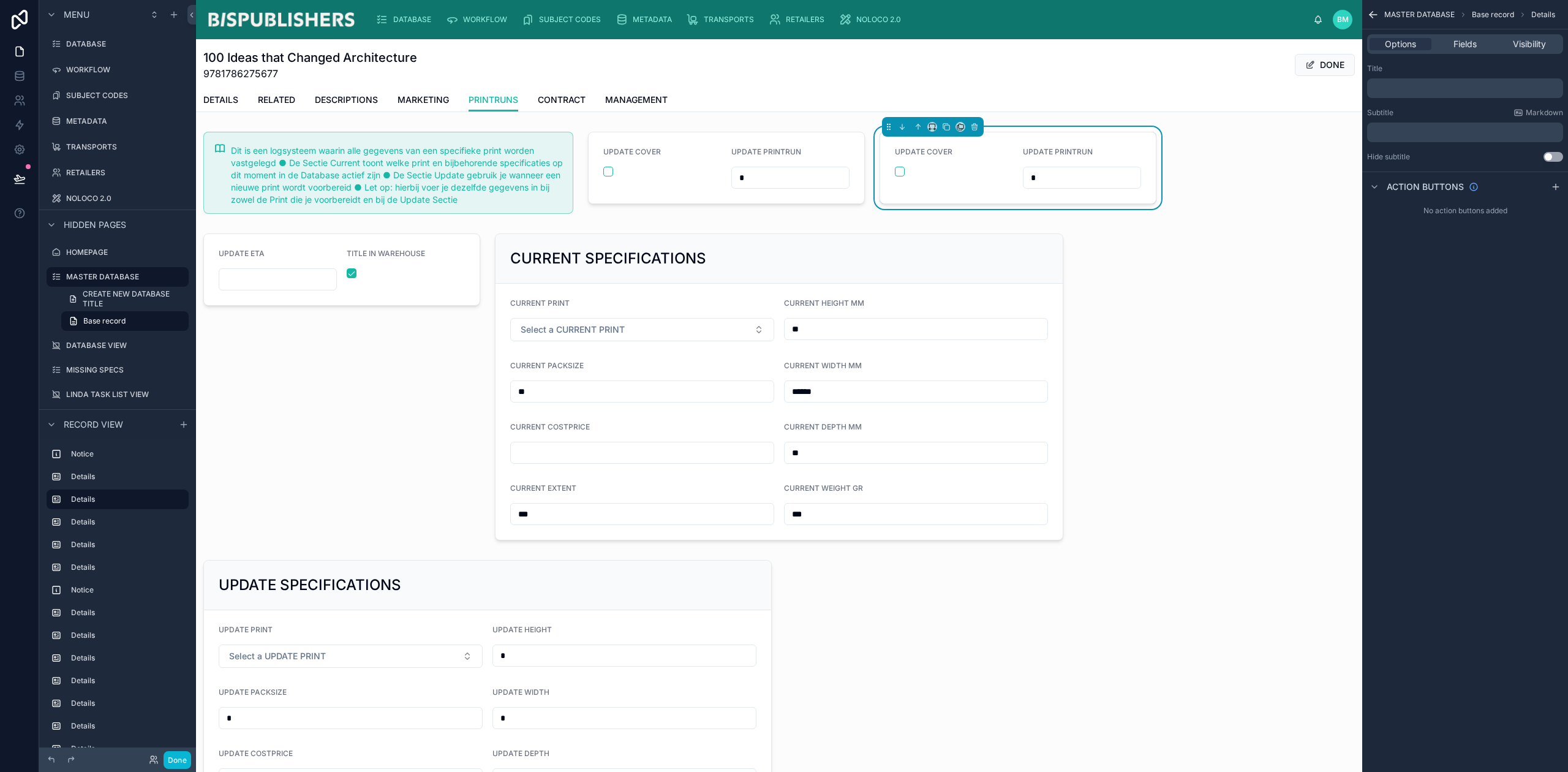
click at [684, 180] on div at bounding box center [726, 173] width 291 height 92
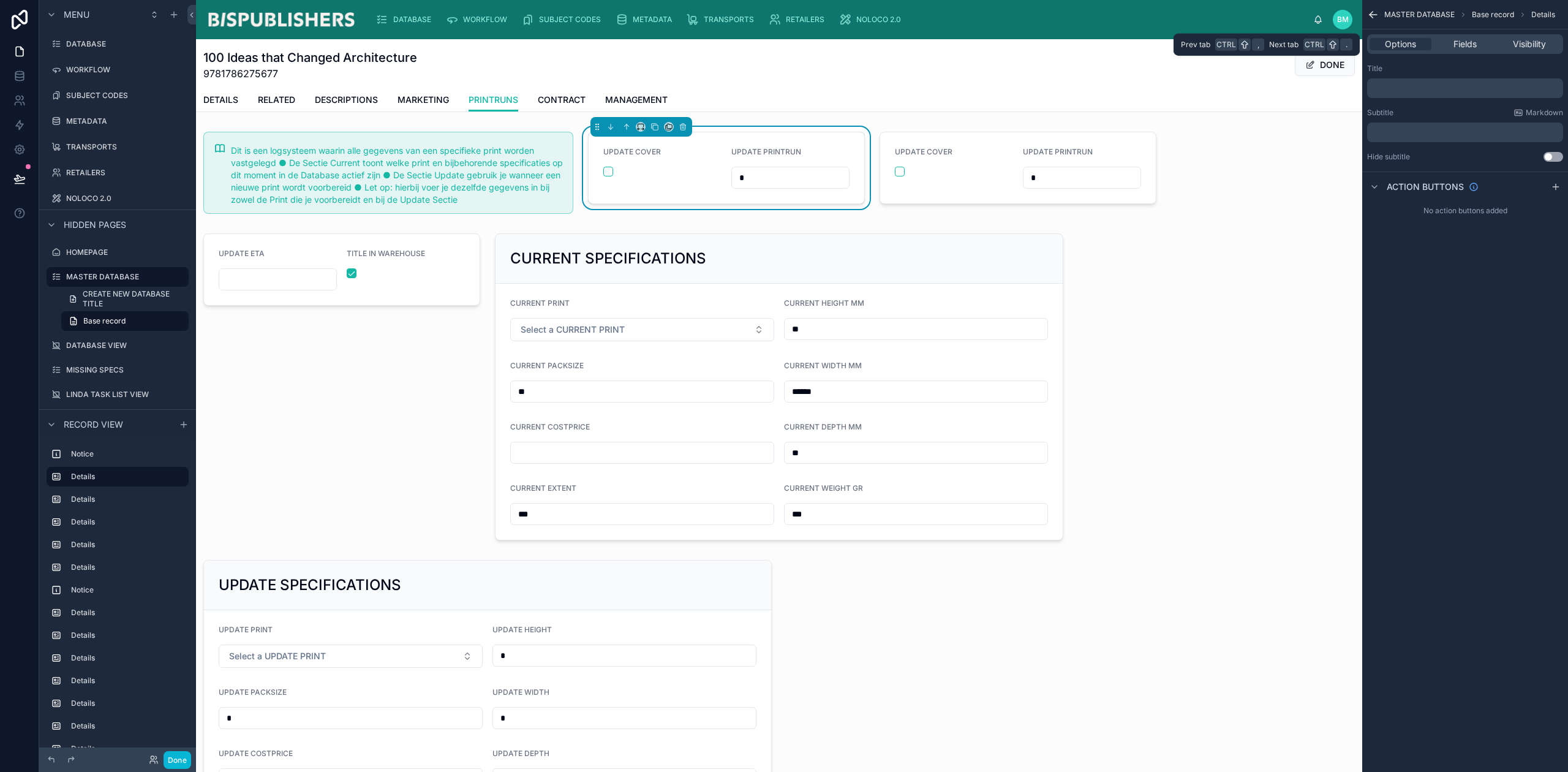
click at [1471, 46] on span "Fields" at bounding box center [1465, 44] width 23 height 12
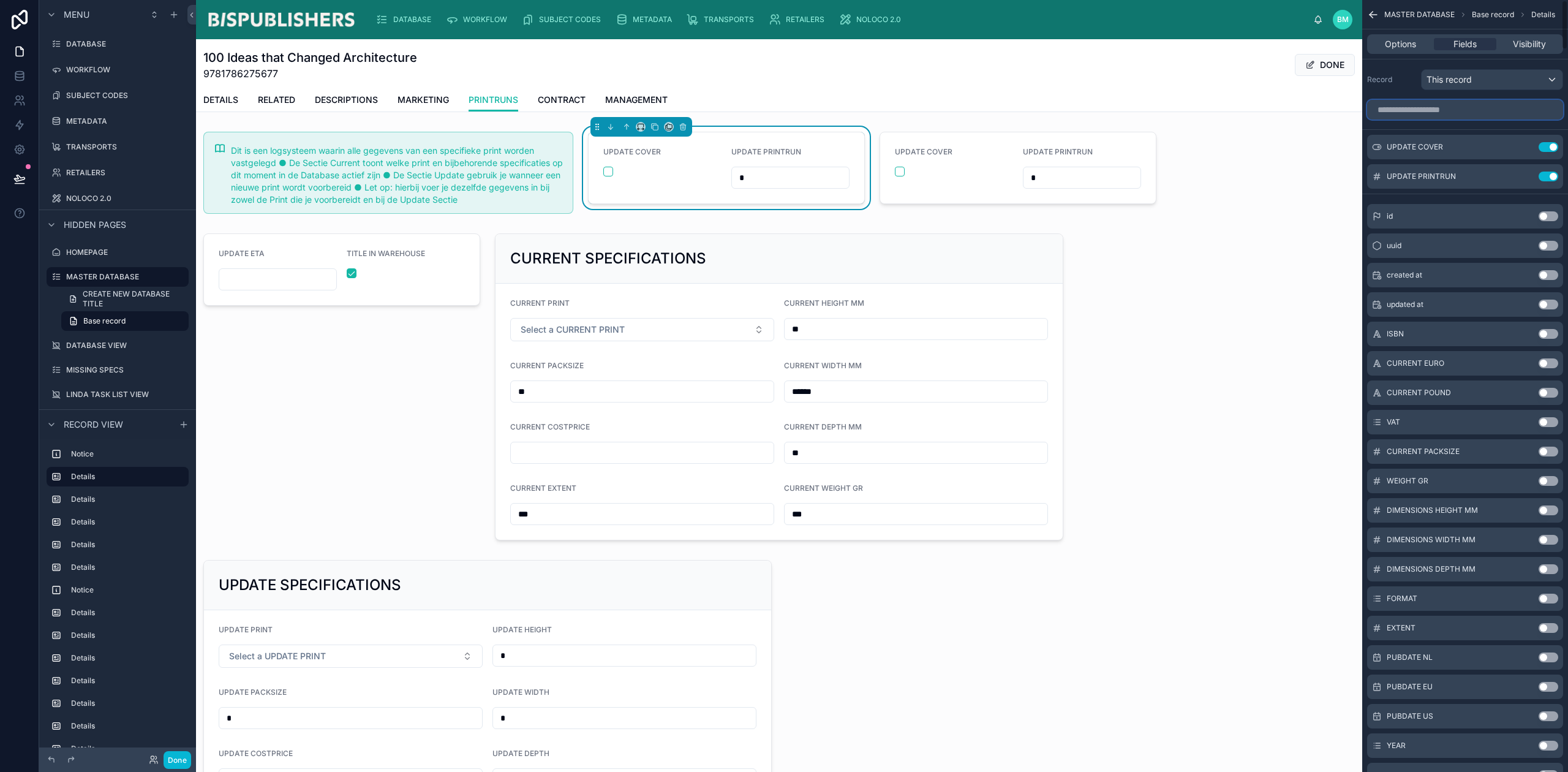
click at [1461, 115] on input "scrollable content" at bounding box center [1465, 110] width 196 height 19
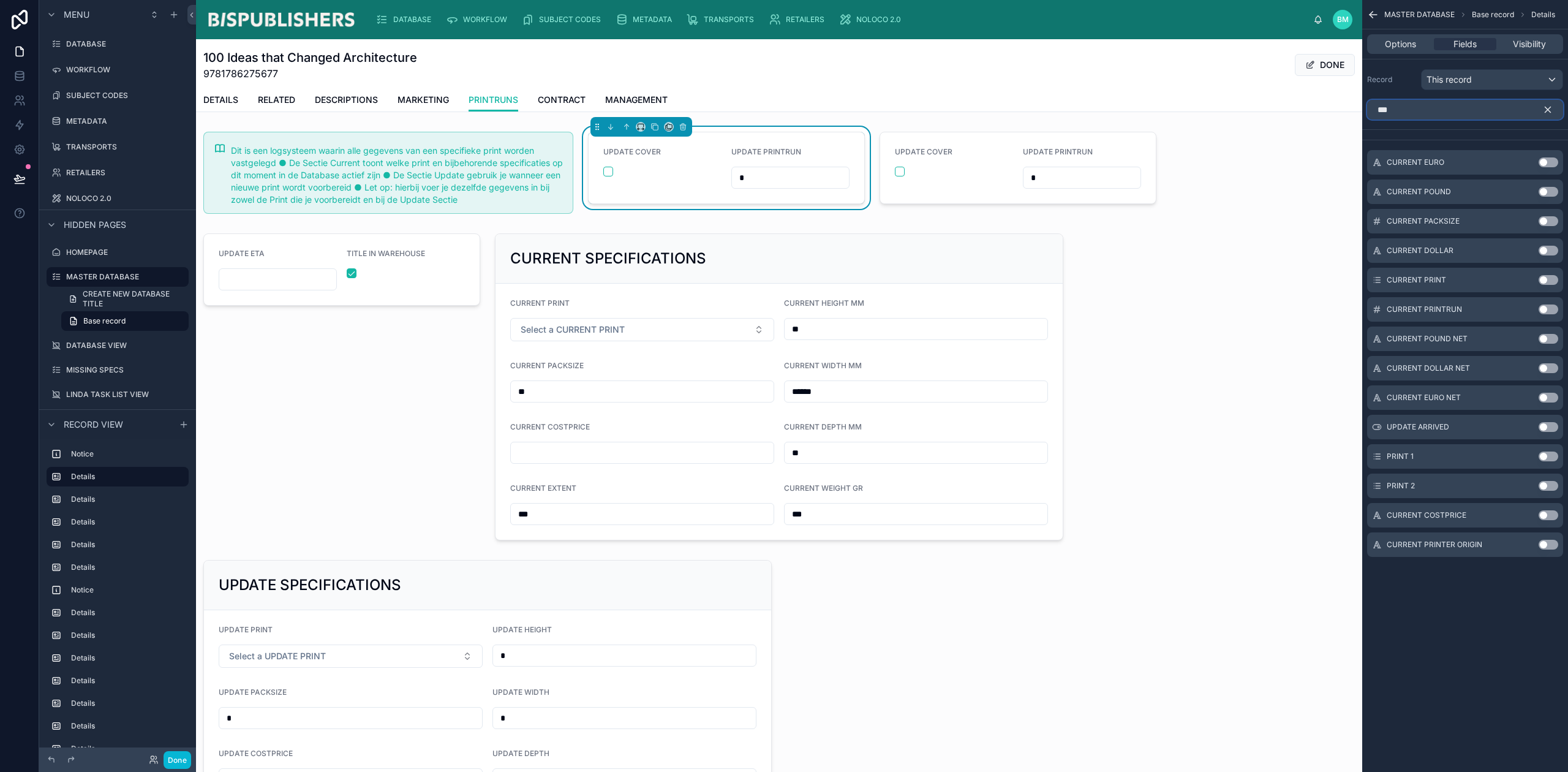
type input "***"
click at [1547, 544] on button "Use setting" at bounding box center [1549, 545] width 19 height 10
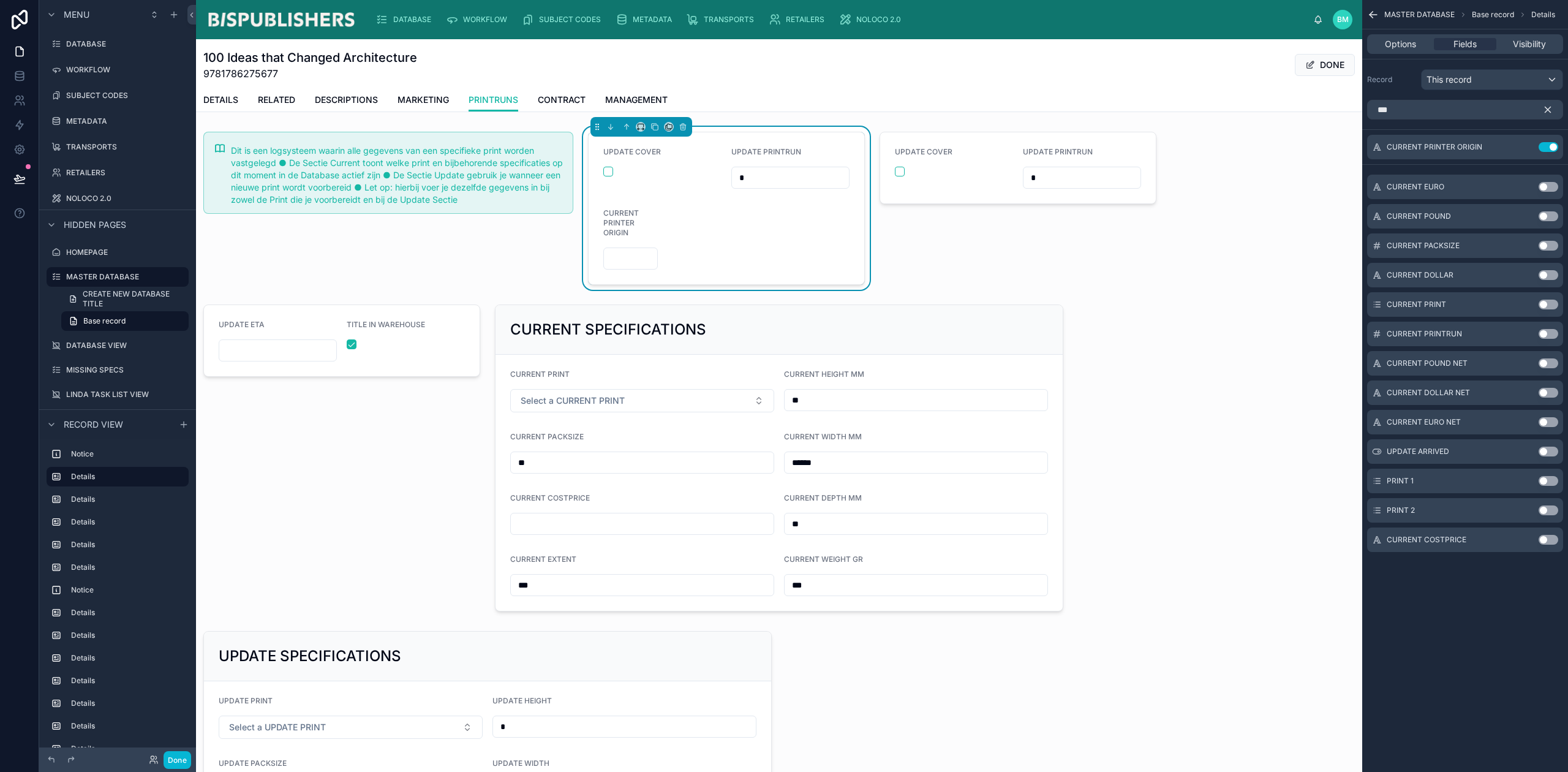
click at [1545, 113] on icon "scrollable content" at bounding box center [1548, 110] width 6 height 6
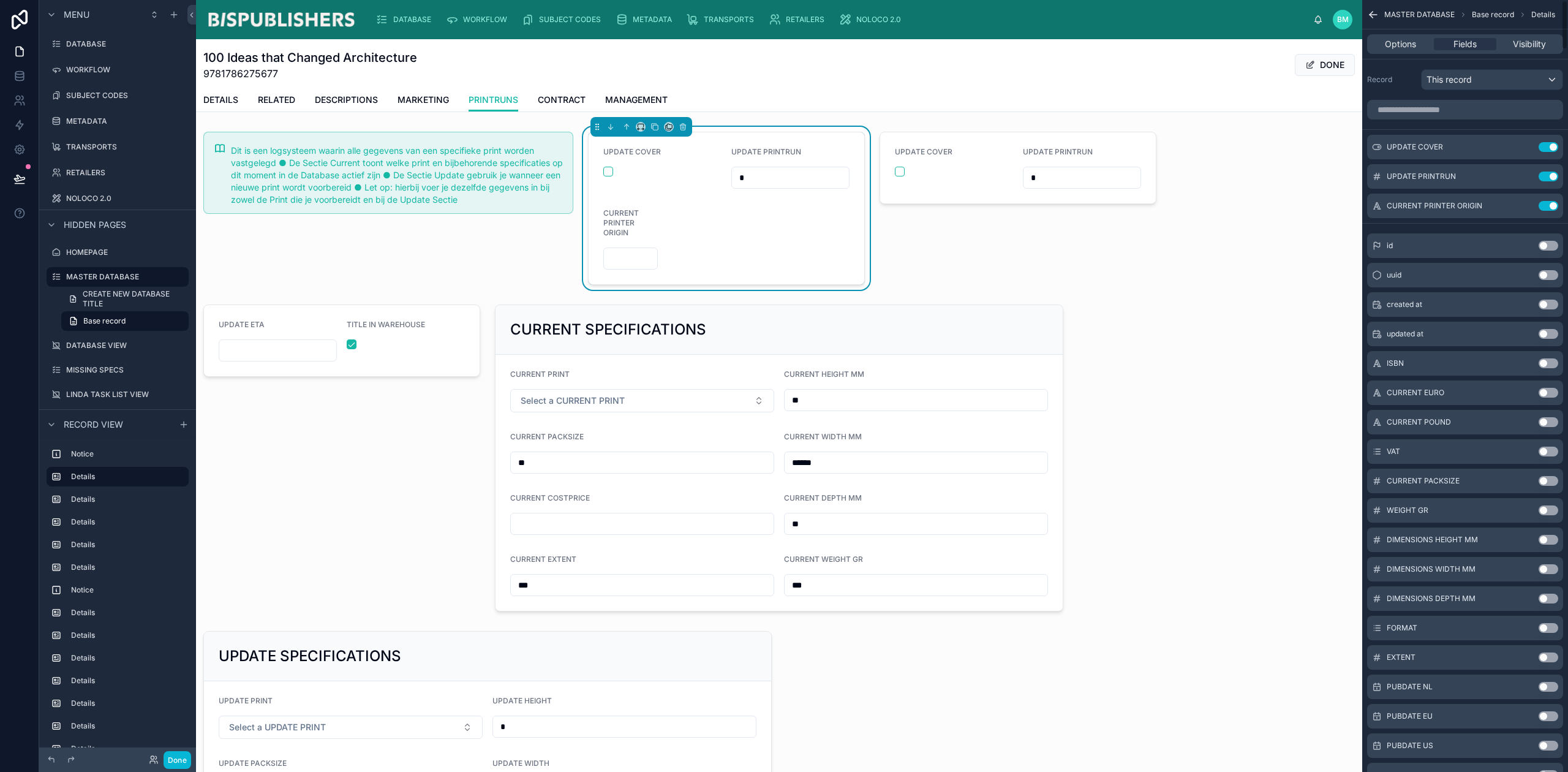
click at [1545, 148] on button "Use setting" at bounding box center [1549, 147] width 19 height 10
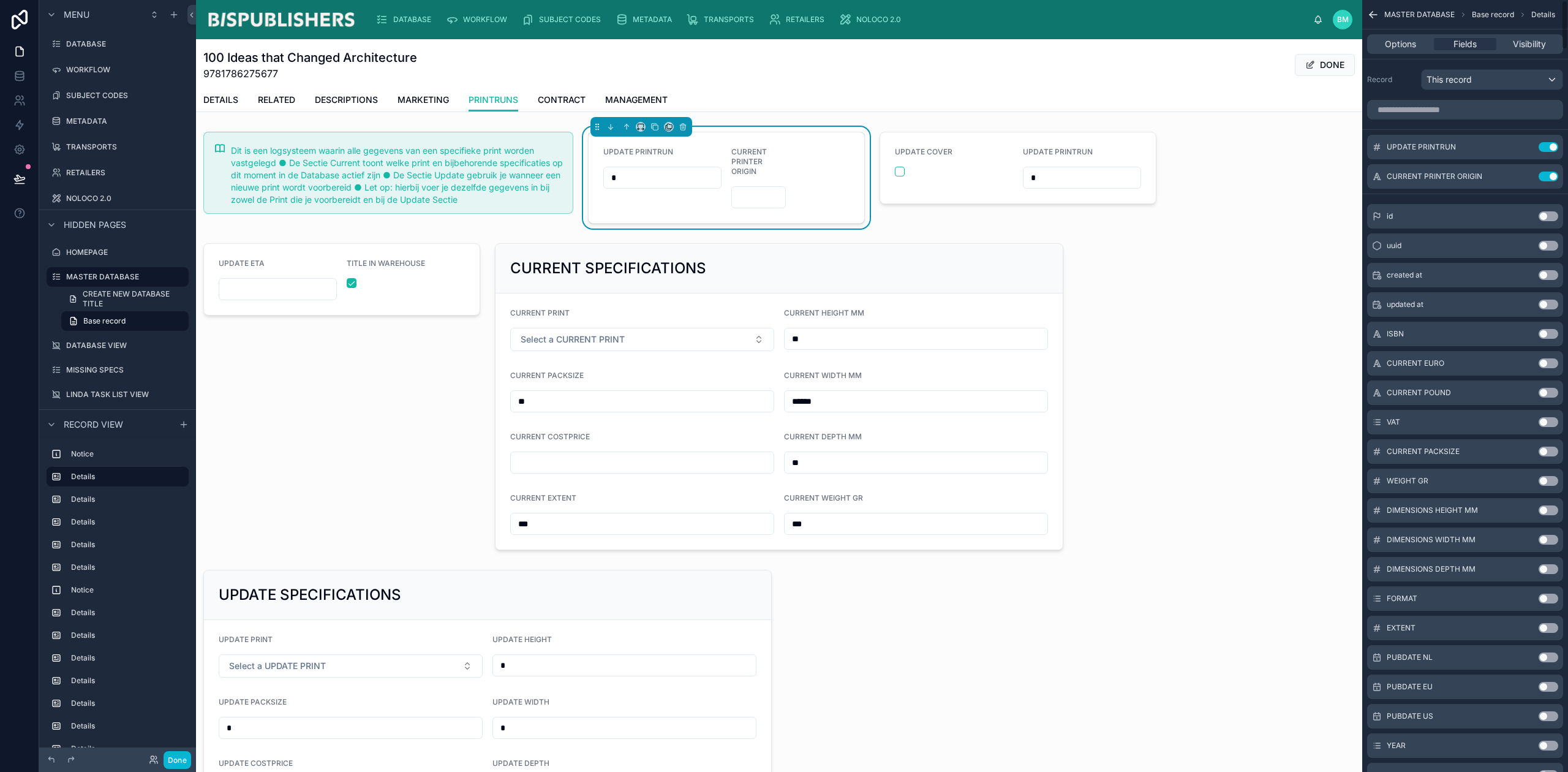
click at [1545, 148] on button "Use setting" at bounding box center [1549, 147] width 19 height 10
click at [0, 0] on icon "scrollable content" at bounding box center [0, 0] width 0 height 0
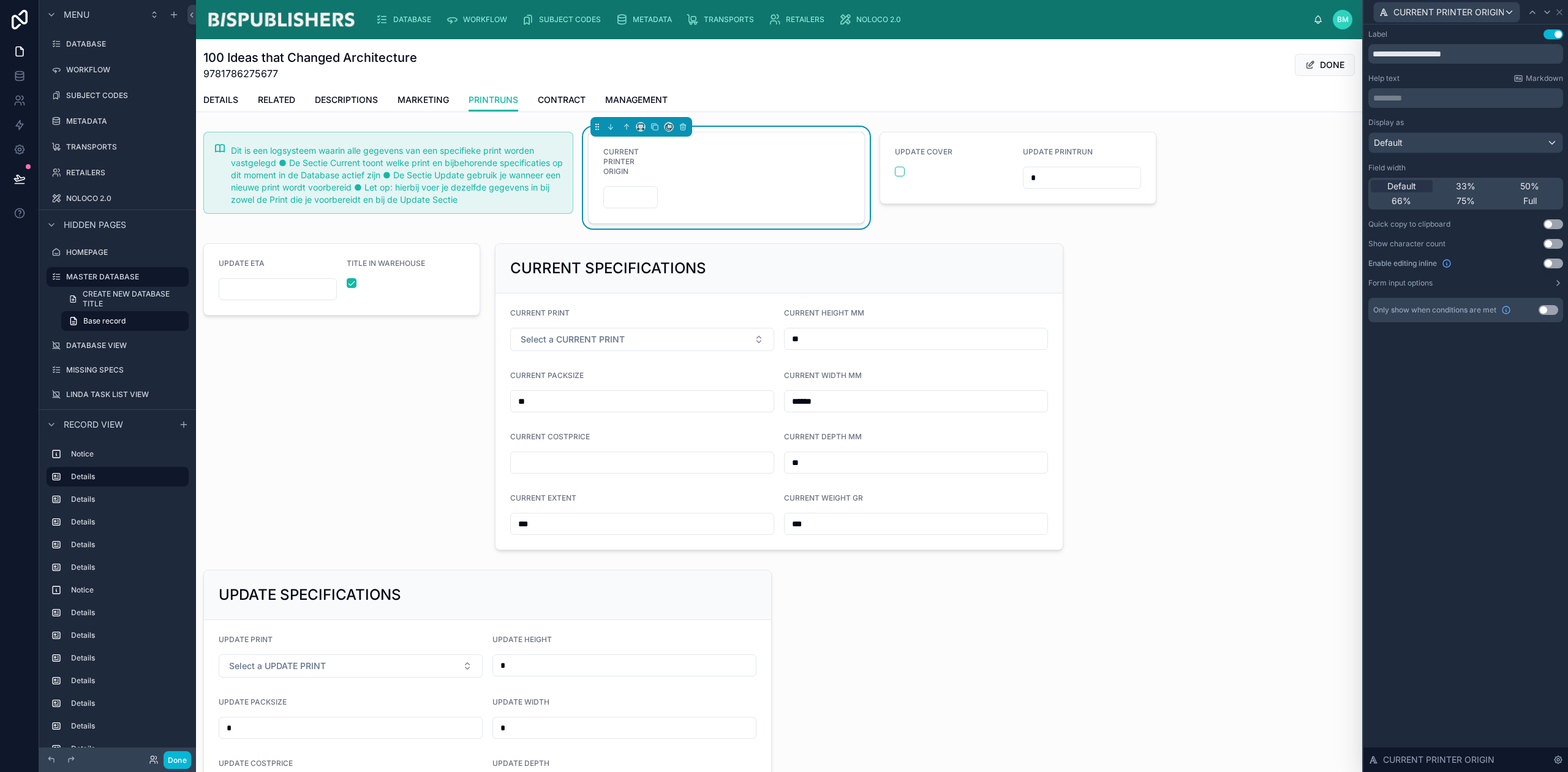
click at [1538, 201] on div "Full" at bounding box center [1530, 201] width 62 height 12
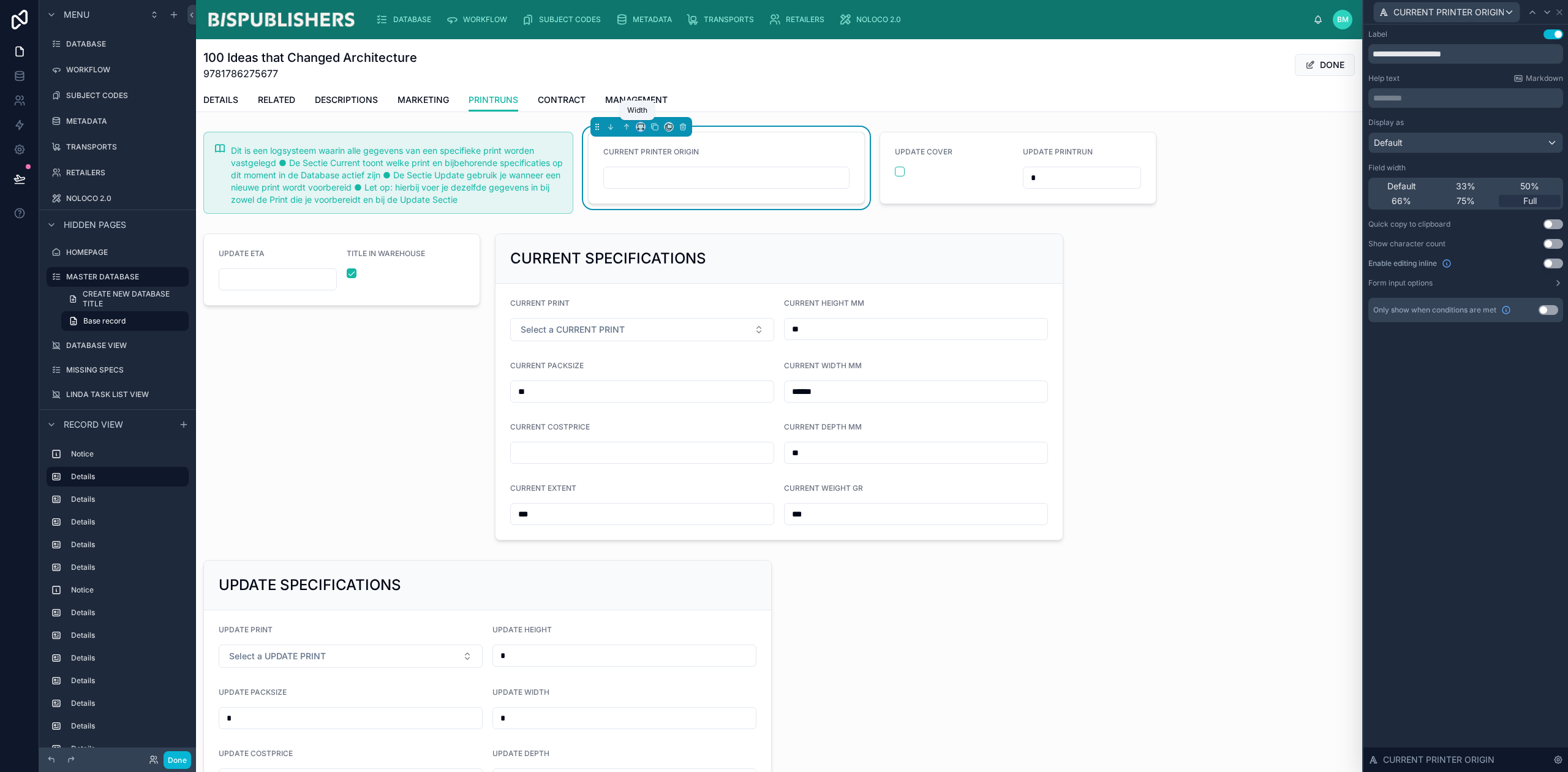
click at [638, 126] on icon at bounding box center [641, 126] width 8 height 8
click at [657, 174] on span "25%" at bounding box center [652, 173] width 19 height 15
click at [523, 163] on div at bounding box center [388, 173] width 385 height 92
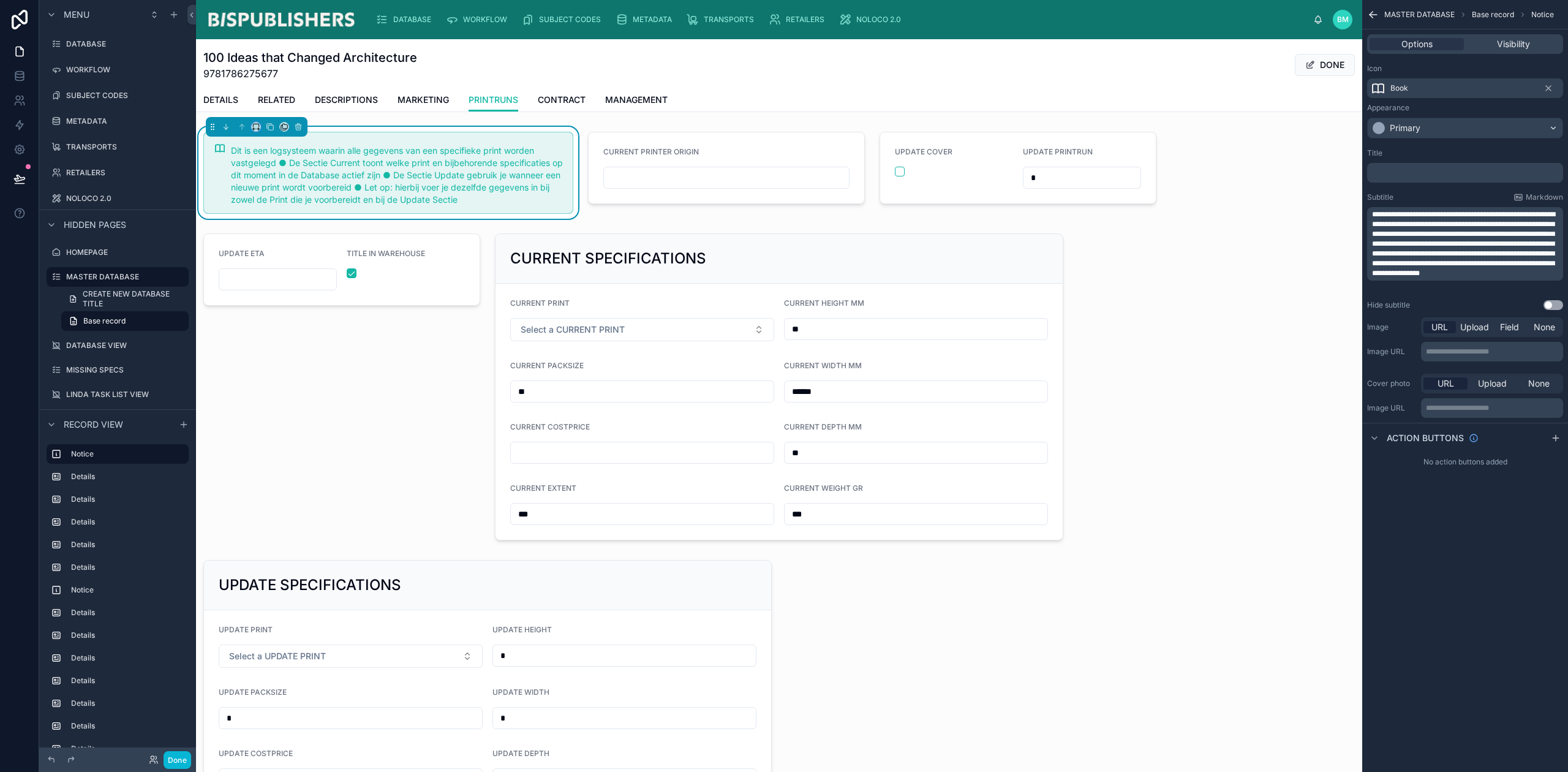
click at [260, 126] on button at bounding box center [256, 127] width 10 height 10
click at [268, 162] on div "25%" at bounding box center [281, 173] width 52 height 22
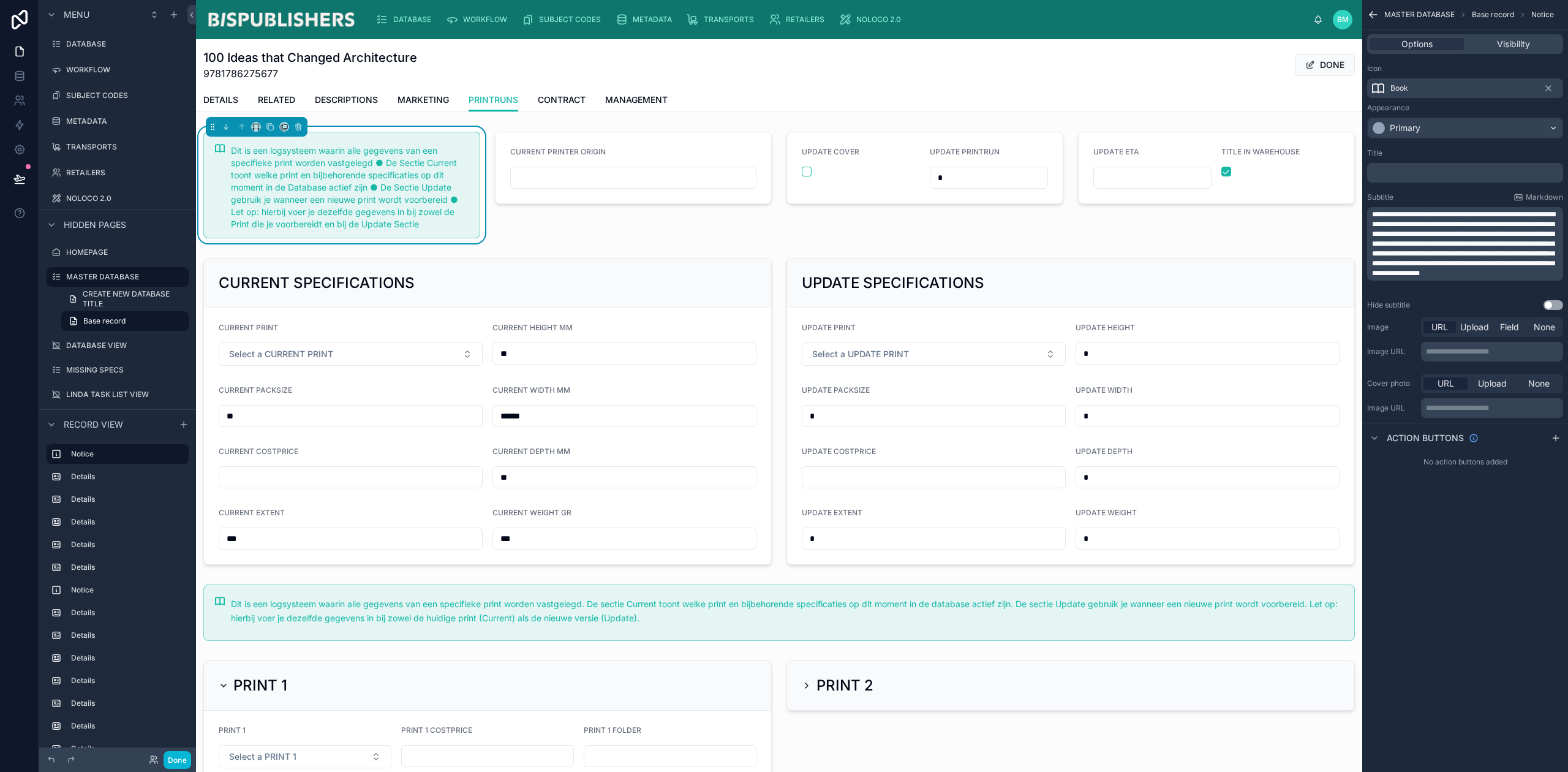
click at [975, 229] on div at bounding box center [925, 185] width 291 height 117
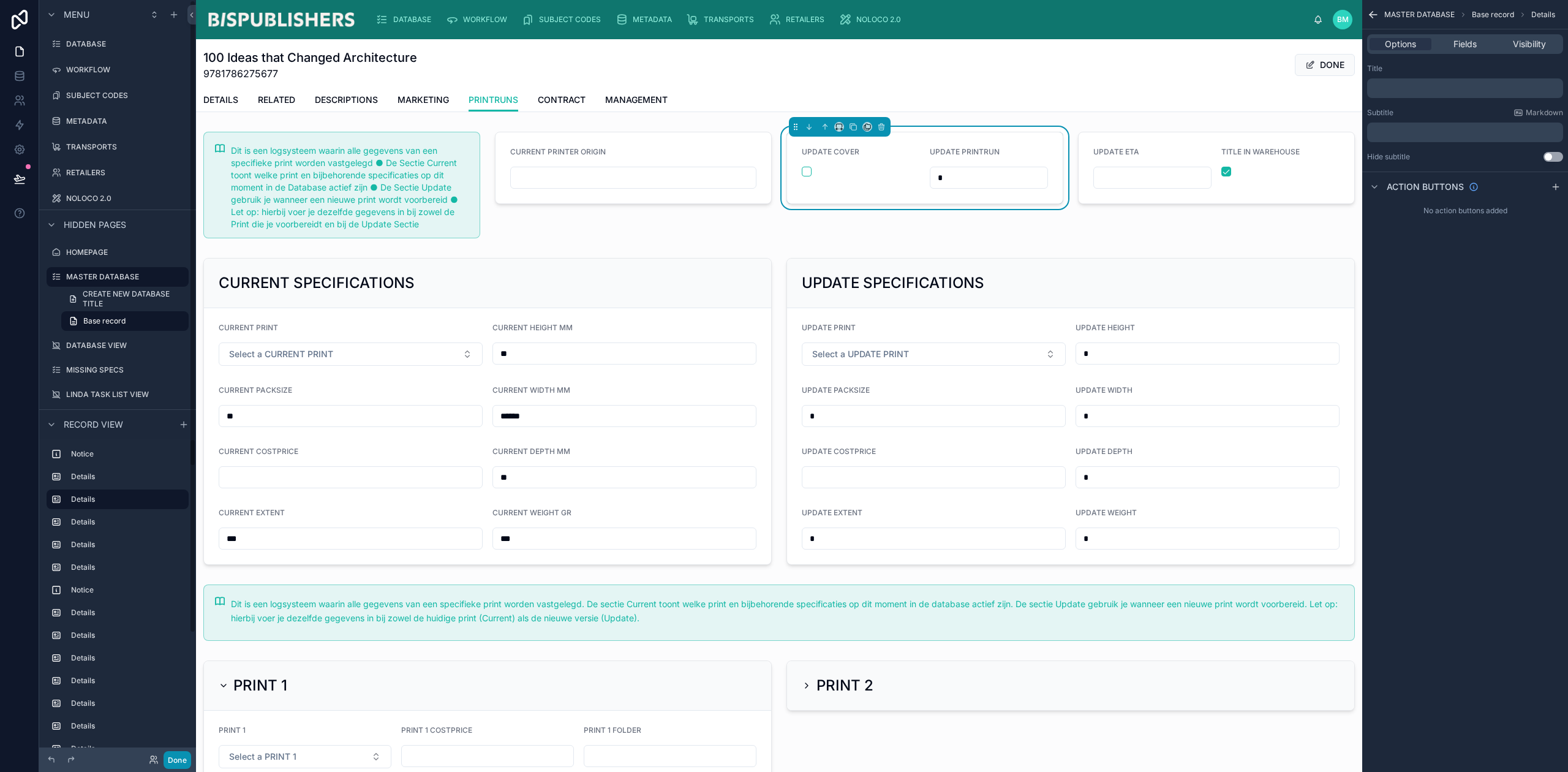
click at [188, 760] on button "Done" at bounding box center [177, 760] width 28 height 18
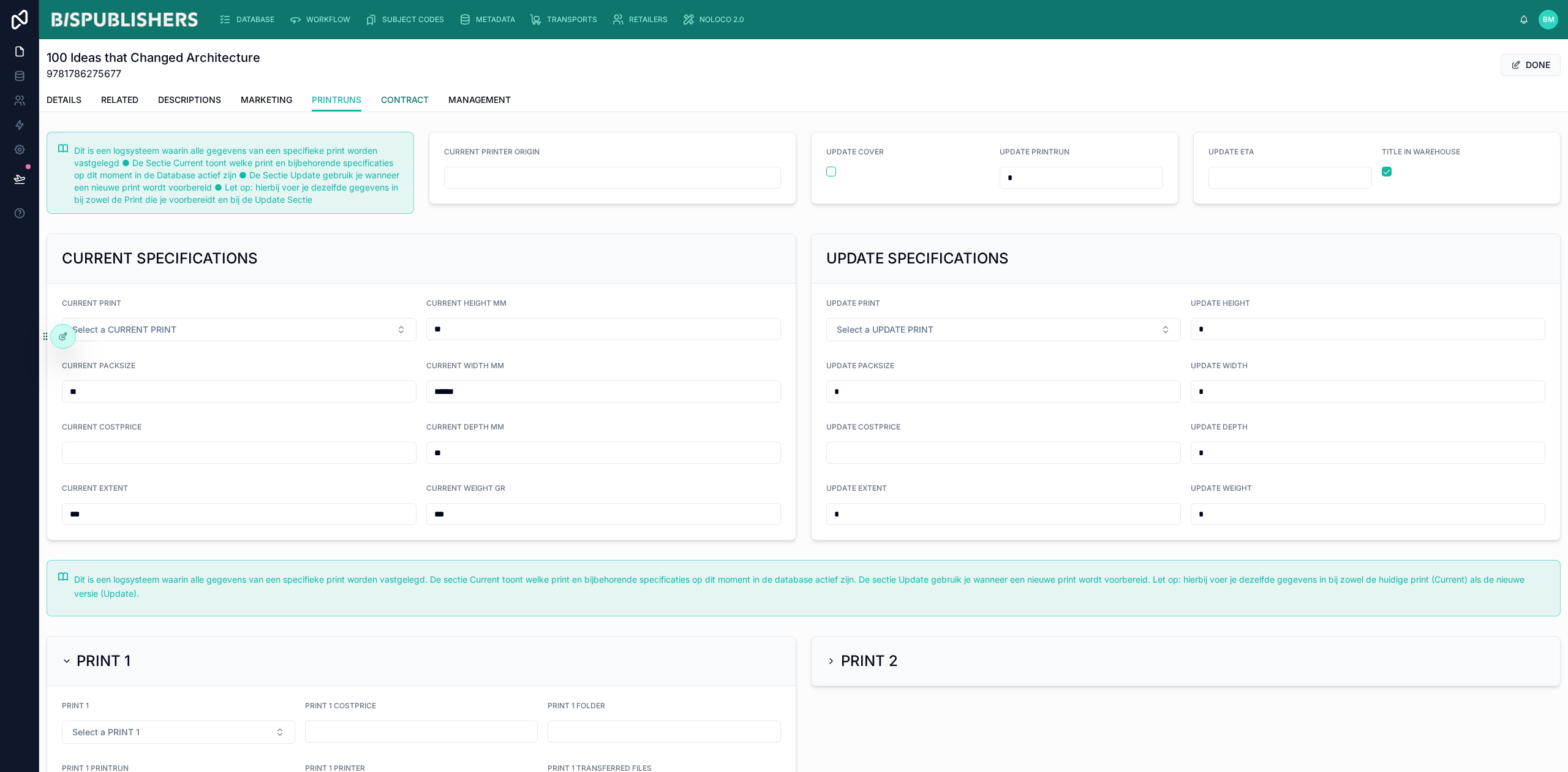
click at [410, 104] on span "CONTRACT" at bounding box center [405, 100] width 48 height 12
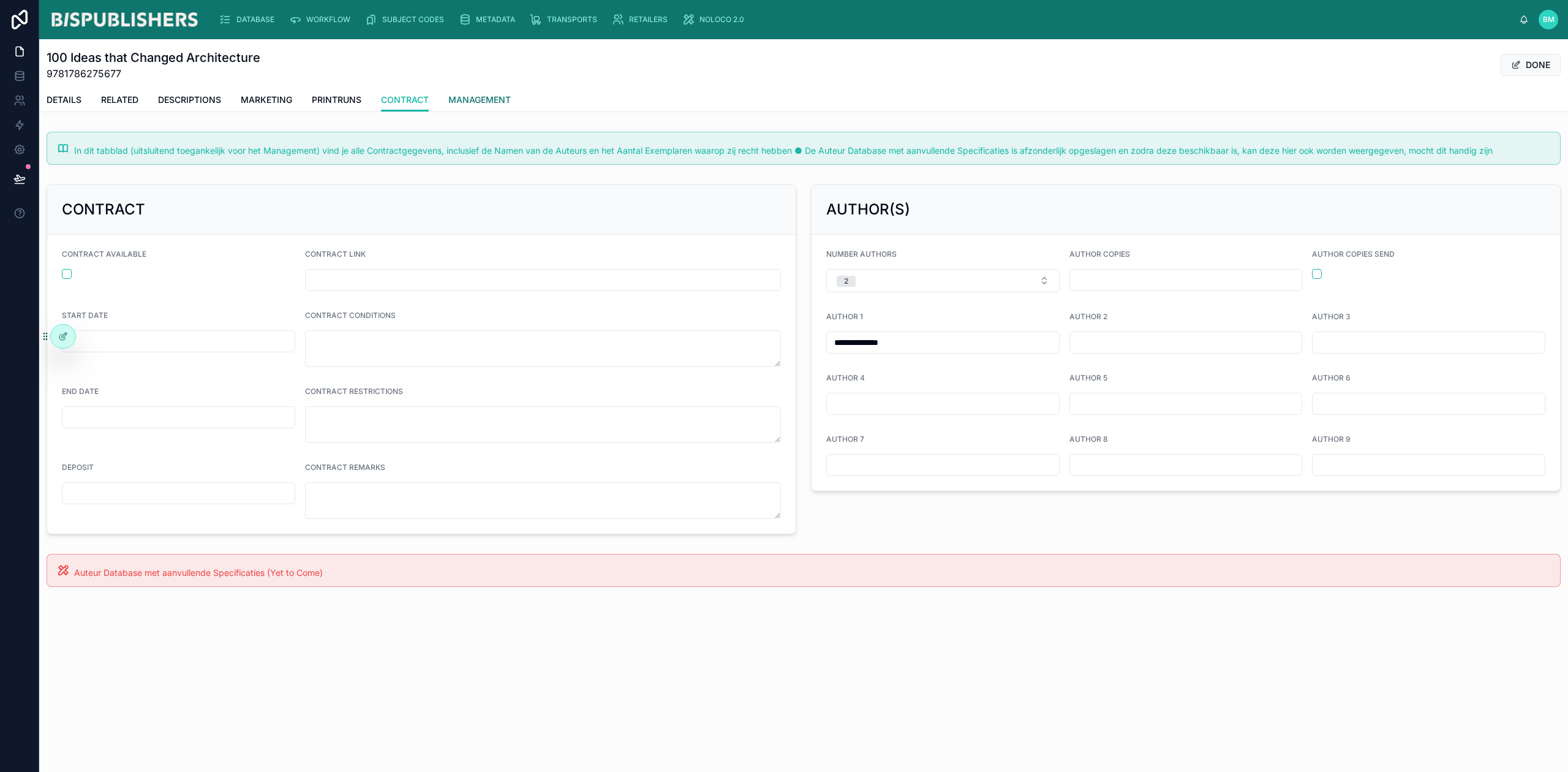
click at [492, 106] on span "MANAGEMENT" at bounding box center [479, 100] width 62 height 12
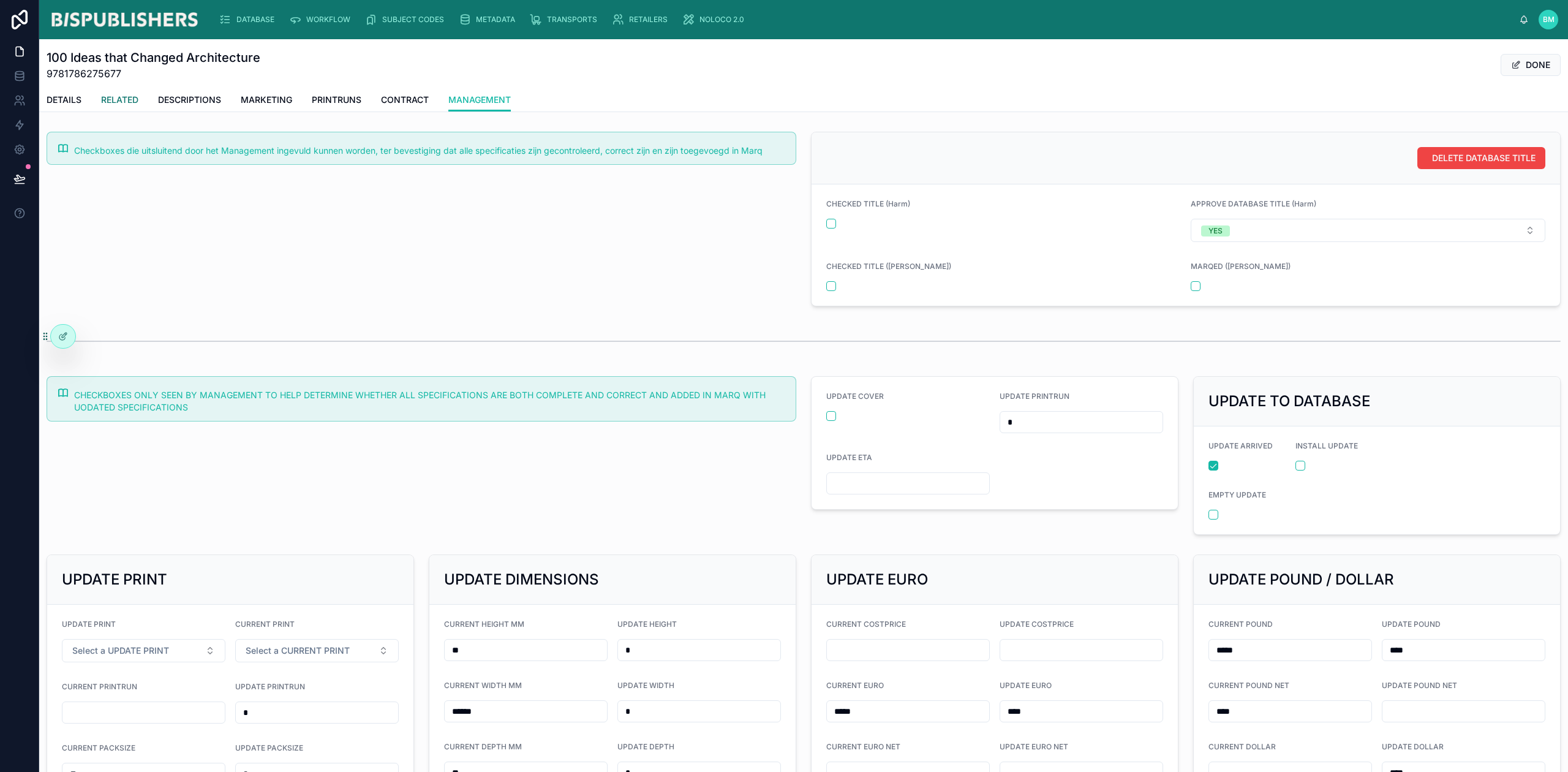
click at [111, 95] on span "RELATED" at bounding box center [119, 100] width 37 height 12
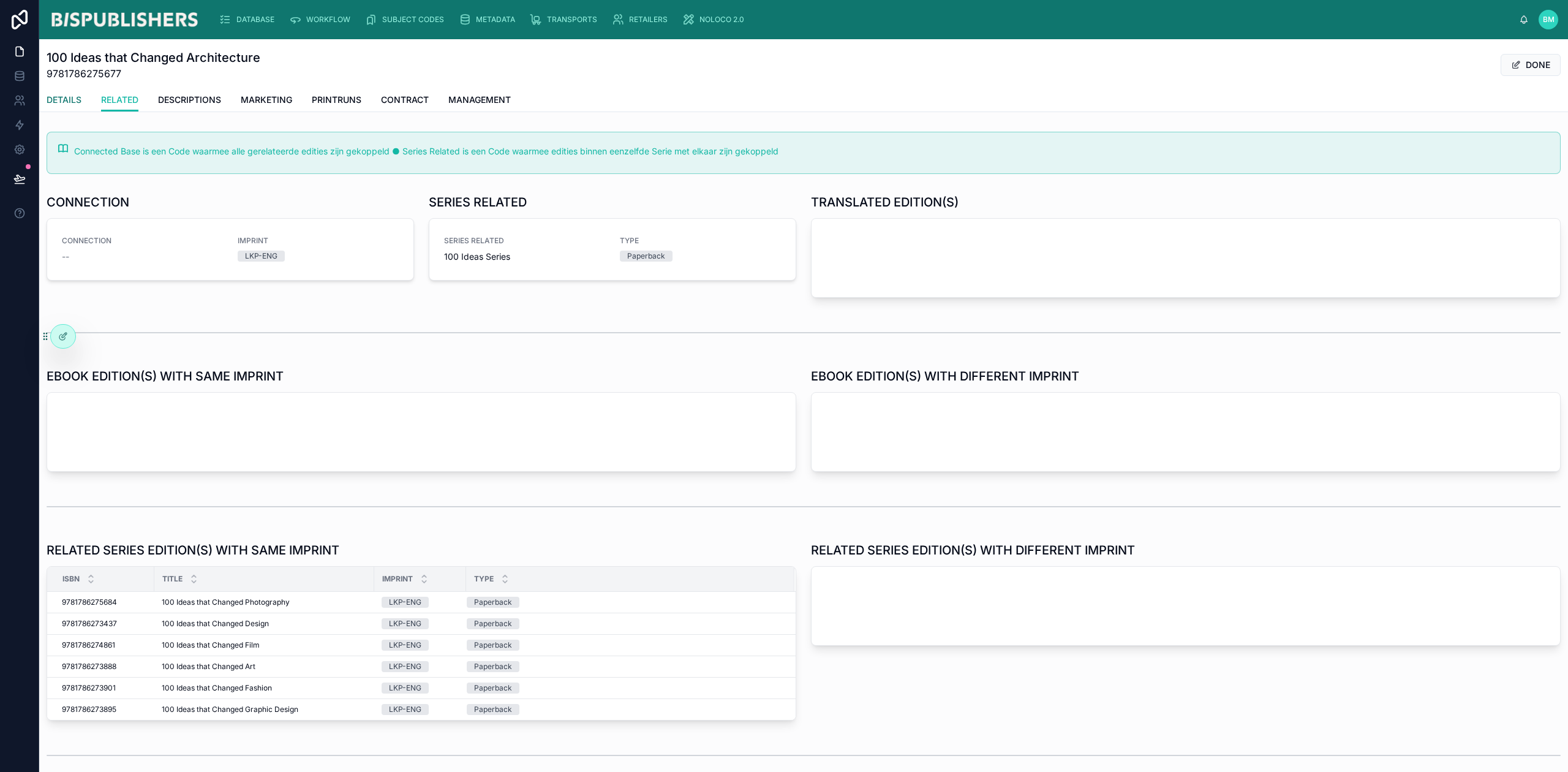
click at [69, 96] on span "DETAILS" at bounding box center [64, 100] width 35 height 12
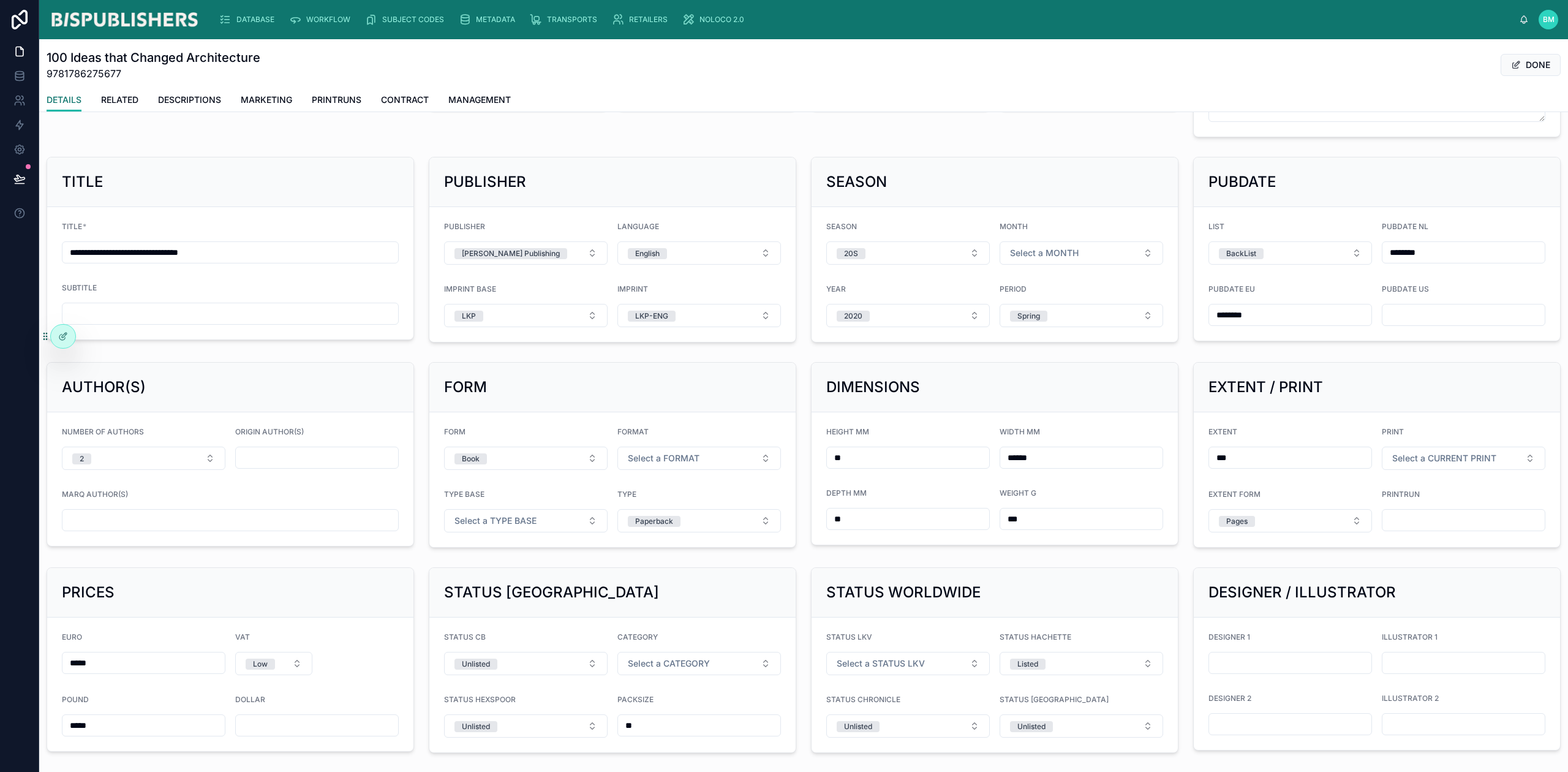
scroll to position [163, 0]
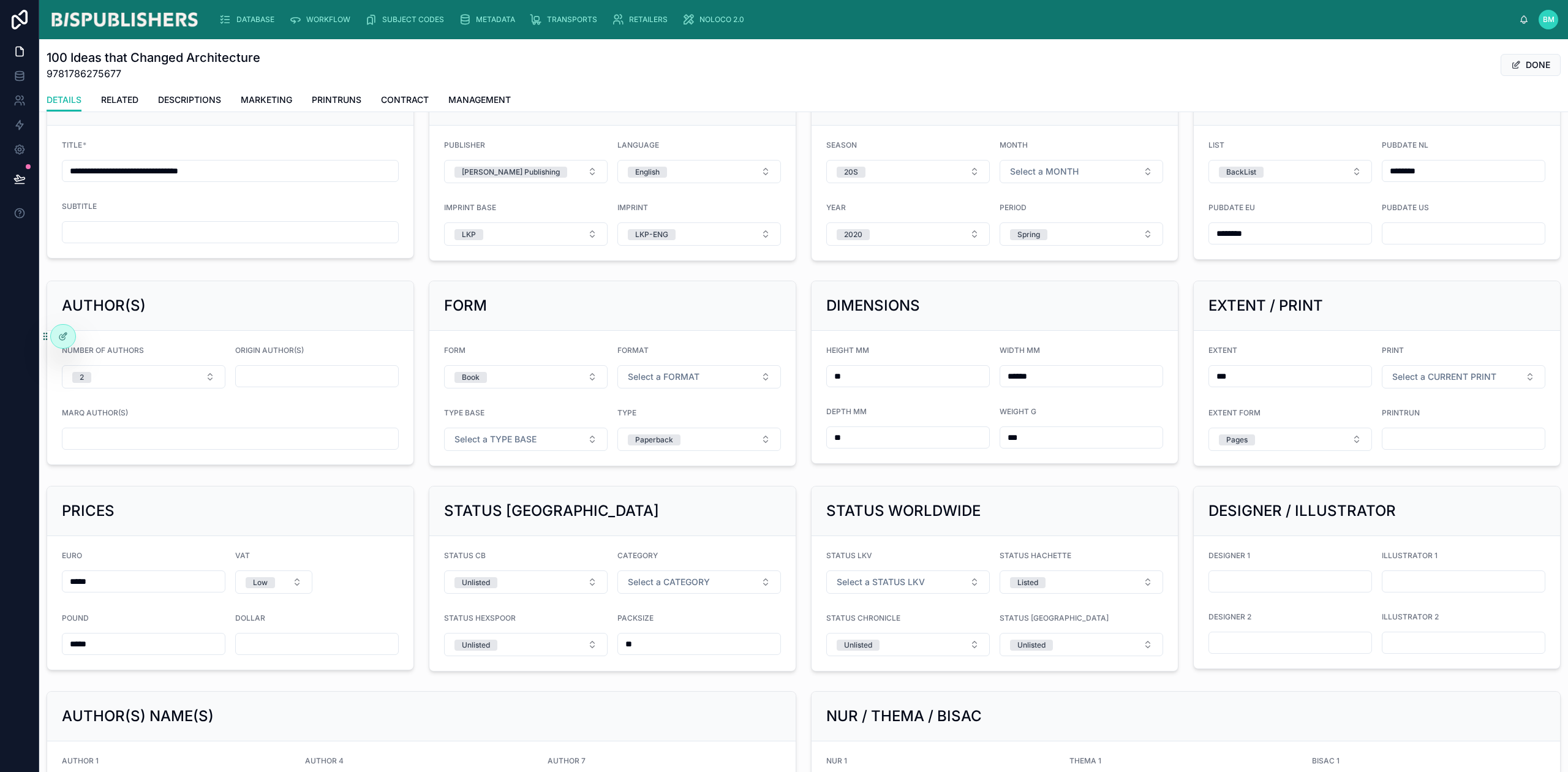
click at [378, 568] on form "EURO ***** VAT Low POUND ***** DOLLAR" at bounding box center [230, 602] width 367 height 133
click at [61, 340] on icon at bounding box center [62, 337] width 6 height 6
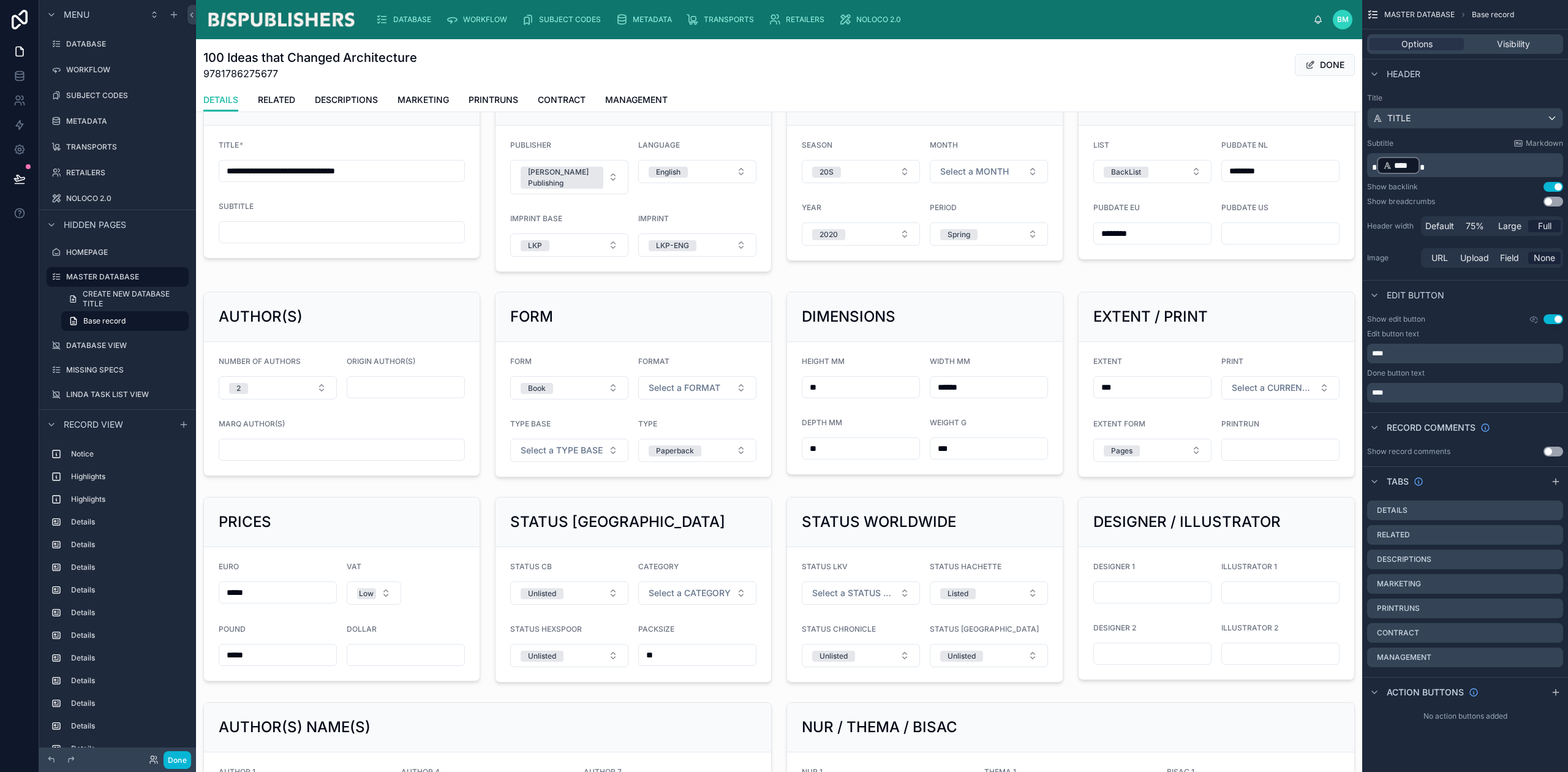
click at [445, 584] on div at bounding box center [342, 589] width 291 height 195
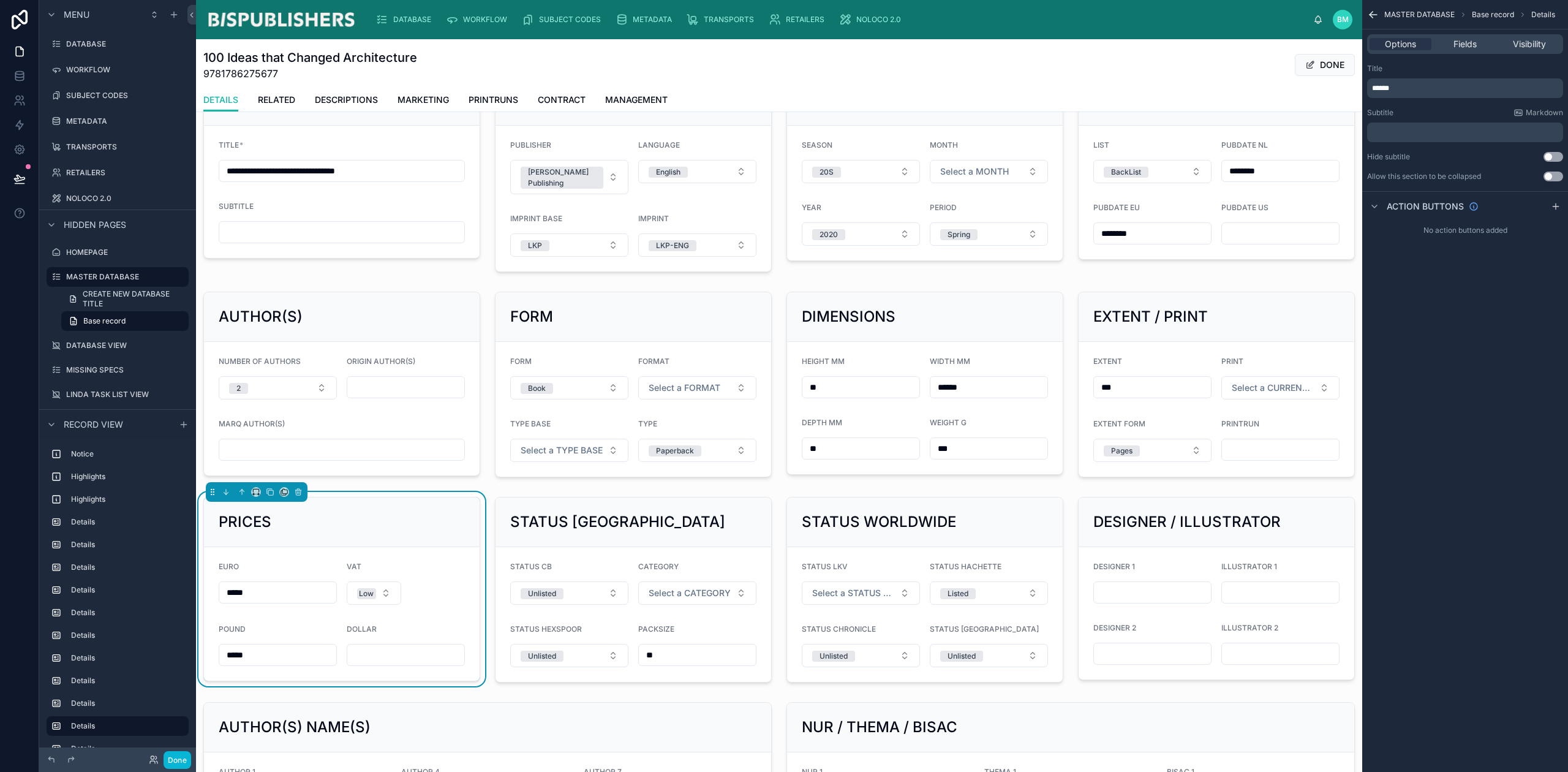
click at [1468, 42] on span "Fields" at bounding box center [1465, 44] width 23 height 12
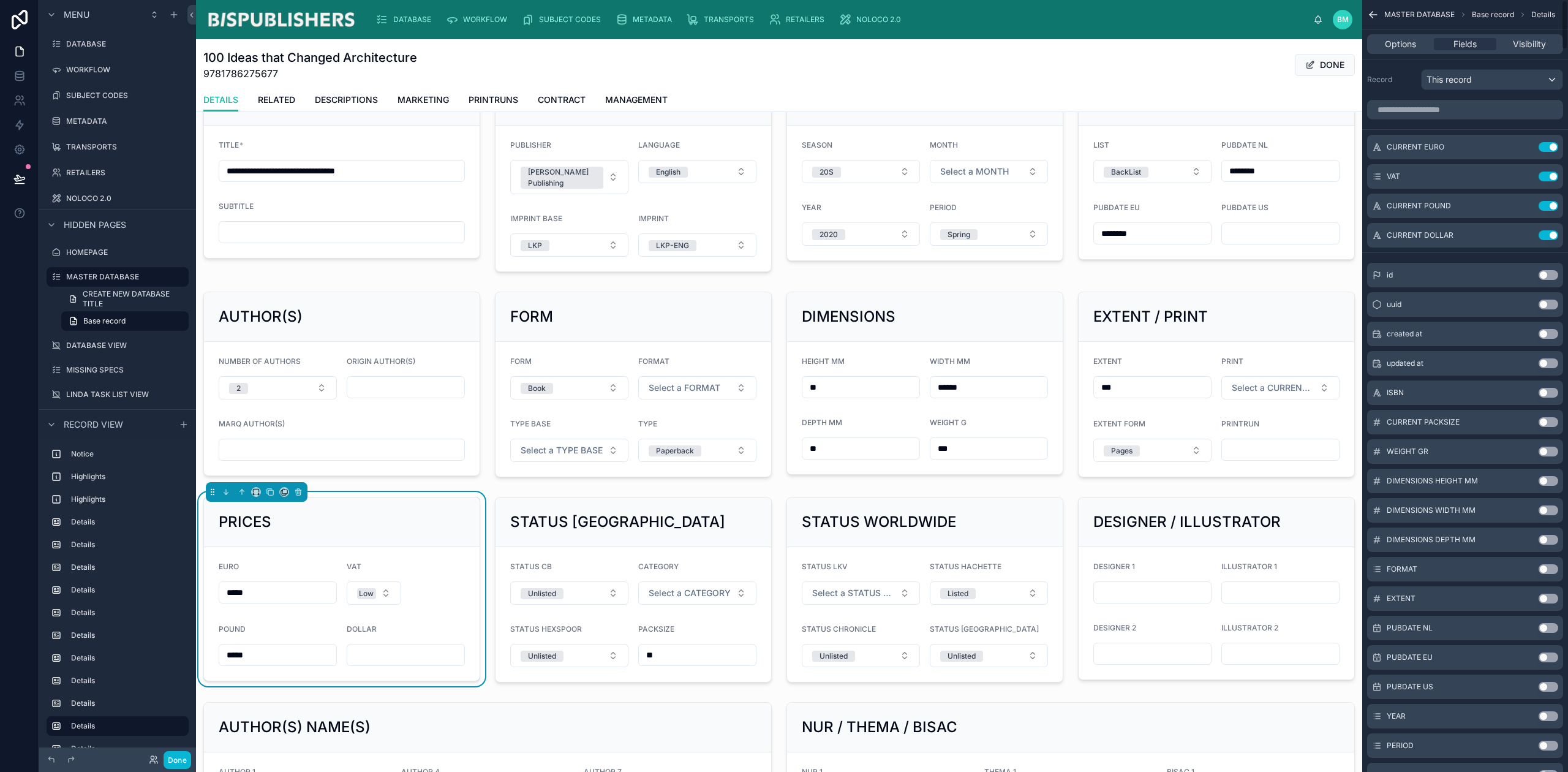
click at [0, 0] on icon "scrollable content" at bounding box center [0, 0] width 0 height 0
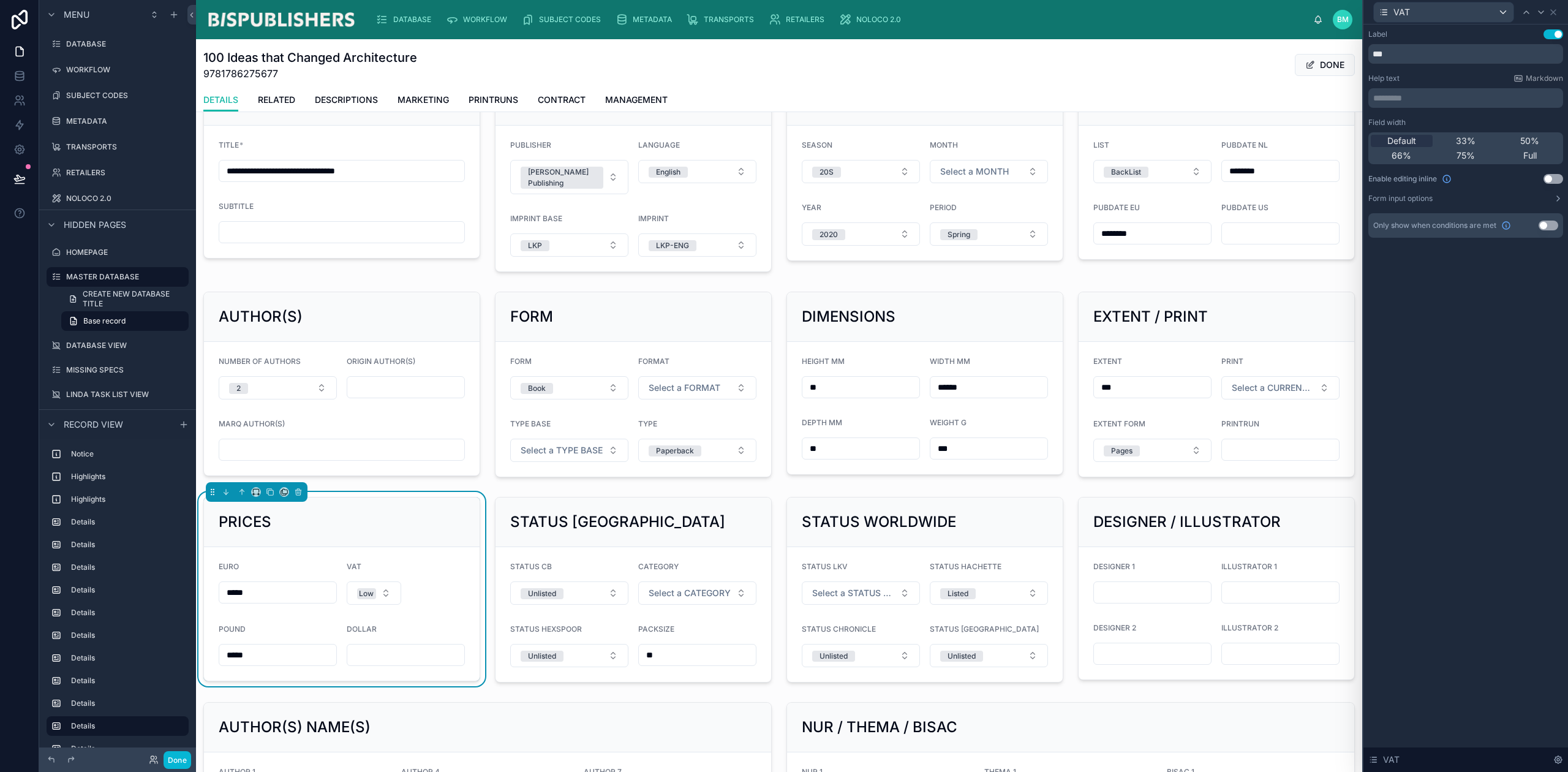
drag, startPoint x: 1529, startPoint y: 140, endPoint x: 1567, endPoint y: 226, distance: 94.0
click at [1529, 140] on span "50%" at bounding box center [1530, 141] width 19 height 12
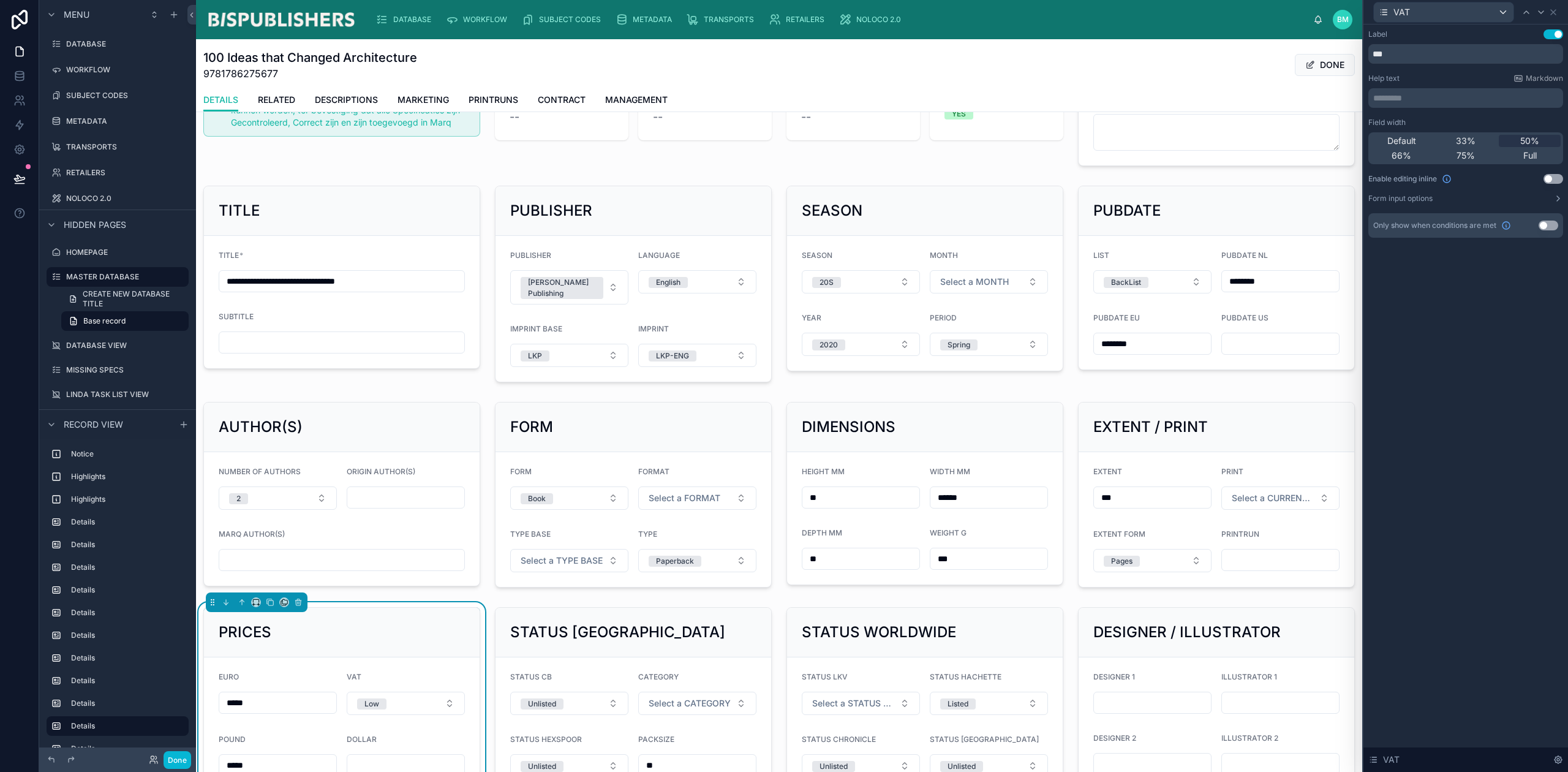
scroll to position [81, 0]
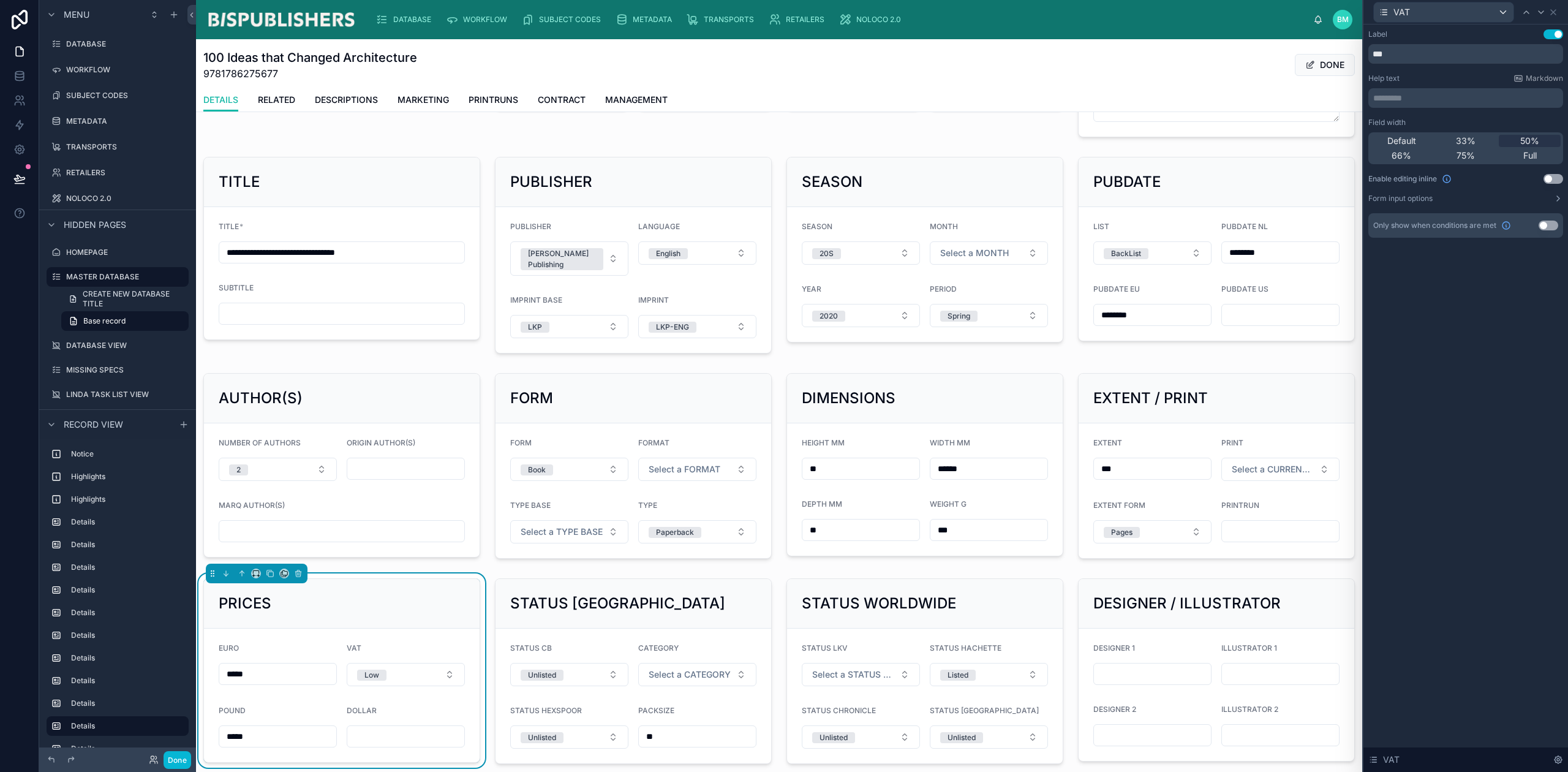
click at [608, 445] on div at bounding box center [633, 465] width 291 height 195
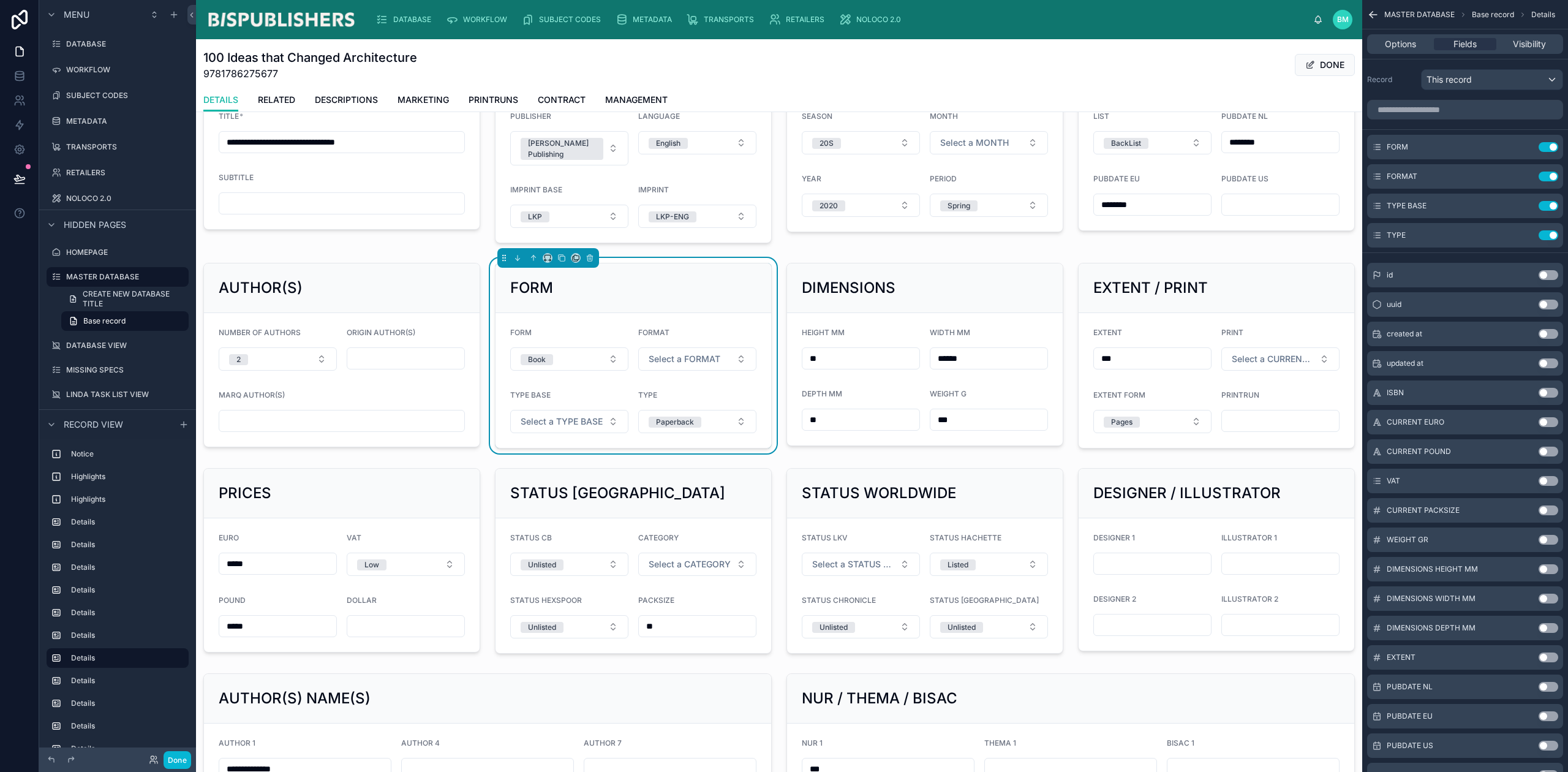
scroll to position [163, 0]
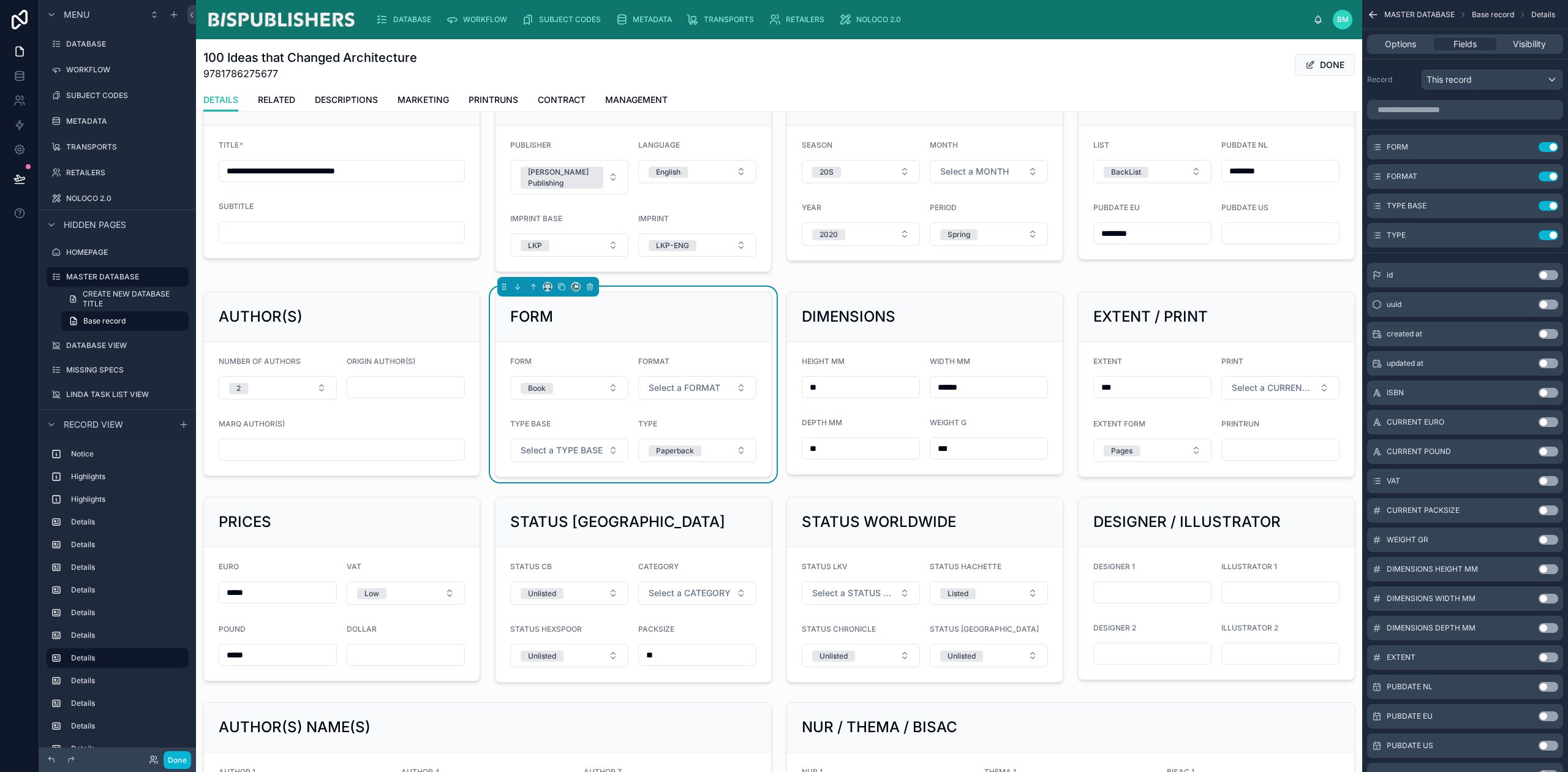
click at [441, 416] on div at bounding box center [342, 384] width 291 height 195
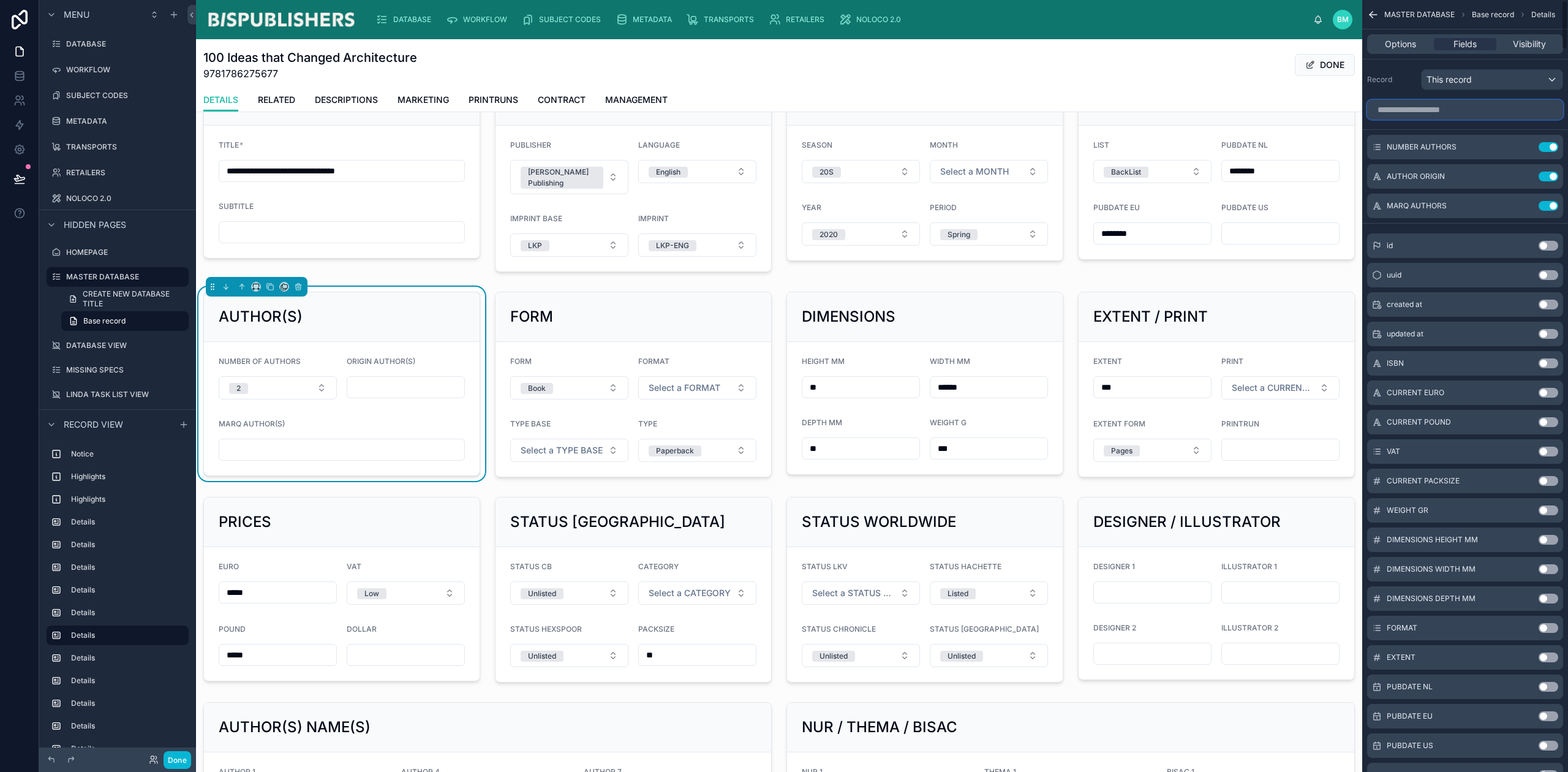
click at [1422, 102] on input "scrollable content" at bounding box center [1465, 110] width 196 height 19
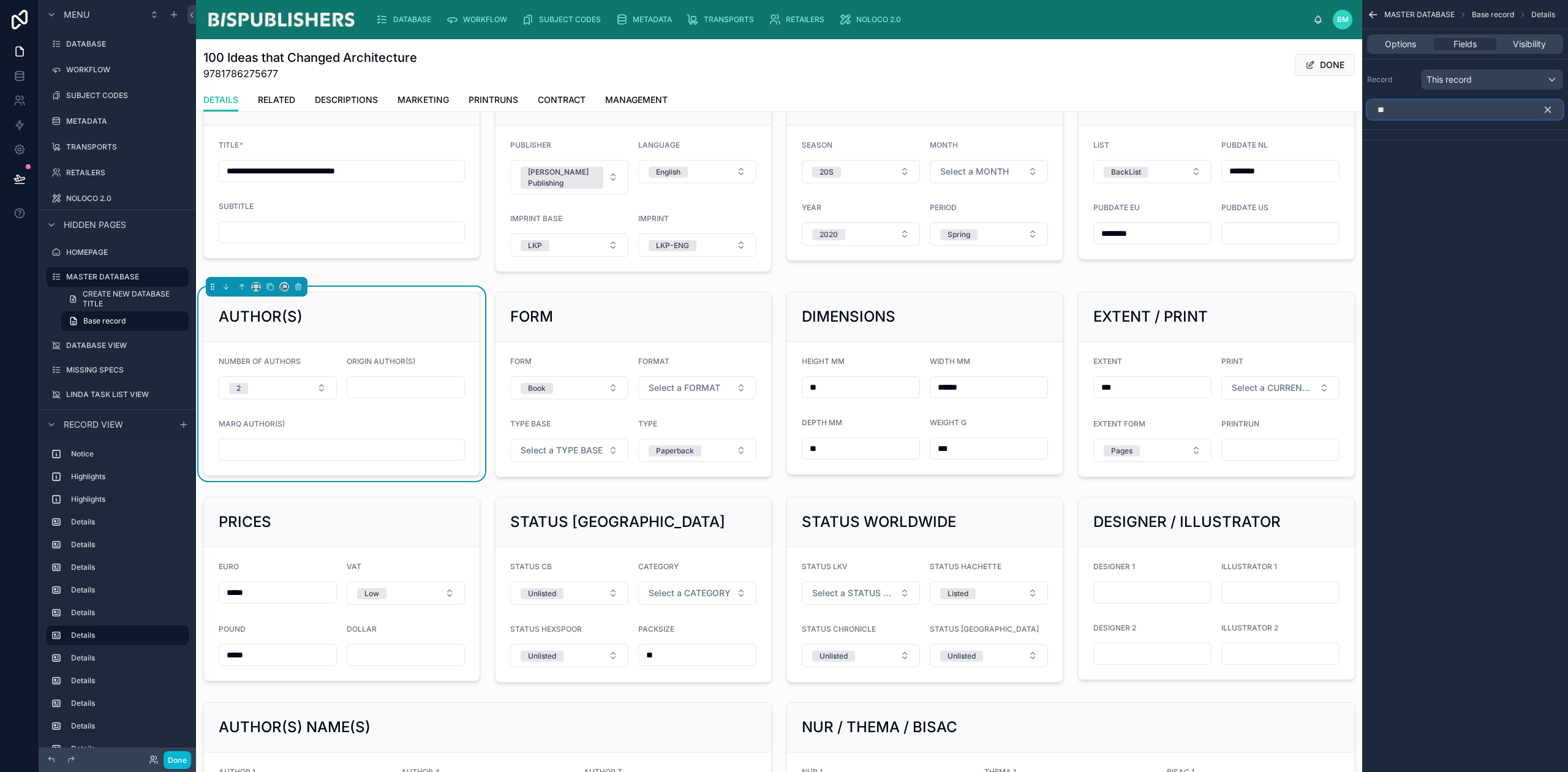
drag, startPoint x: 1397, startPoint y: 110, endPoint x: 1343, endPoint y: 109, distance: 54.0
click at [1343, 109] on div "**********" at bounding box center [882, 386] width 1372 height 772
drag, startPoint x: 1410, startPoint y: 113, endPoint x: 1365, endPoint y: 113, distance: 45.0
click at [1365, 113] on div "**" at bounding box center [1465, 110] width 206 height 30
type input "****"
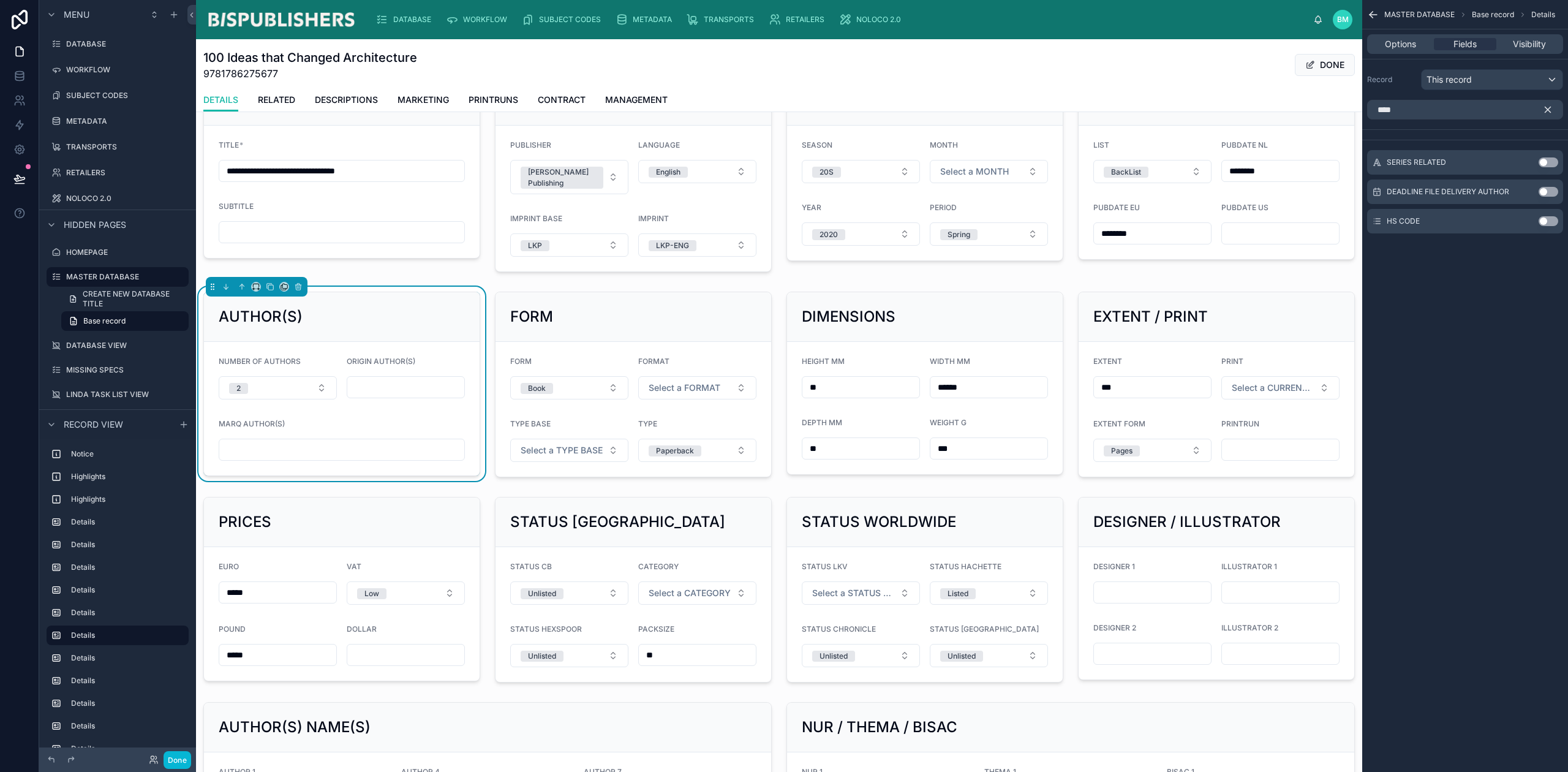
click at [1545, 220] on button "Use setting" at bounding box center [1549, 221] width 19 height 10
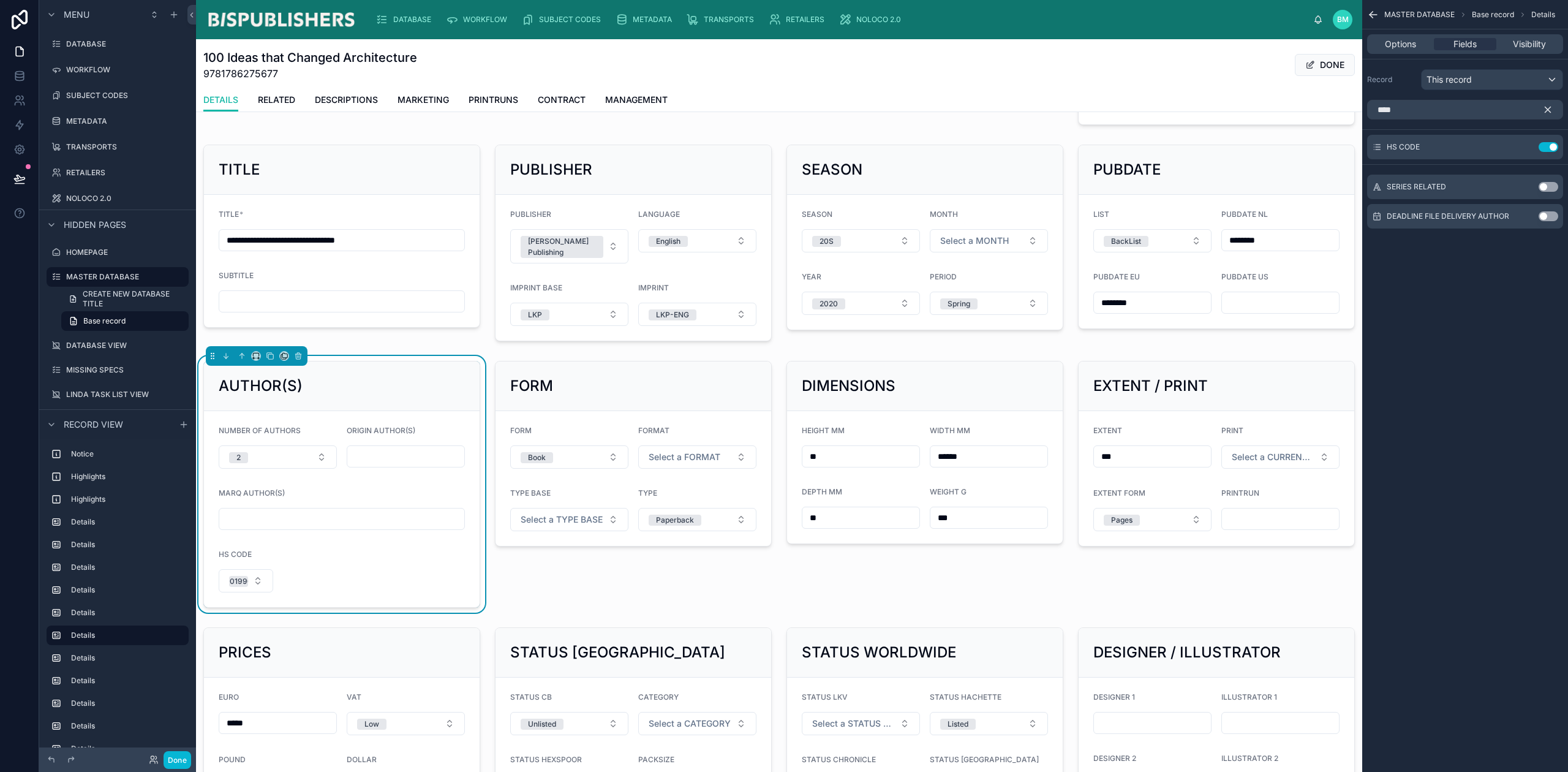
scroll to position [103, 0]
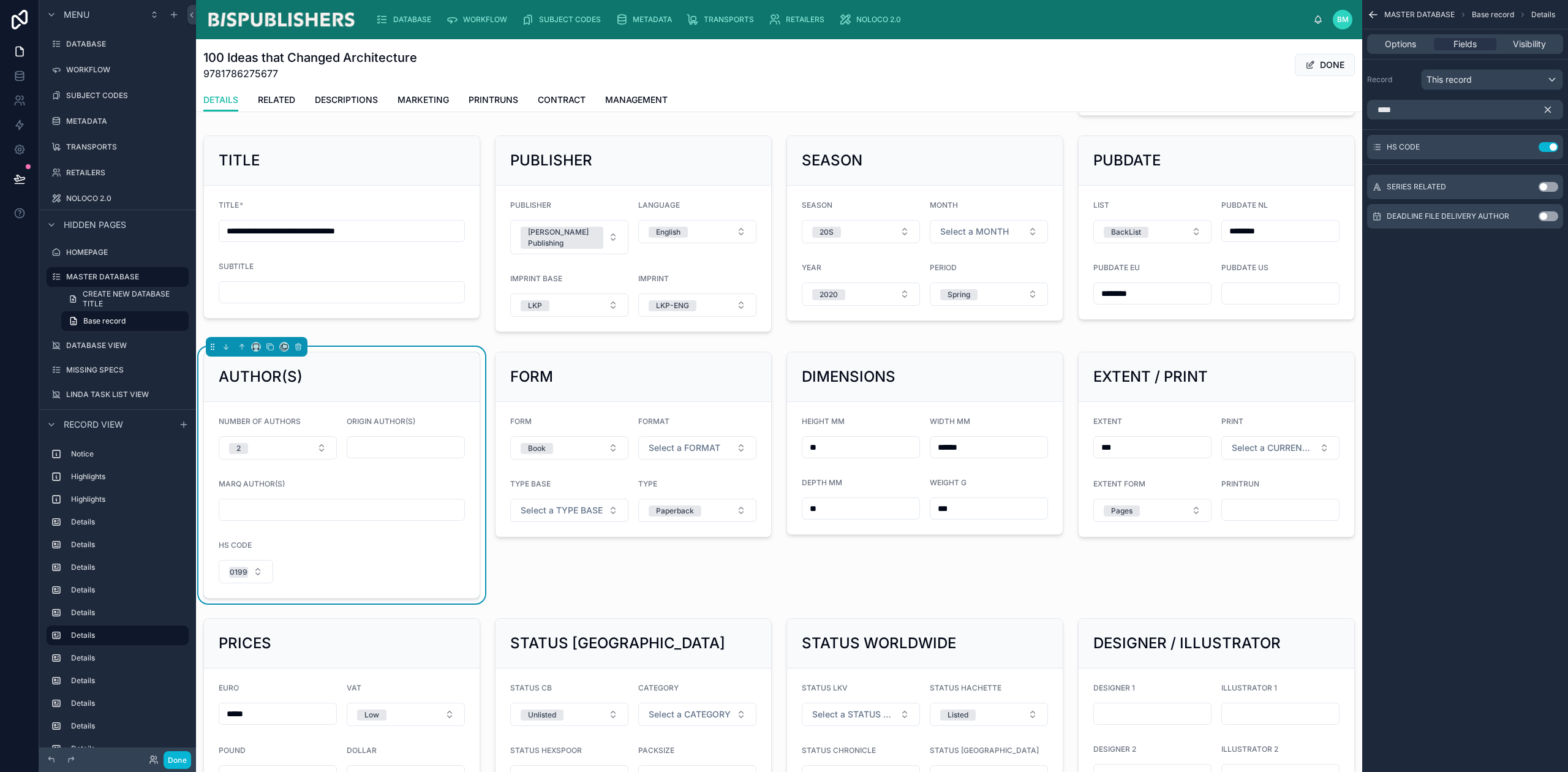
click at [0, 0] on icon "scrollable content" at bounding box center [0, 0] width 0 height 0
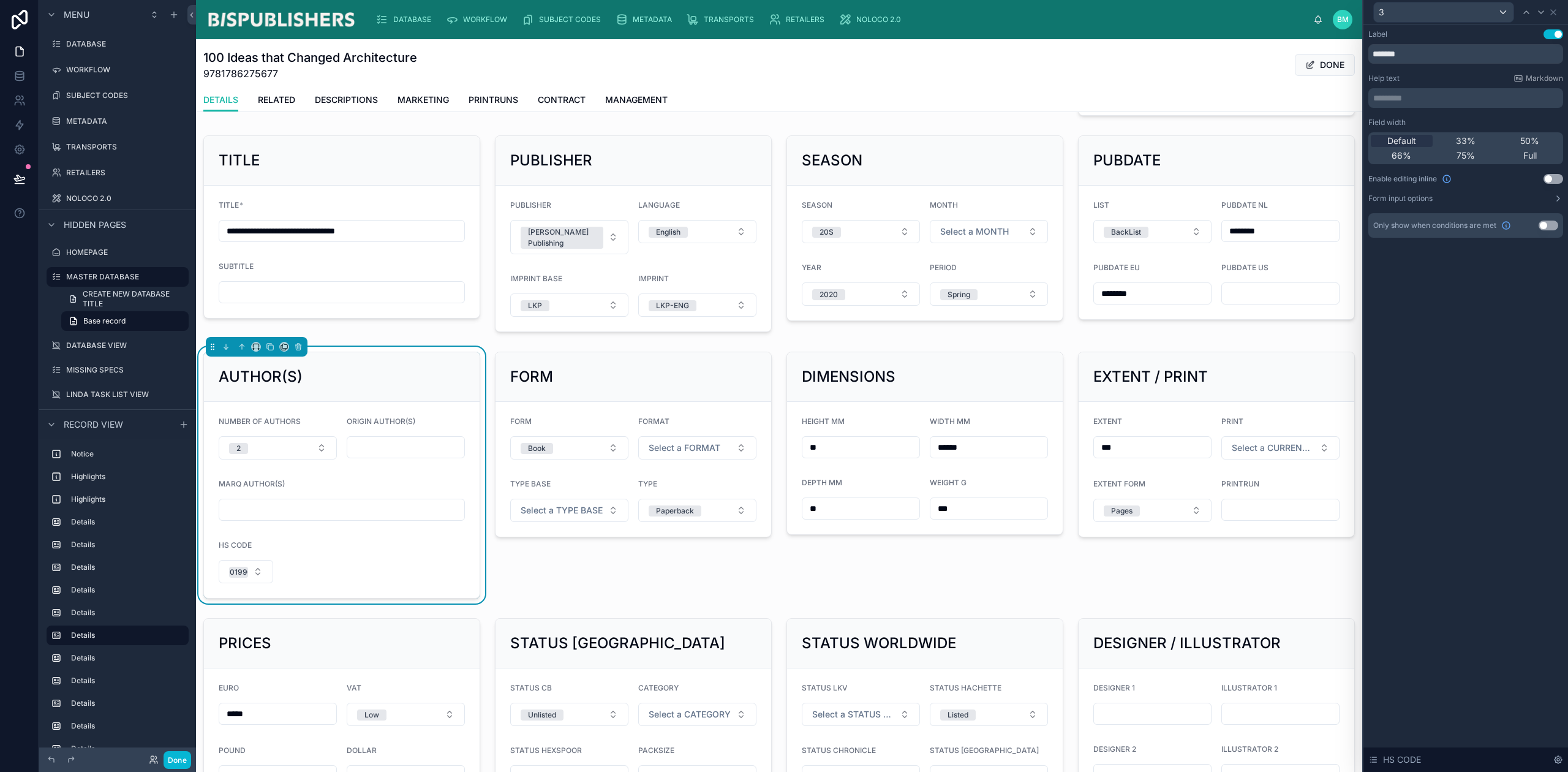
click at [1536, 143] on span "50%" at bounding box center [1530, 141] width 19 height 12
click at [1529, 14] on icon at bounding box center [1527, 12] width 10 height 10
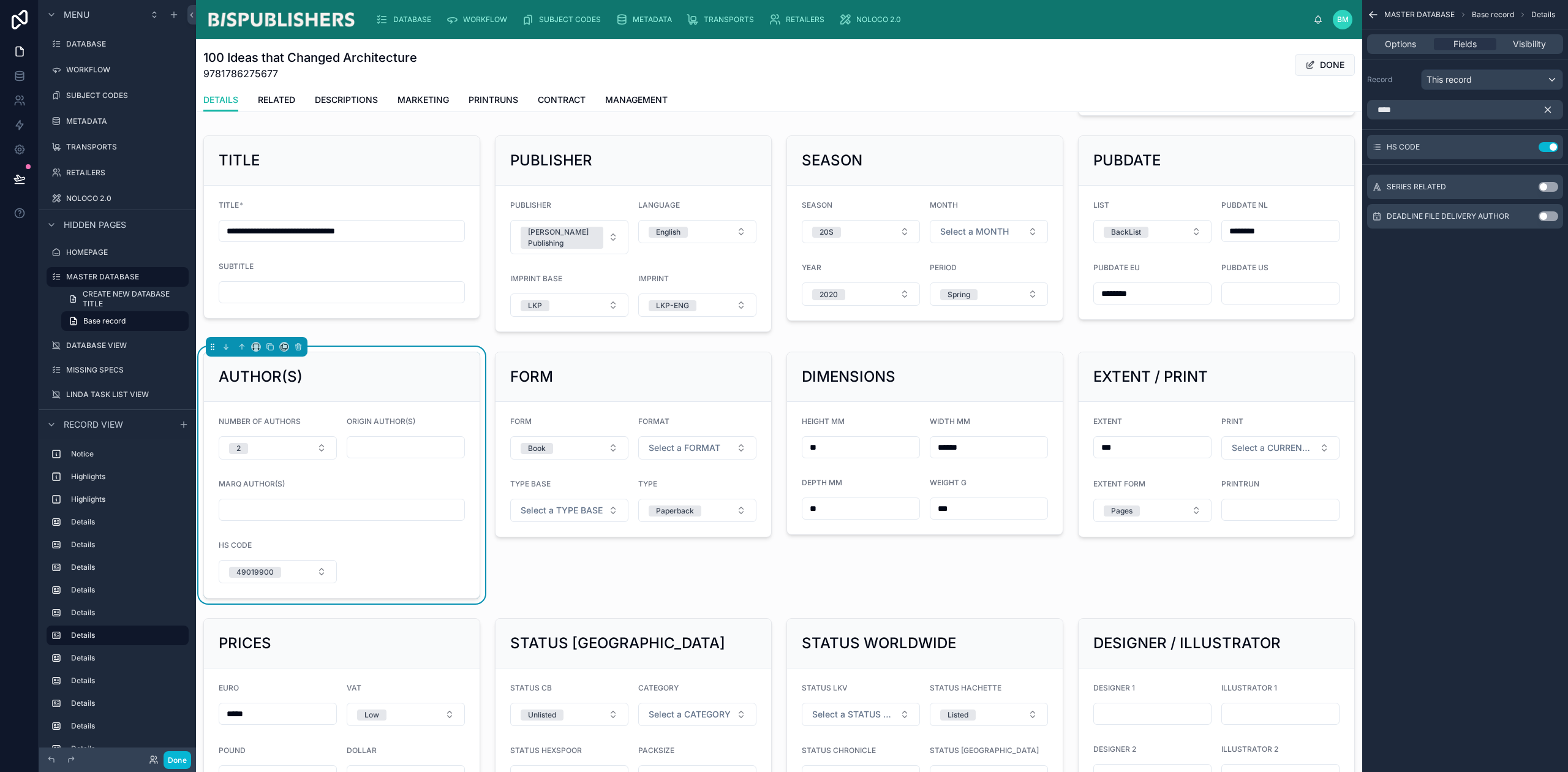
click at [1547, 111] on icon "scrollable content" at bounding box center [1548, 110] width 6 height 6
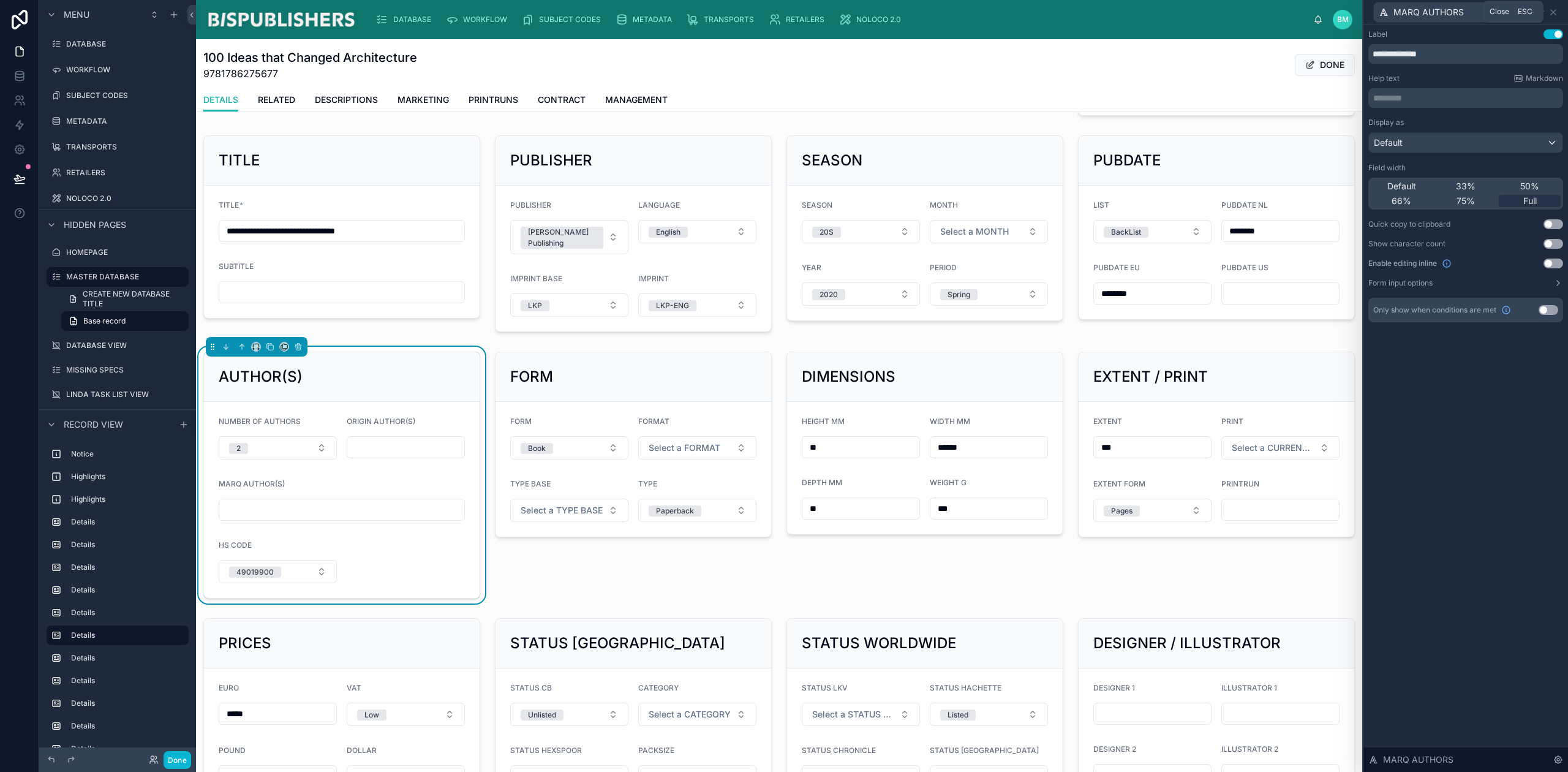
click at [1556, 10] on icon at bounding box center [1554, 12] width 10 height 10
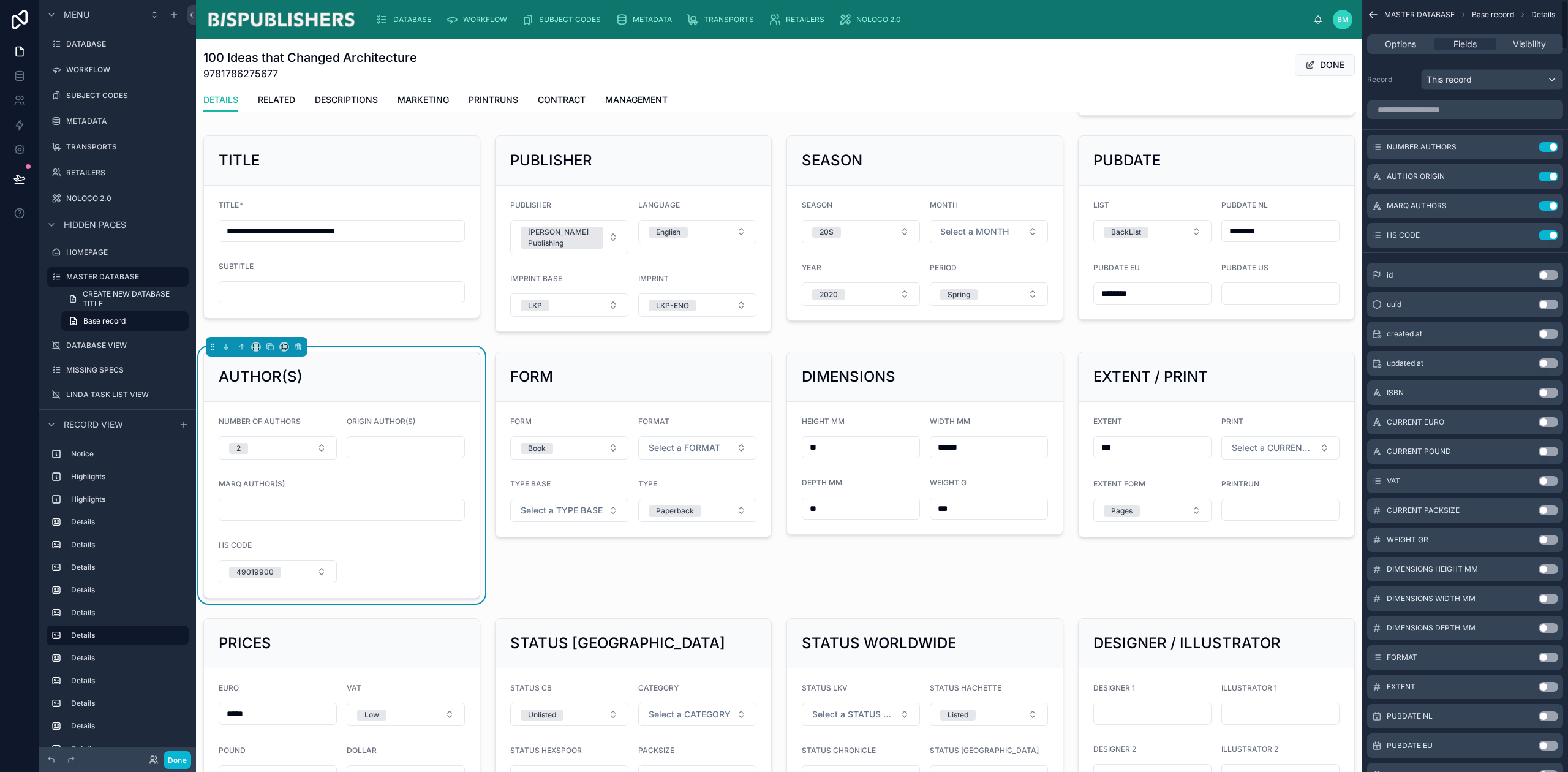
click at [0, 0] on icon "scrollable content" at bounding box center [0, 0] width 0 height 0
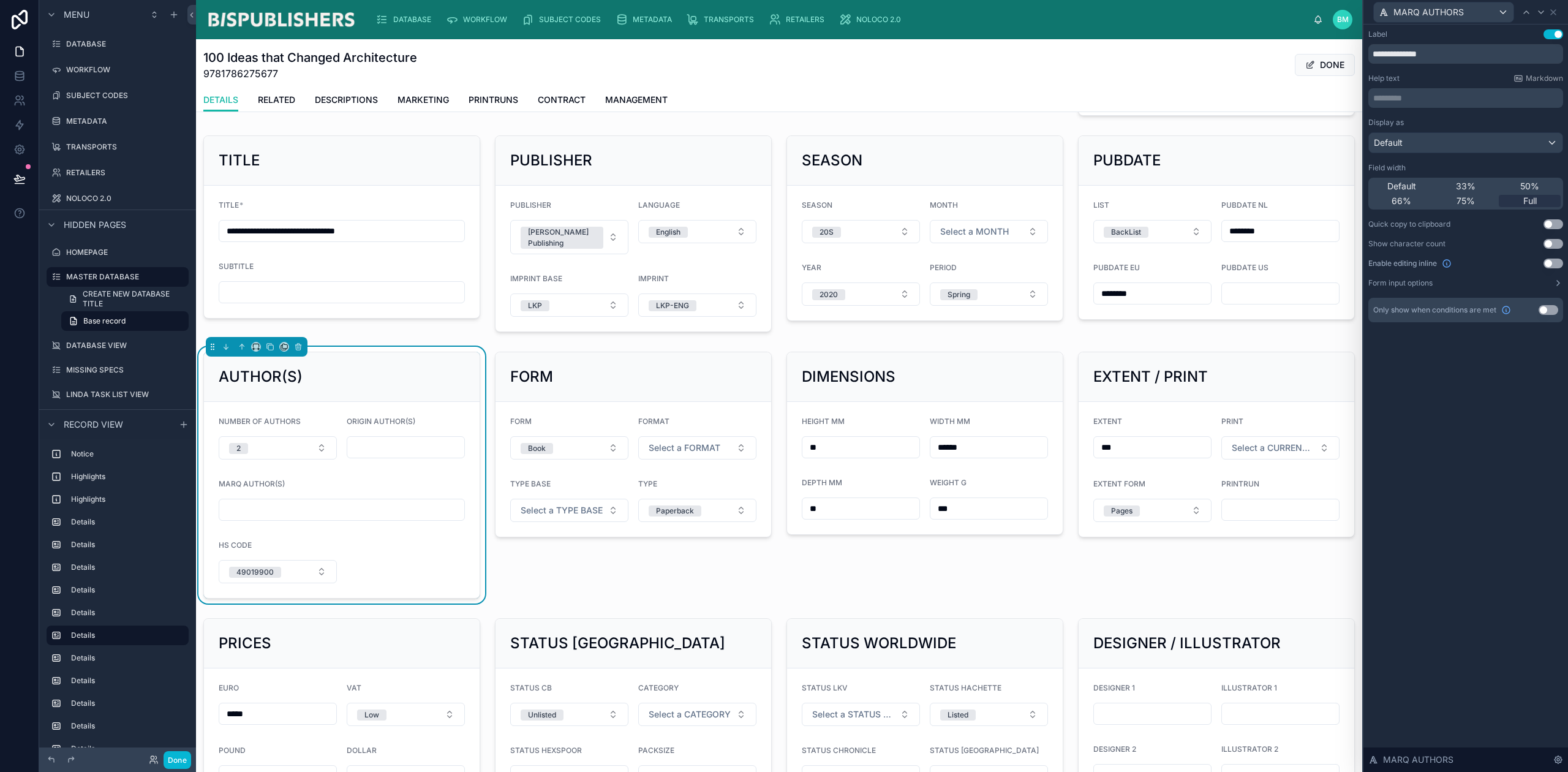
click at [1528, 184] on span "50%" at bounding box center [1530, 186] width 19 height 12
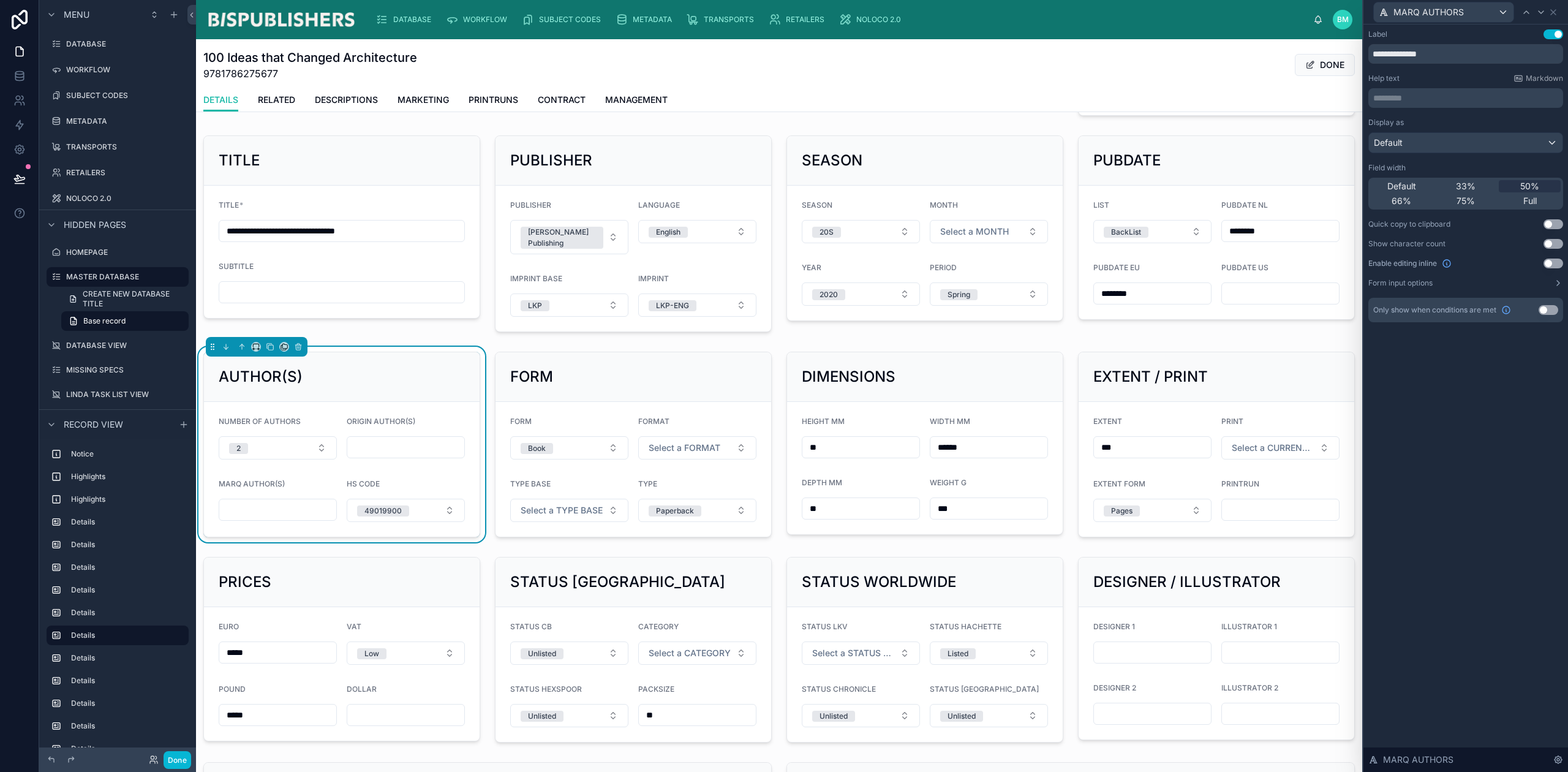
click at [1466, 204] on span "75%" at bounding box center [1466, 201] width 19 height 12
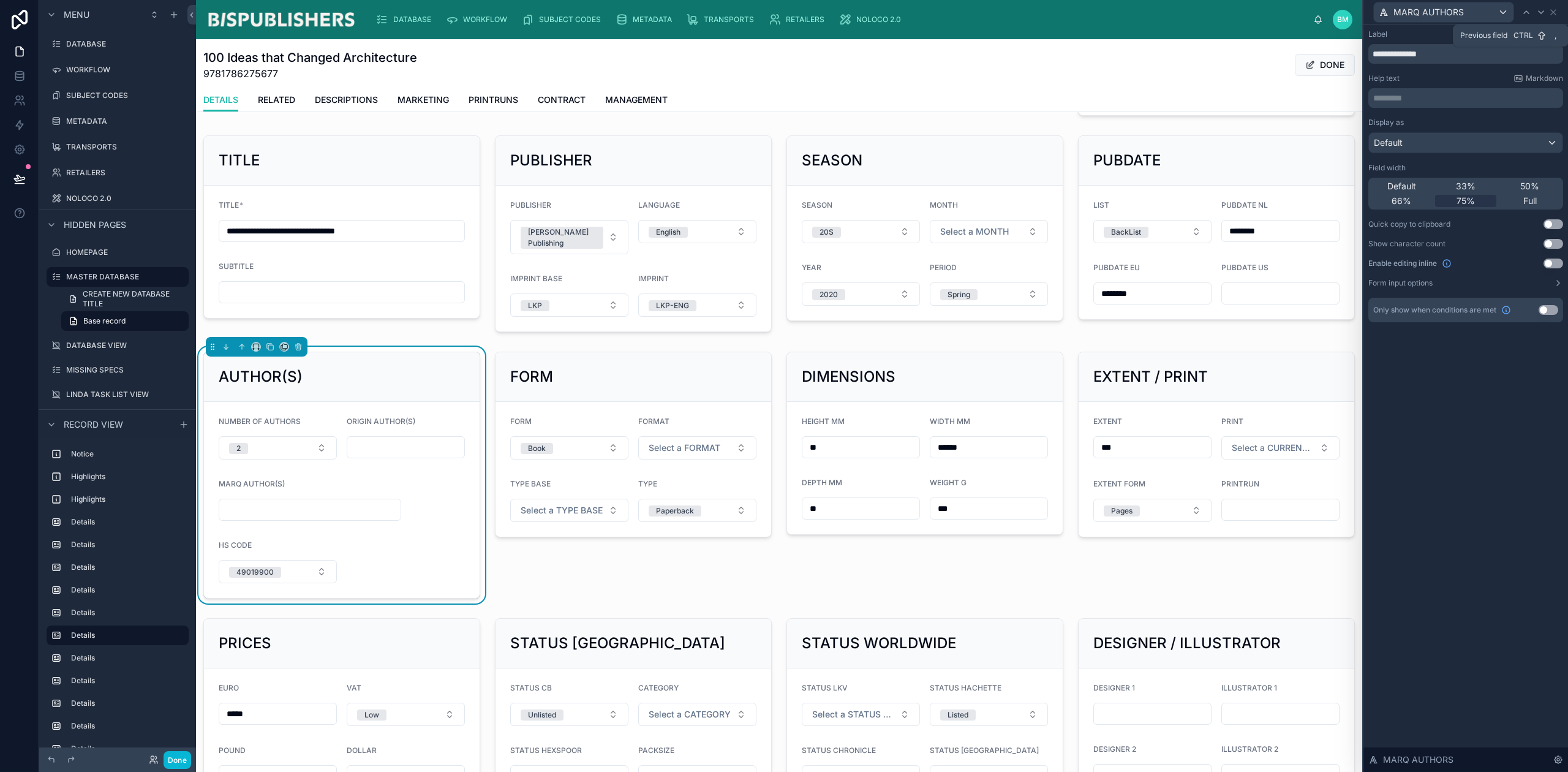
click at [1528, 10] on icon at bounding box center [1527, 12] width 10 height 10
click at [1410, 187] on span "Default" at bounding box center [1402, 186] width 29 height 12
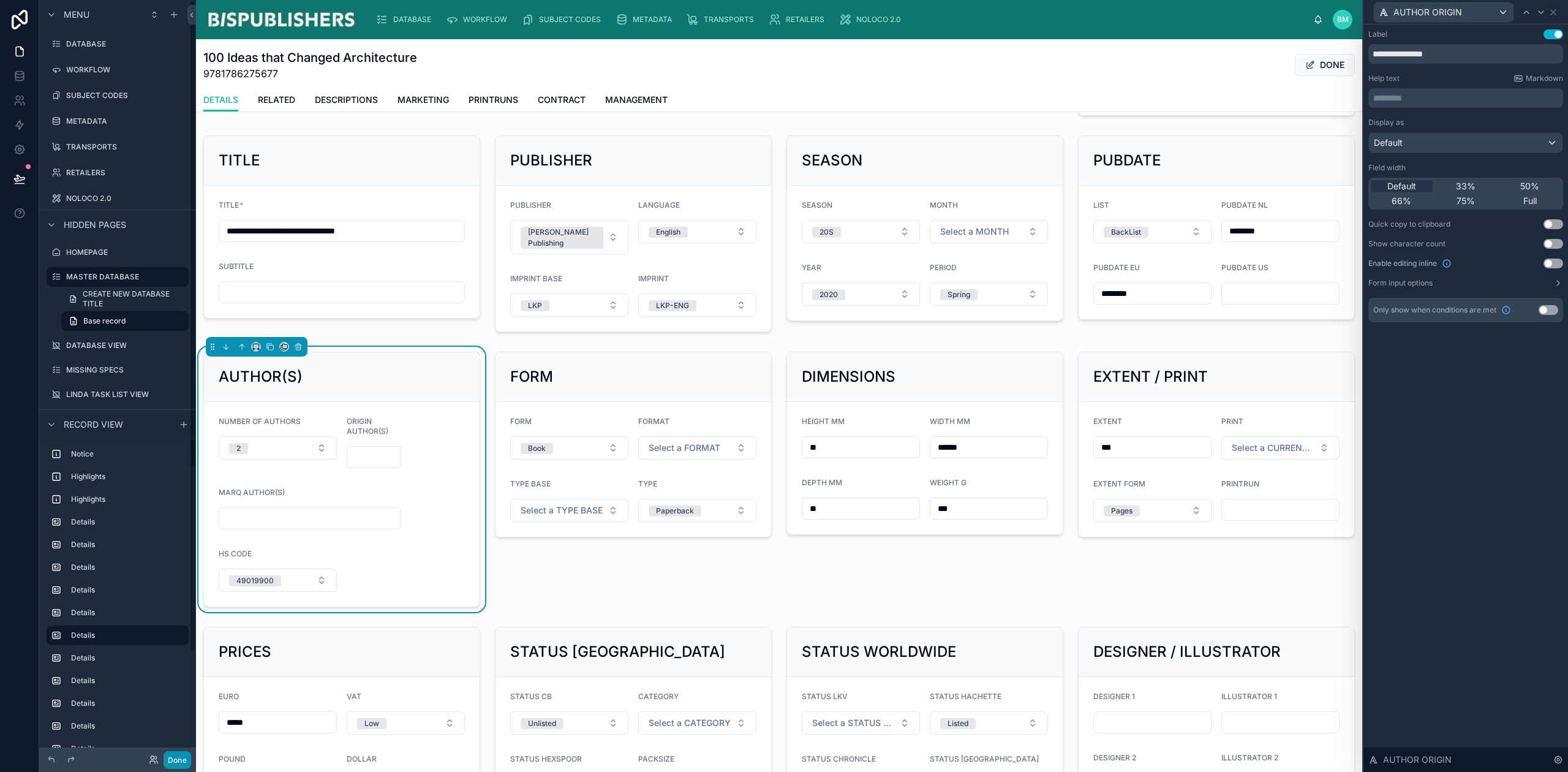
click at [172, 760] on button "Done" at bounding box center [177, 760] width 28 height 18
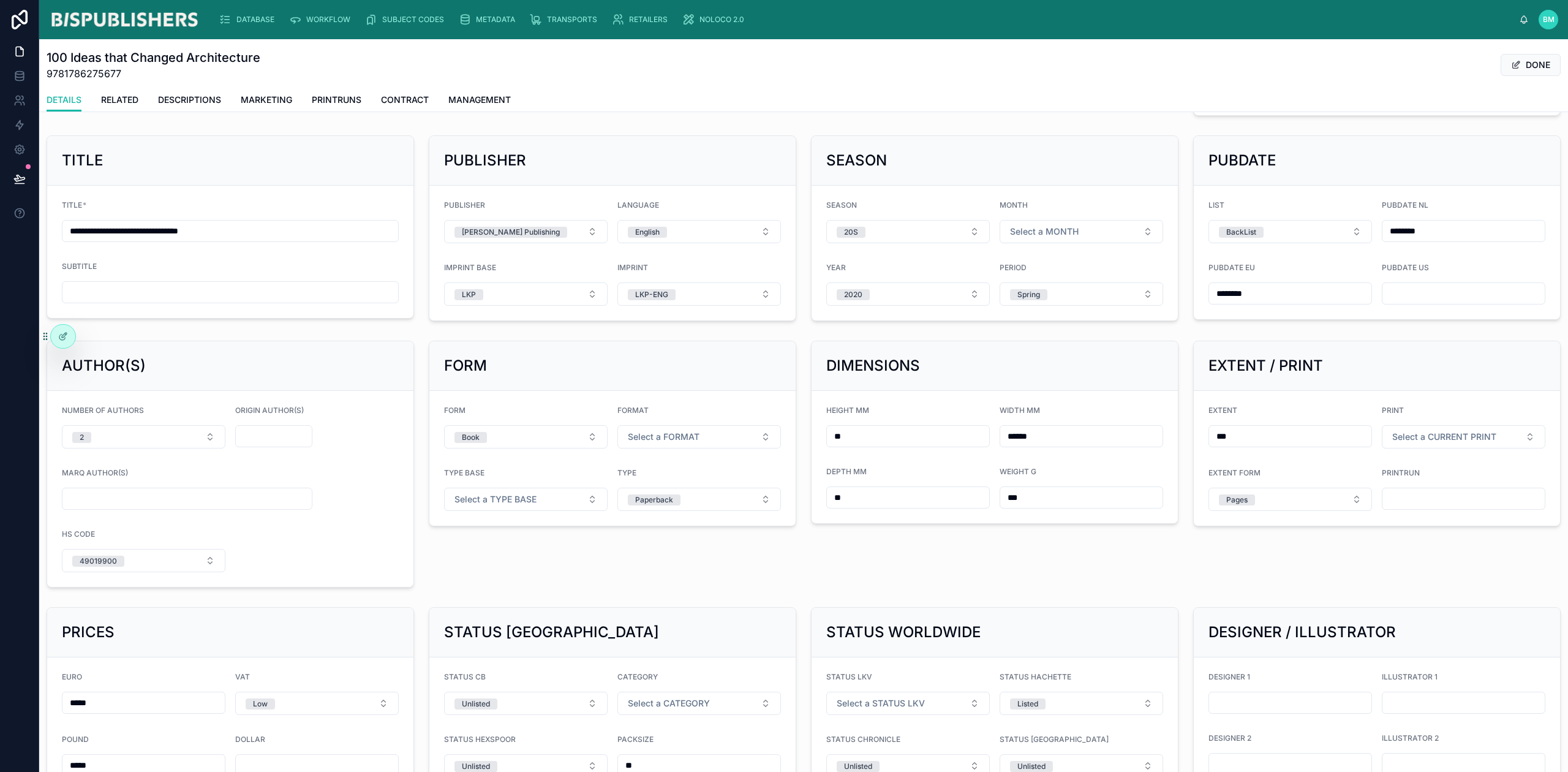
click at [376, 591] on div "AUTHOR(S) NUMBER OF AUTHORS 2 ORIGIN AUTHOR(S) MARQ AUTHOR(S) HS CODE 49019900" at bounding box center [231, 464] width 383 height 257
click at [60, 340] on icon at bounding box center [62, 337] width 6 height 6
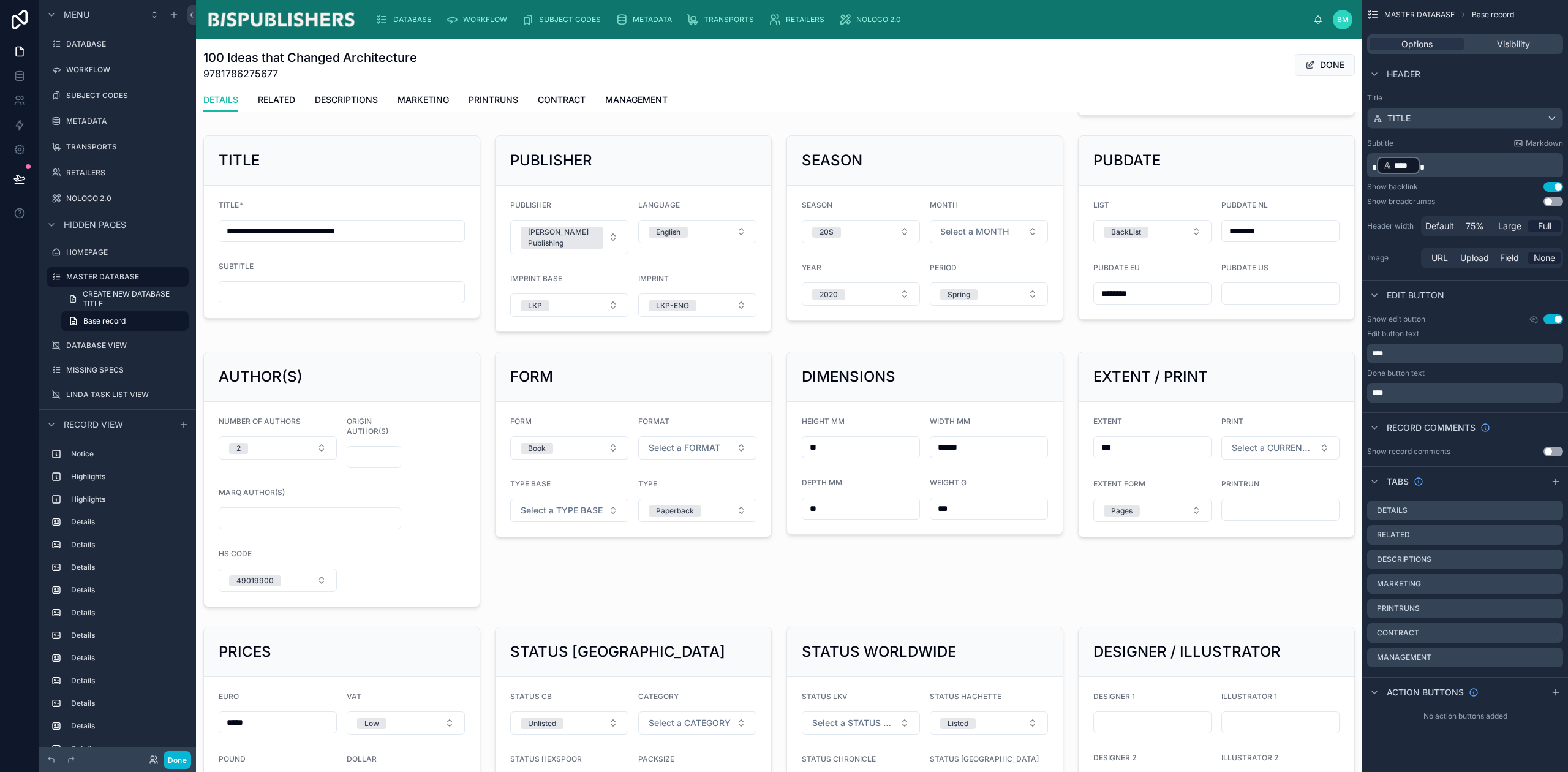
click at [425, 545] on div at bounding box center [342, 479] width 291 height 265
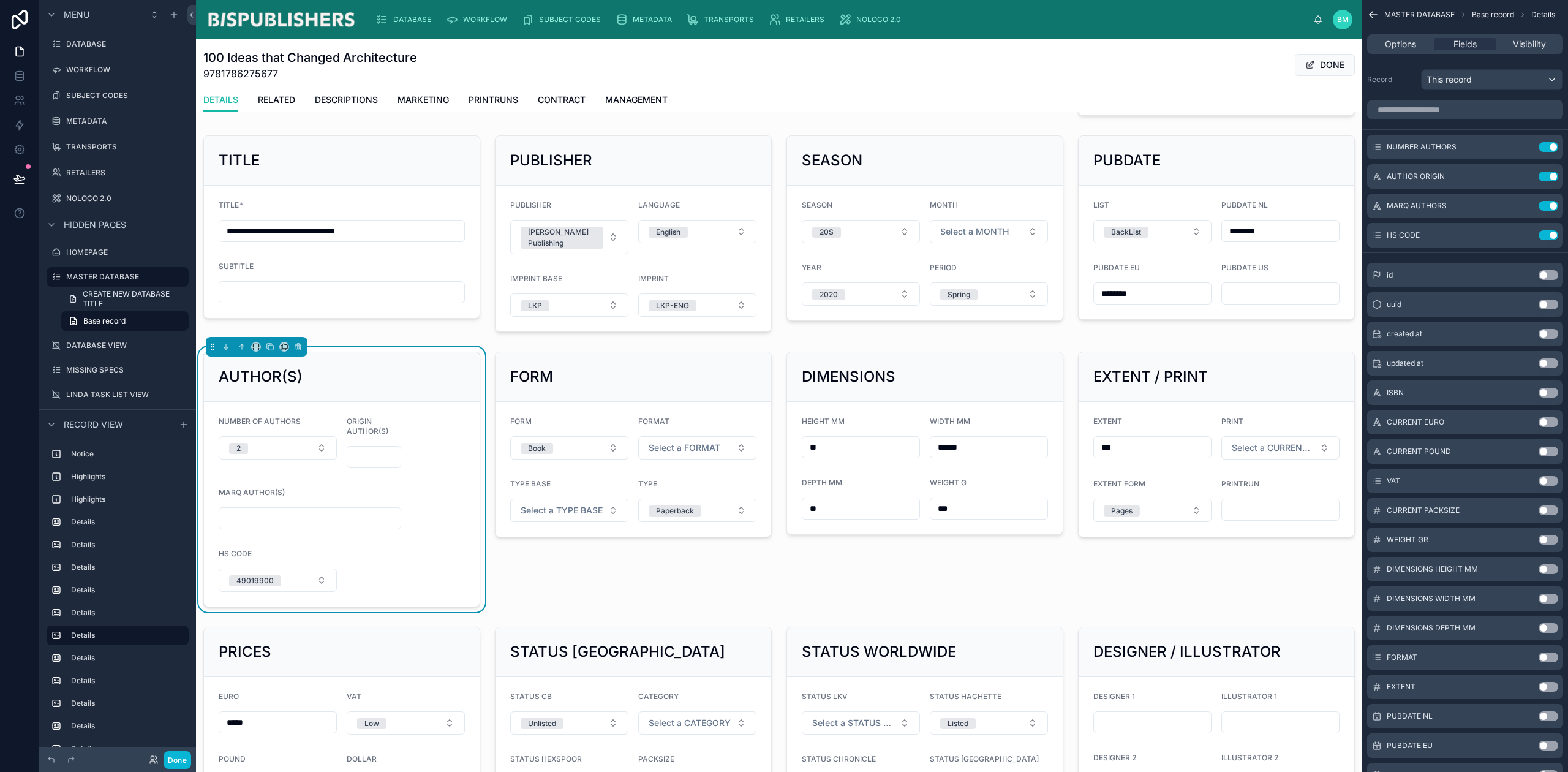
click at [0, 0] on icon "scrollable content" at bounding box center [0, 0] width 0 height 0
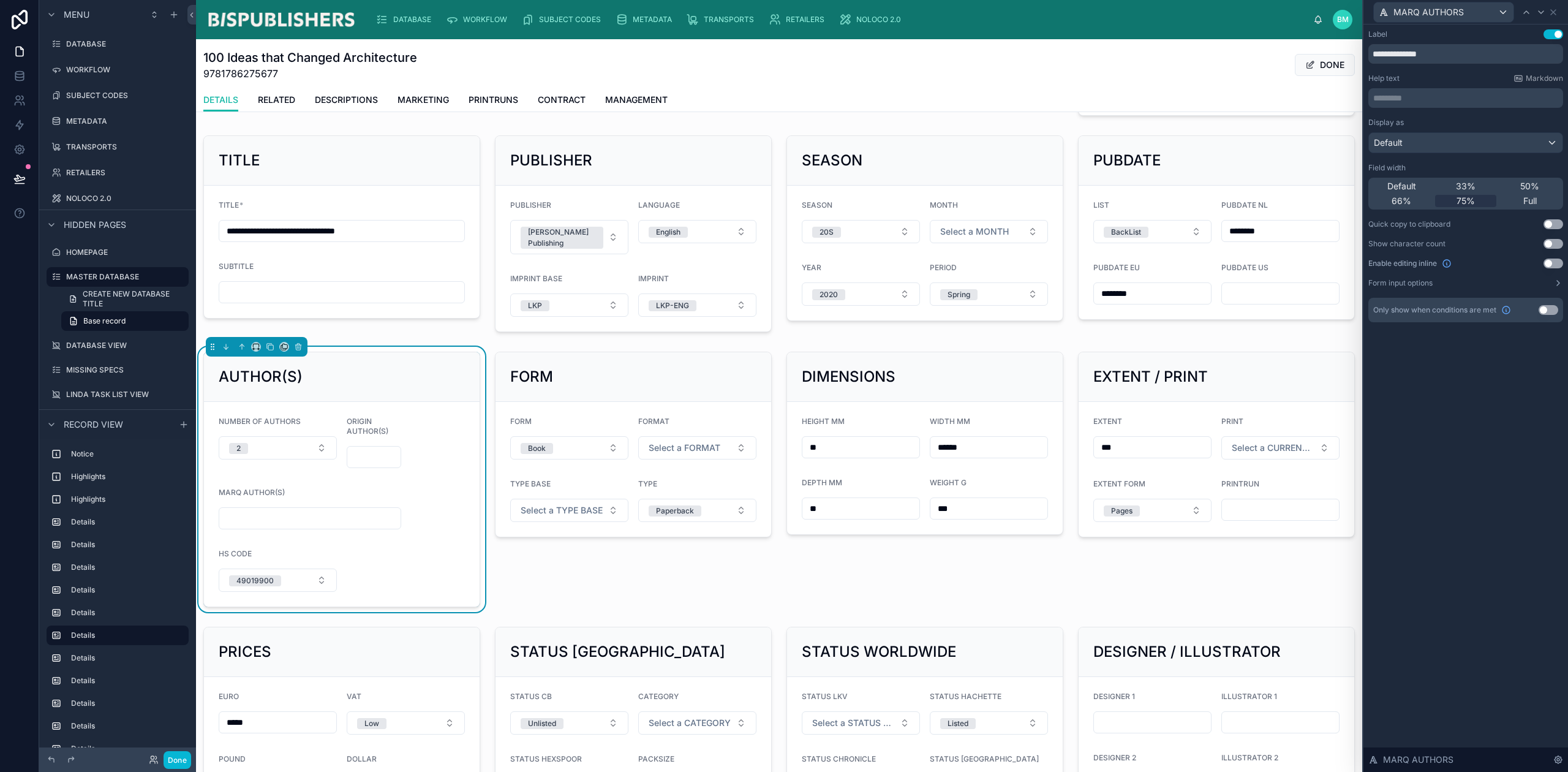
click at [1404, 202] on span "66%" at bounding box center [1402, 201] width 19 height 12
click at [1537, 12] on icon at bounding box center [1541, 12] width 10 height 10
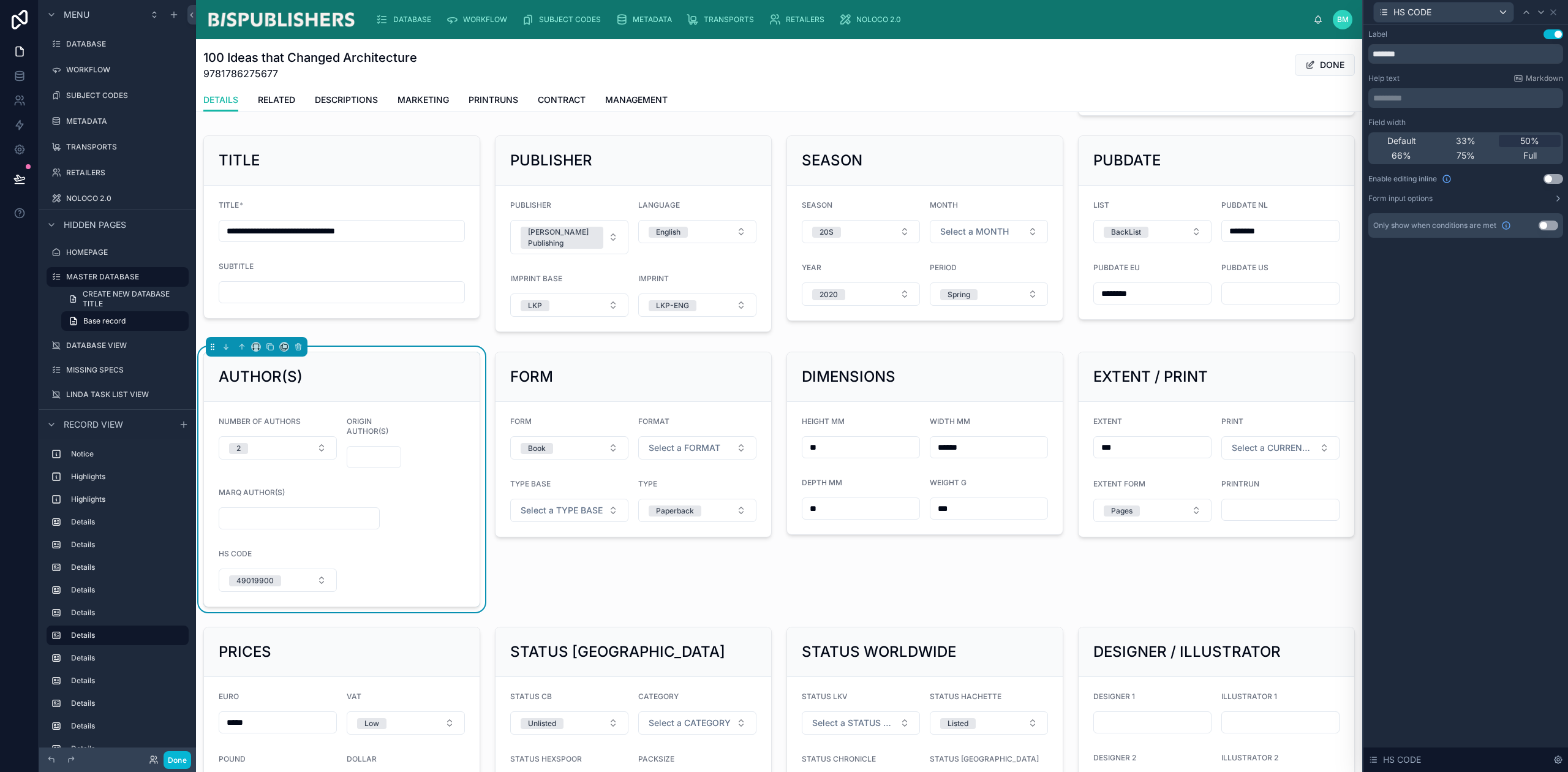
click at [1453, 142] on div "33%" at bounding box center [1467, 141] width 62 height 12
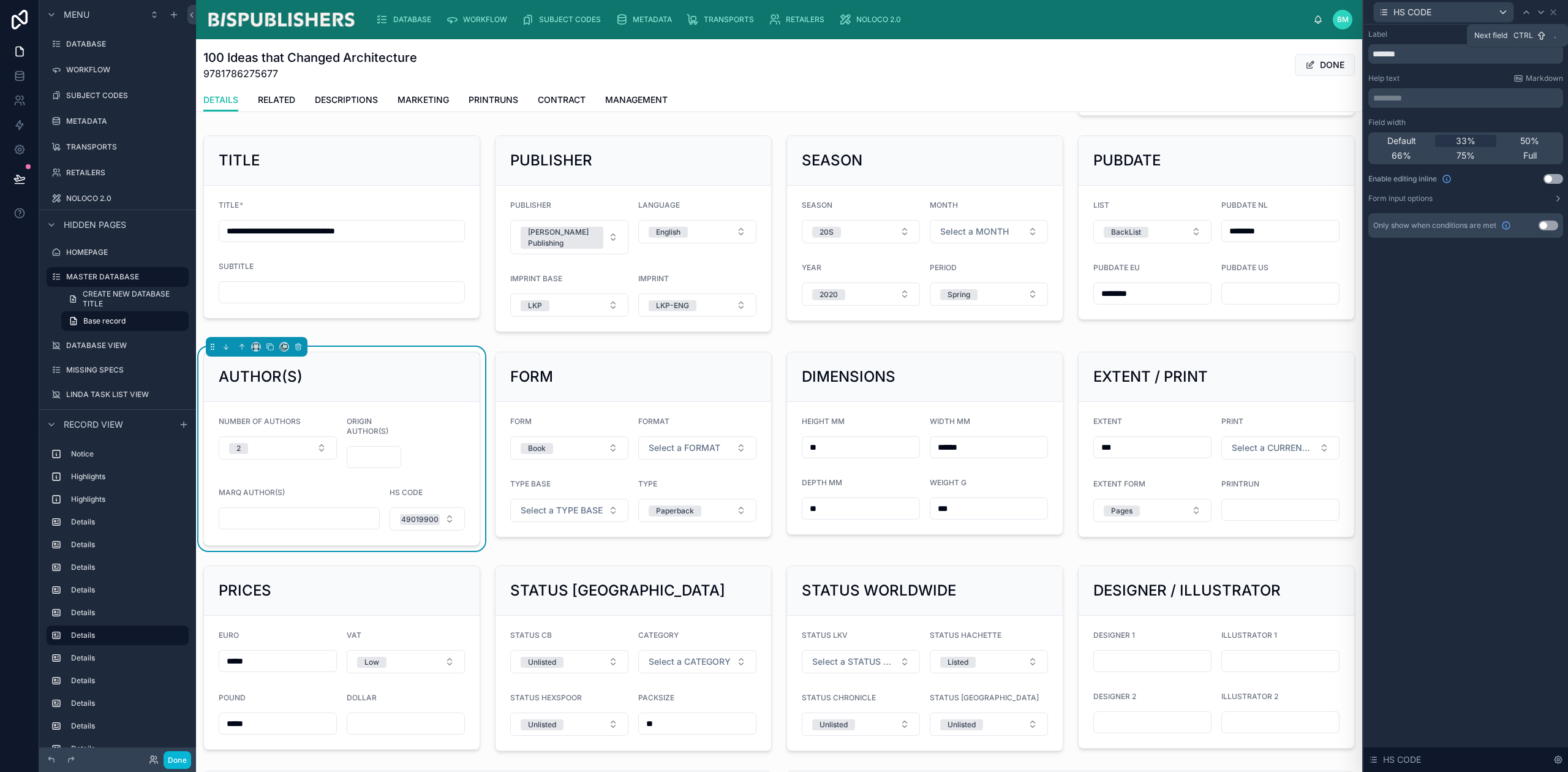
click at [1540, 12] on icon at bounding box center [1541, 12] width 10 height 10
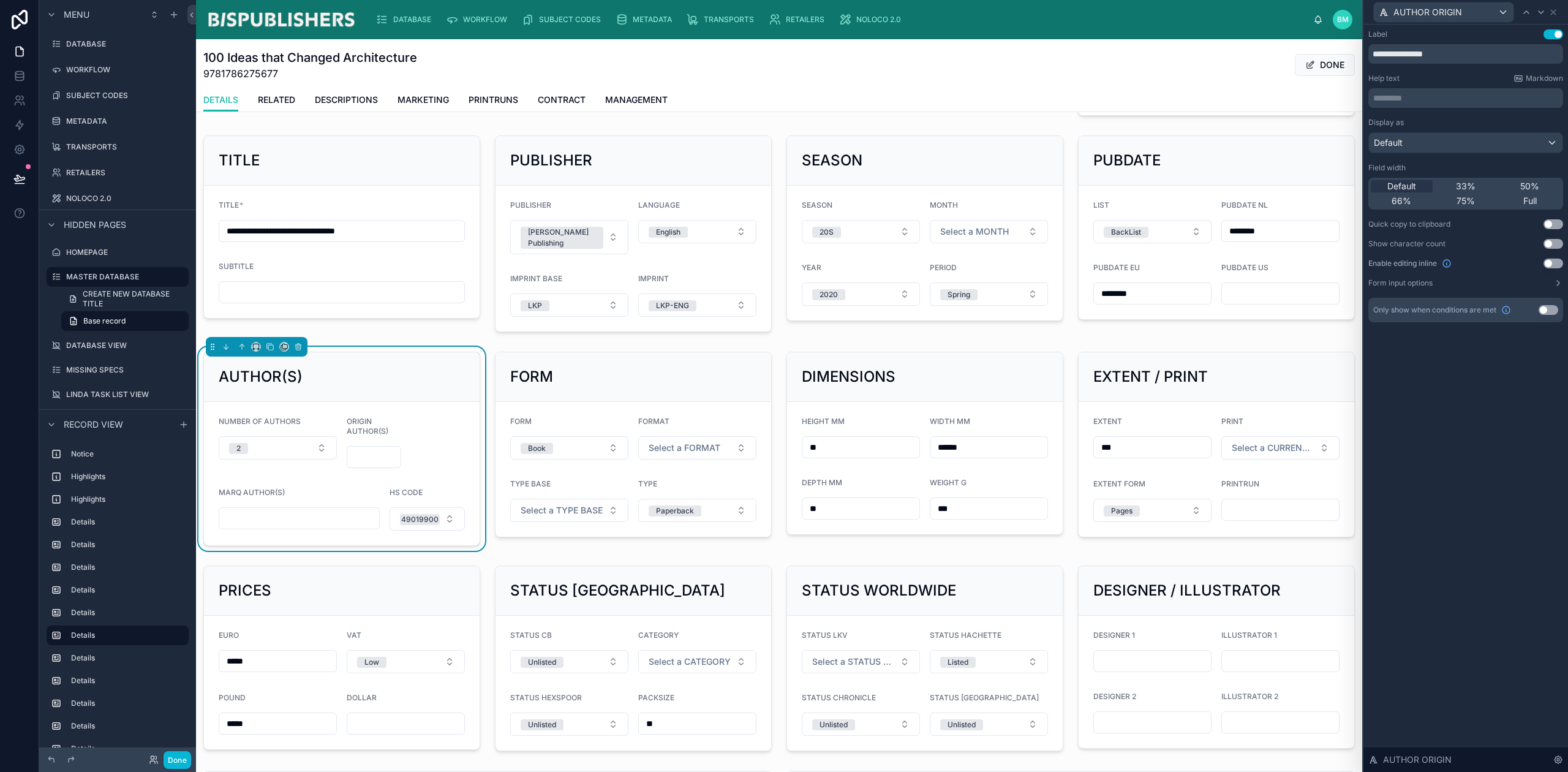
click at [1534, 187] on span "50%" at bounding box center [1530, 186] width 19 height 12
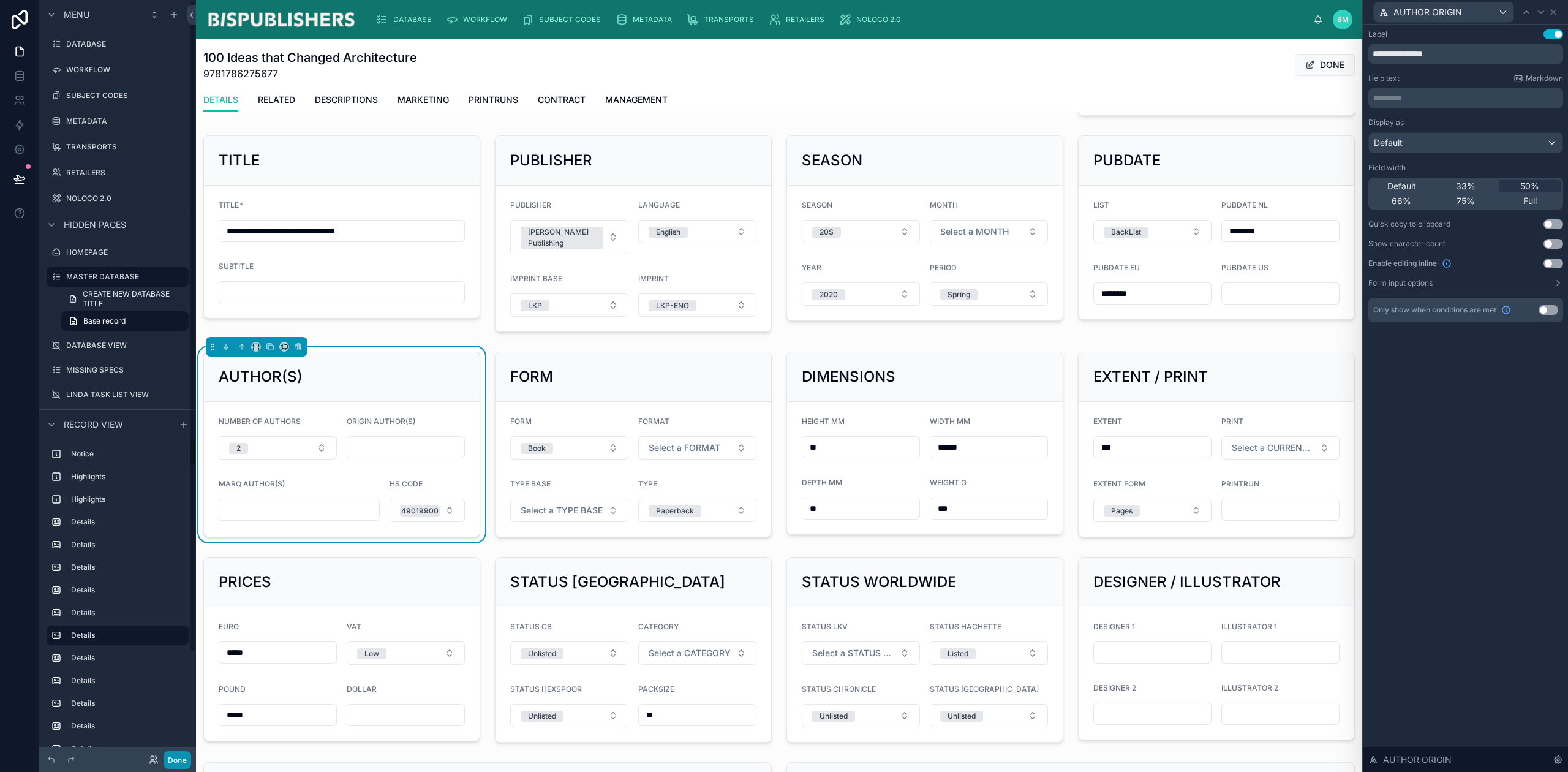
click at [169, 758] on button "Done" at bounding box center [177, 760] width 28 height 18
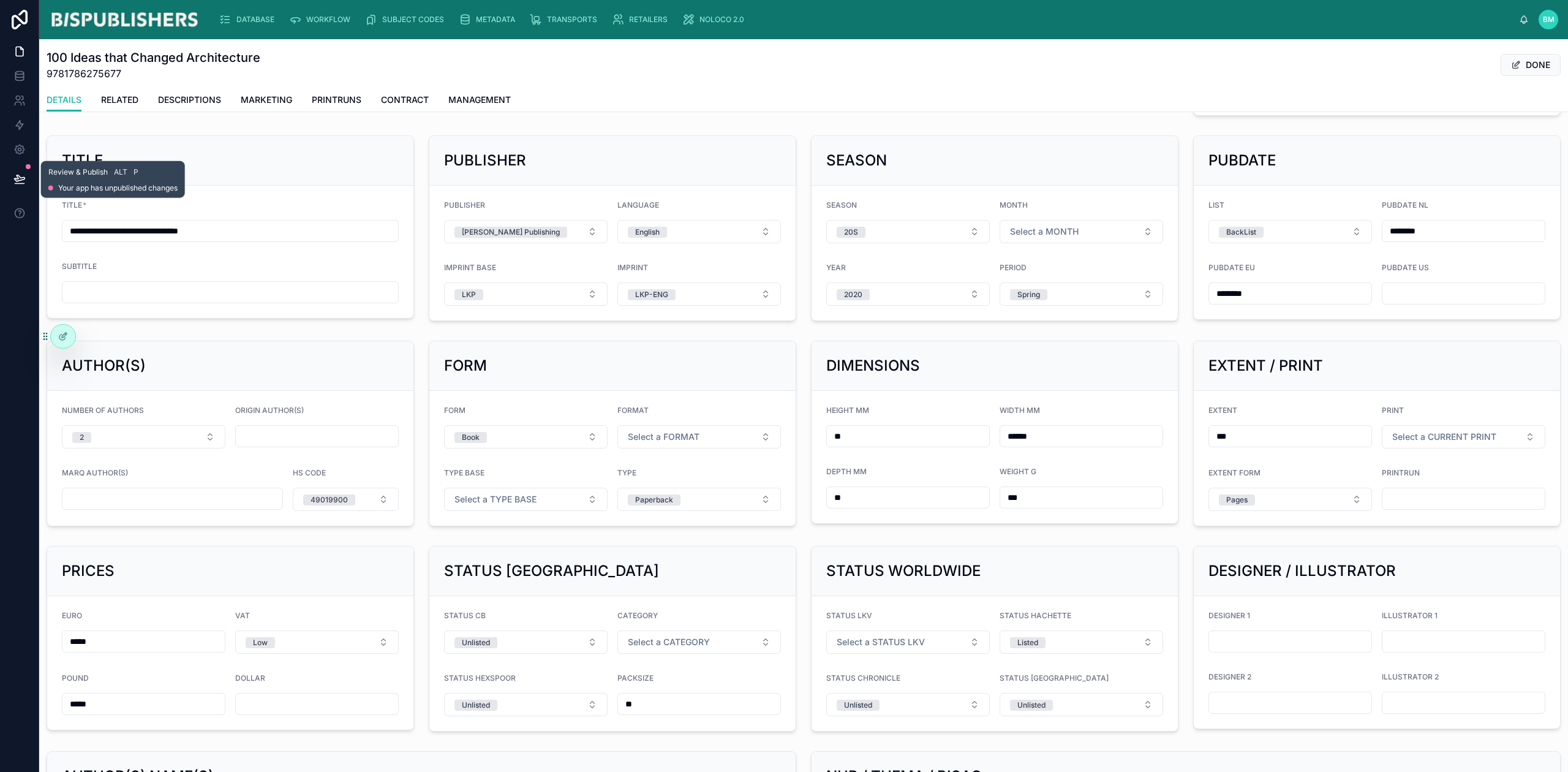
click at [23, 180] on icon at bounding box center [20, 179] width 12 height 12
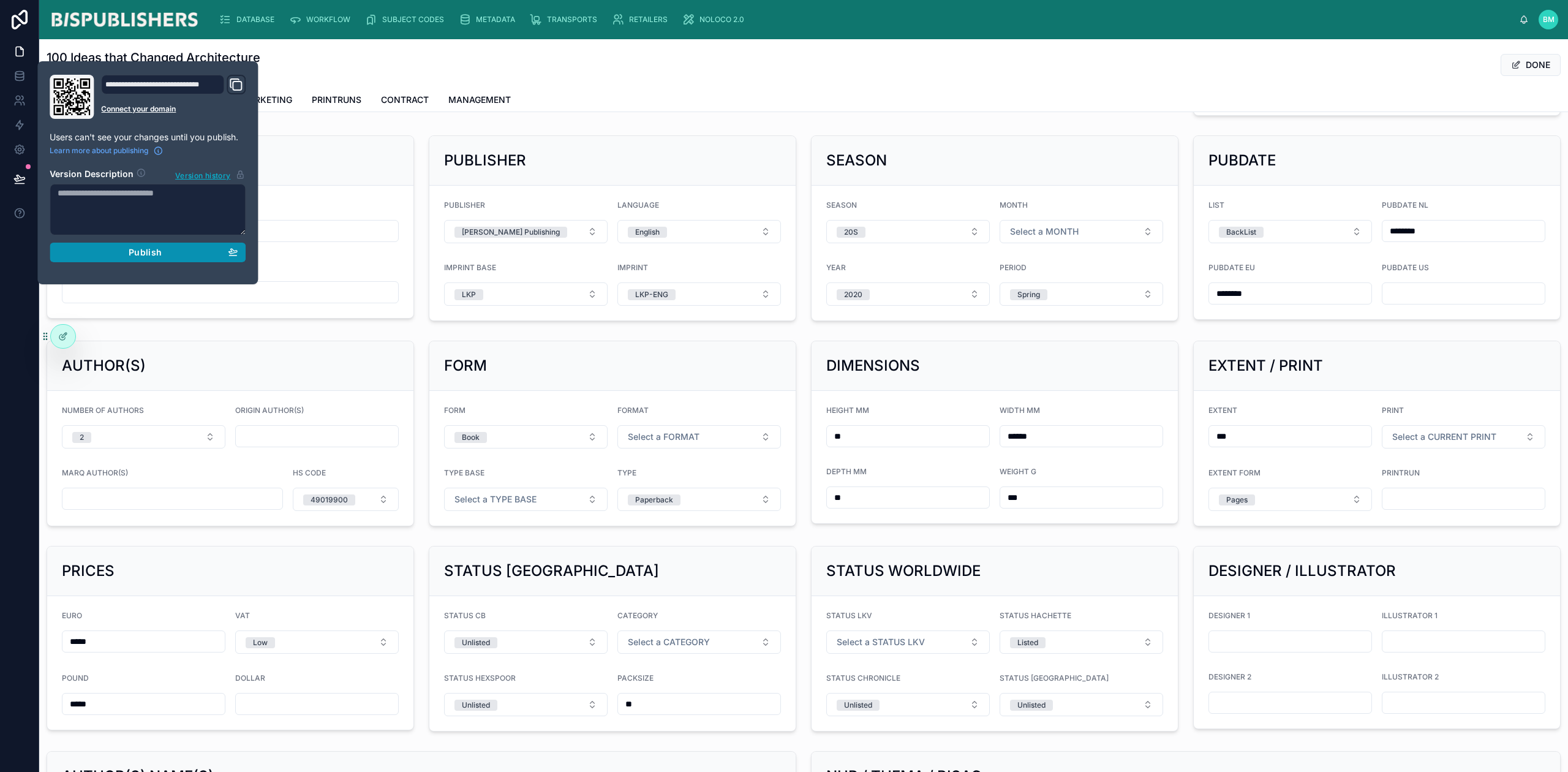
click at [175, 251] on div "Publish" at bounding box center [147, 253] width 180 height 11
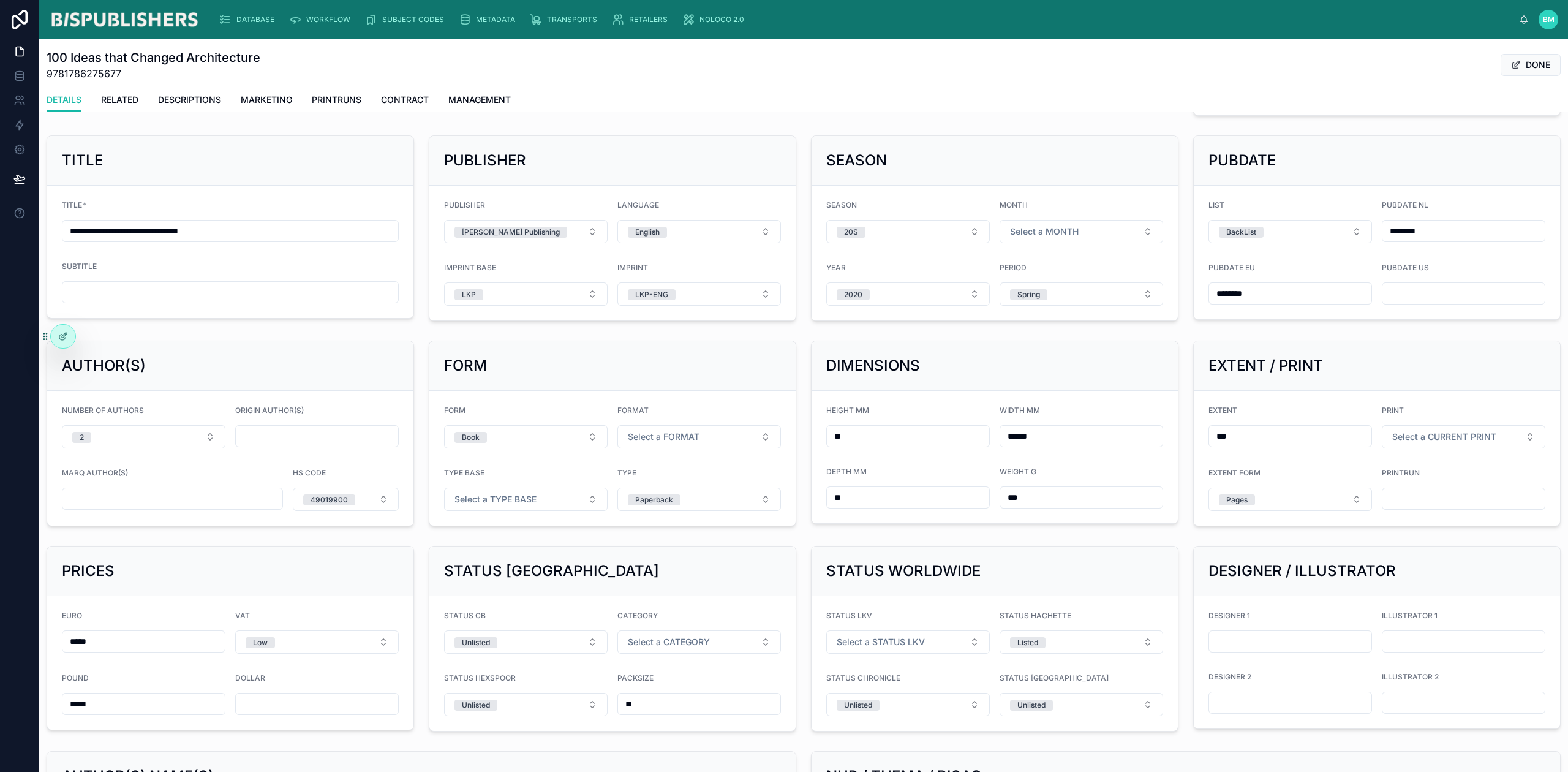
click at [549, 542] on div "**********" at bounding box center [804, 522] width 1529 height 996
click at [26, 15] on icon at bounding box center [19, 19] width 16 height 19
